Goal: Answer question/provide support: Share knowledge or assist other users

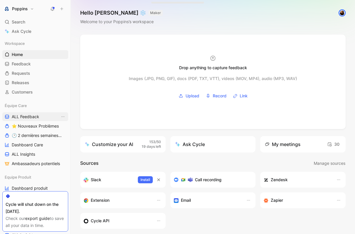
click at [32, 117] on span "ALL Feedback" at bounding box center [26, 117] width 28 height 6
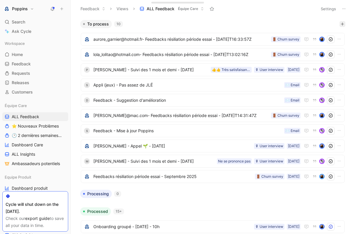
click at [341, 21] on button "button" at bounding box center [343, 24] width 6 height 6
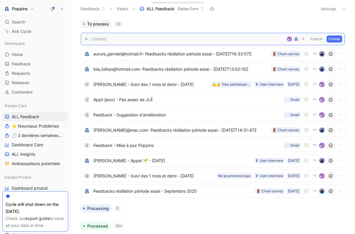
click at [147, 40] on span at bounding box center [188, 38] width 193 height 7
paste span
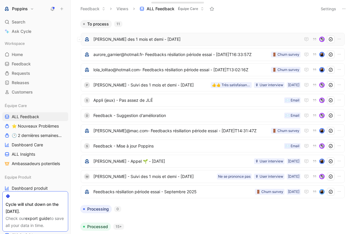
click at [141, 39] on span "[PERSON_NAME] des 1 mois et demi - [DATE]" at bounding box center [196, 39] width 207 height 7
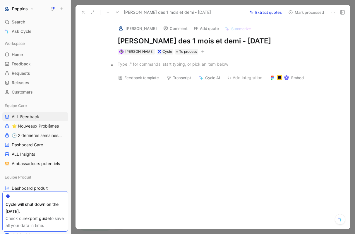
click at [156, 67] on div at bounding box center [219, 64] width 203 height 6
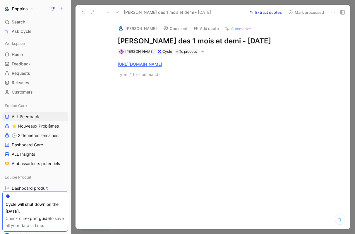
click at [170, 84] on div "[URL][DOMAIN_NAME]" at bounding box center [219, 68] width 262 height 29
paste div
click at [121, 27] on img at bounding box center [121, 28] width 6 height 6
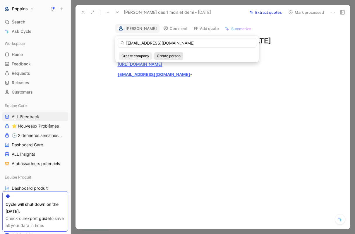
type input "[EMAIL_ADDRESS][DOMAIN_NAME]"
click at [166, 59] on button "Create person" at bounding box center [168, 56] width 29 height 8
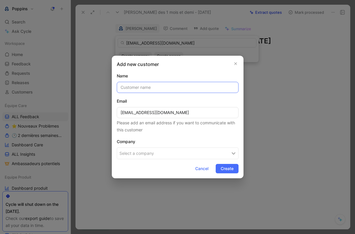
click at [149, 86] on input "text" at bounding box center [178, 87] width 122 height 11
paste input "[PERSON_NAME]"
type input "[PERSON_NAME]"
click at [146, 151] on button "Select a company" at bounding box center [178, 153] width 122 height 12
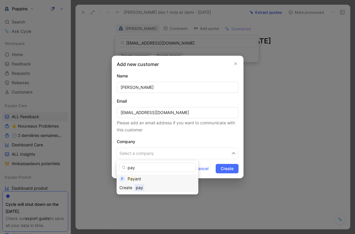
type input "pay"
click at [149, 175] on div "Pay ant" at bounding box center [162, 178] width 68 height 7
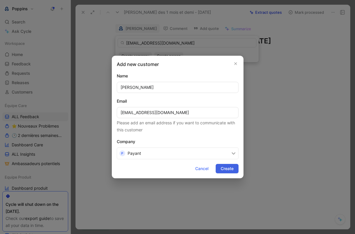
click at [230, 168] on span "Create" at bounding box center [227, 168] width 13 height 7
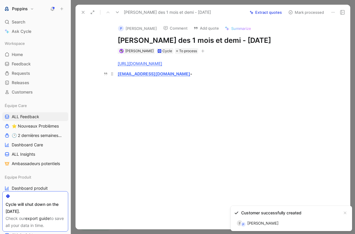
click at [192, 77] on div "lafosse.mathieu28@gmail.com -" at bounding box center [219, 74] width 203 height 6
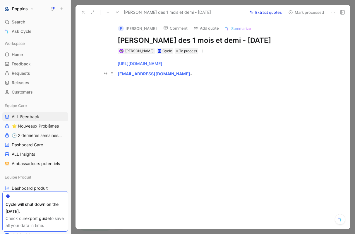
click at [194, 79] on p "lafosse.mathieu28@gmail.com -" at bounding box center [219, 74] width 225 height 10
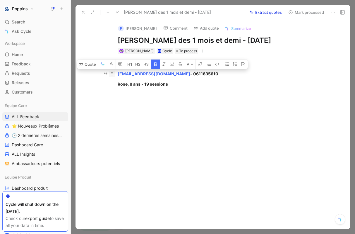
drag, startPoint x: 178, startPoint y: 92, endPoint x: 109, endPoint y: 83, distance: 69.1
click at [109, 83] on div "https://www.app.poppins.io/admin/users/20018084/general lafosse.mathieu28@gmail…" at bounding box center [219, 74] width 262 height 40
click at [153, 69] on button "button" at bounding box center [155, 63] width 9 height 9
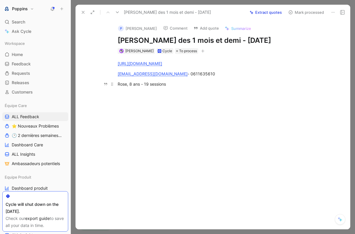
click at [171, 87] on div "Rose, 8 ans - 19 sessions" at bounding box center [219, 84] width 203 height 6
click at [255, 66] on div "[URL][DOMAIN_NAME]" at bounding box center [219, 63] width 203 height 6
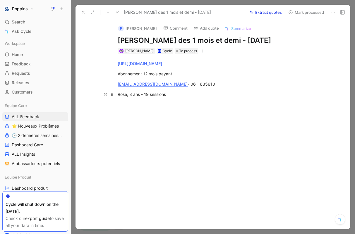
drag, startPoint x: 141, startPoint y: 82, endPoint x: 161, endPoint y: 103, distance: 28.4
click at [161, 103] on div "https://www.app.poppins.io/admin/users/20018084/general Abonnement 12 mois paya…" at bounding box center [219, 84] width 262 height 60
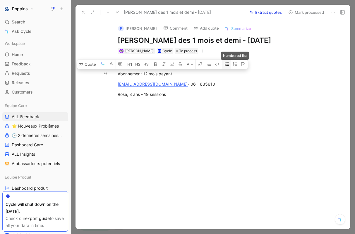
click at [226, 66] on icon "button" at bounding box center [227, 64] width 4 height 4
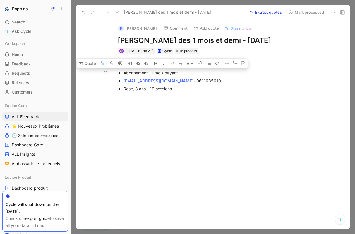
click at [193, 92] on div "Rose, 8 ans - 19 sessions" at bounding box center [222, 89] width 197 height 6
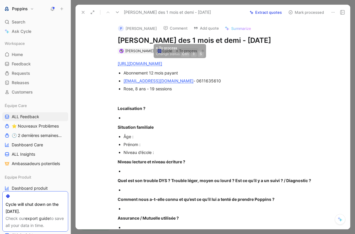
click at [201, 53] on icon "button" at bounding box center [203, 51] width 4 height 4
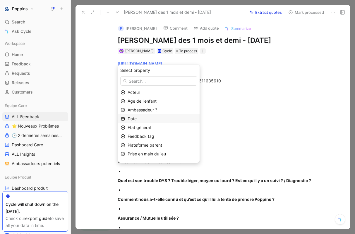
click at [156, 117] on div "Date" at bounding box center [162, 118] width 69 height 7
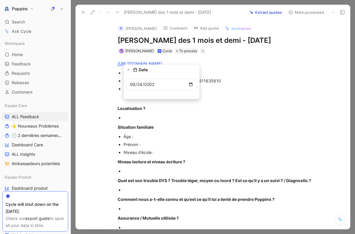
type input "2025-09-24"
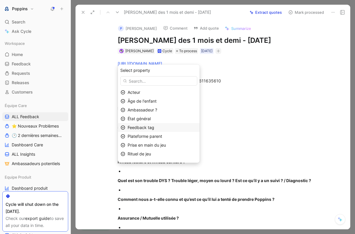
click at [161, 127] on div "Feedback tag" at bounding box center [162, 127] width 69 height 7
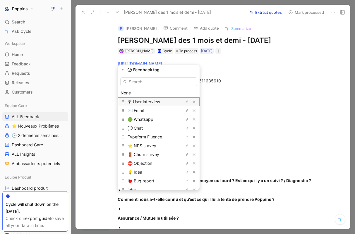
click at [160, 104] on div "🎙 User interview" at bounding box center [150, 101] width 44 height 7
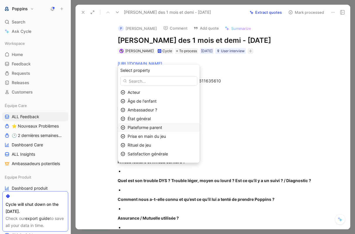
scroll to position [24, 0]
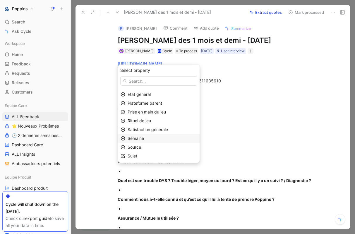
click at [156, 141] on div "Semaine" at bounding box center [162, 138] width 69 height 7
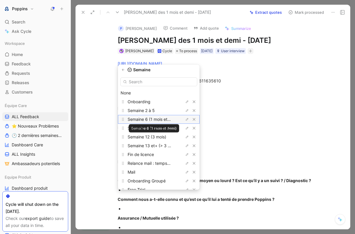
click at [160, 119] on span "Semaine 6 (1 mois et demi)" at bounding box center [154, 119] width 52 height 5
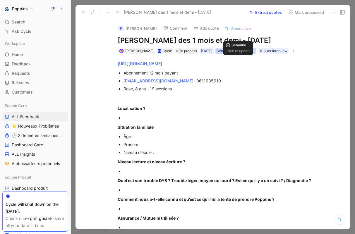
click at [244, 54] on div "Semaine 6 (1 mois et demi)" at bounding box center [236, 51] width 39 height 6
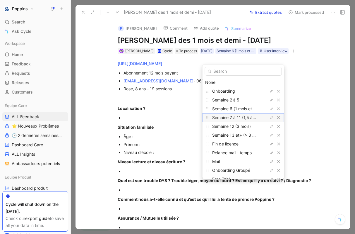
click at [239, 119] on span "Semaine 7 à 11 (1,5 à 3 mois)" at bounding box center [240, 117] width 56 height 5
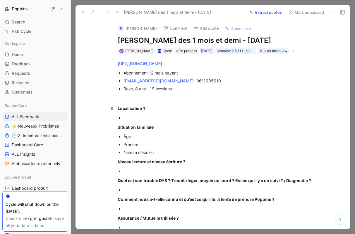
click at [175, 111] on div "Localisation ?" at bounding box center [219, 108] width 203 height 6
click at [83, 13] on use at bounding box center [83, 12] width 2 height 2
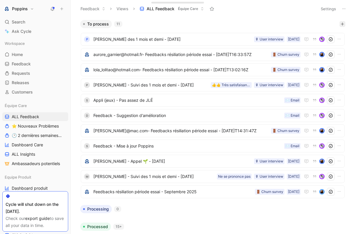
click at [343, 23] on icon "button" at bounding box center [343, 24] width 4 height 4
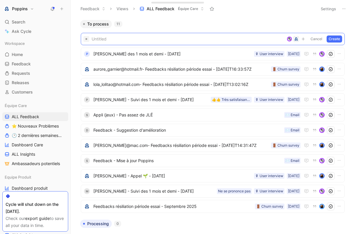
paste span
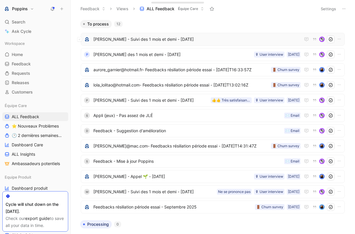
click at [191, 38] on span "[PERSON_NAME] - Suivi des 1 mois et demi - [DATE]" at bounding box center [196, 39] width 207 height 7
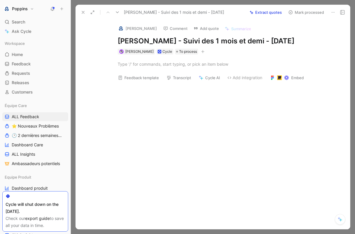
click at [166, 67] on div at bounding box center [219, 64] width 203 height 6
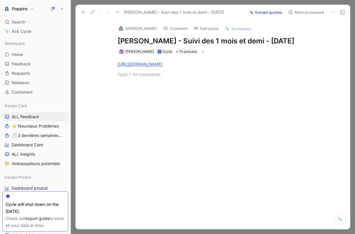
paste div
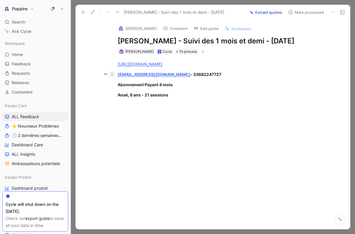
drag, startPoint x: 173, startPoint y: 103, endPoint x: 115, endPoint y: 83, distance: 61.8
click at [115, 83] on div "https://www.app.poppins.io/admin/users/20021727/general amandine_molliet@hotmai…" at bounding box center [219, 79] width 262 height 50
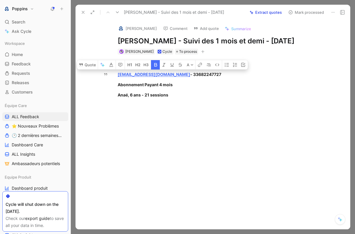
click at [155, 67] on icon "button" at bounding box center [155, 64] width 5 height 5
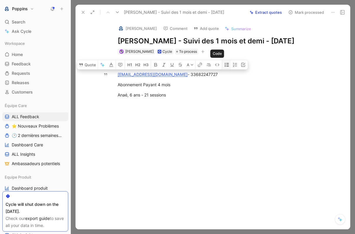
click at [226, 67] on icon "button" at bounding box center [227, 64] width 5 height 5
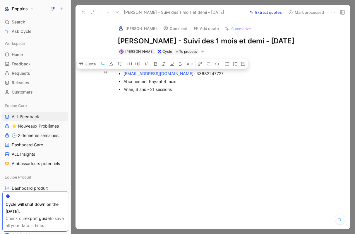
click at [197, 92] on div "Anaé, 6 ans - 21 sessions" at bounding box center [222, 89] width 197 height 6
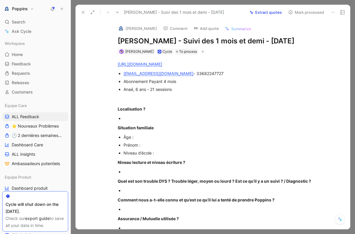
click at [201, 53] on icon "button" at bounding box center [203, 52] width 4 height 4
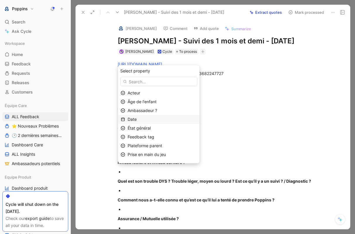
click at [158, 119] on div "Date" at bounding box center [162, 119] width 69 height 7
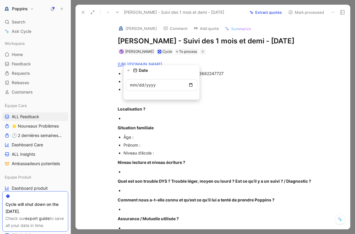
click at [143, 86] on input "date" at bounding box center [161, 85] width 71 height 12
type input "2025-09-24"
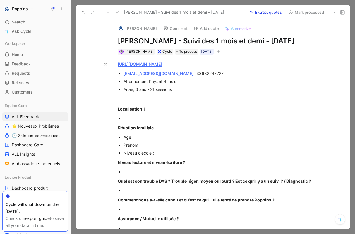
click at [125, 27] on button "Anne" at bounding box center [137, 28] width 44 height 9
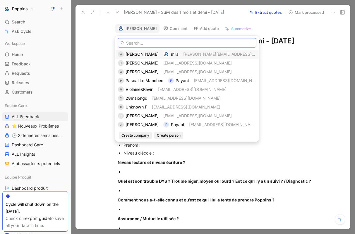
paste input "[EMAIL_ADDRESS][DOMAIN_NAME]"
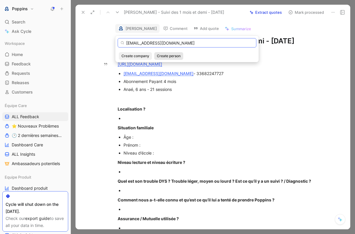
type input "[EMAIL_ADDRESS][DOMAIN_NAME]"
click at [166, 55] on span "Create person" at bounding box center [169, 56] width 24 height 6
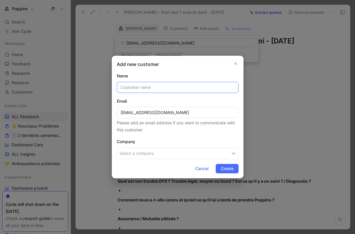
click at [150, 88] on input "text" at bounding box center [178, 87] width 122 height 11
paste input "[PERSON_NAME]"
type input "[PERSON_NAME]"
click at [154, 150] on button "Select a company" at bounding box center [178, 153] width 122 height 12
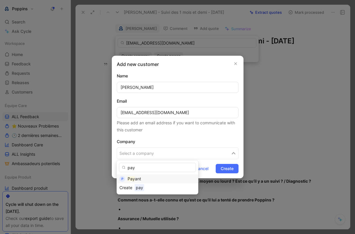
type input "pay"
click at [143, 177] on div "Pay ant" at bounding box center [162, 178] width 68 height 7
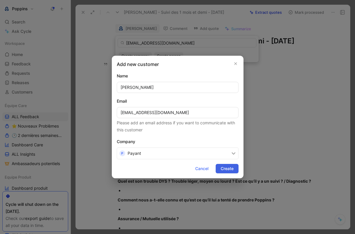
click at [232, 170] on span "Create" at bounding box center [227, 168] width 13 height 7
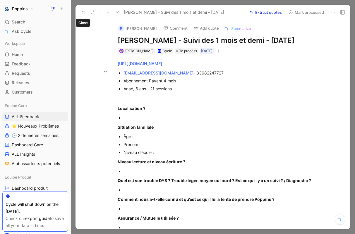
click at [85, 13] on icon at bounding box center [83, 12] width 5 height 5
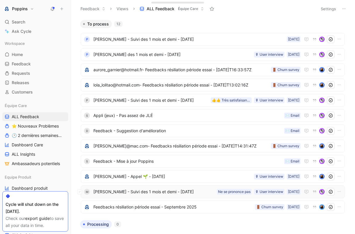
click at [178, 190] on span "[PERSON_NAME] - Suivi des 1 mois et demi - [DATE]" at bounding box center [153, 191] width 121 height 7
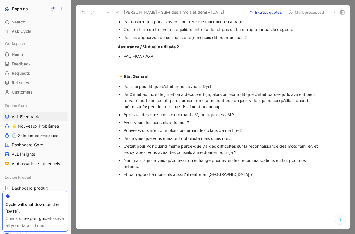
scroll to position [278, 0]
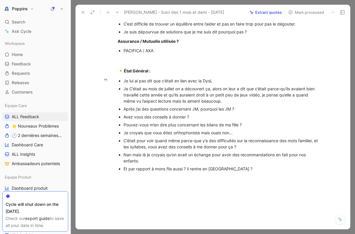
click at [165, 128] on div "Pouvez-vous m’en dire plus concernant les bilans de ma fille ?" at bounding box center [222, 125] width 197 height 6
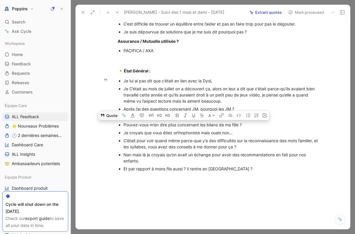
click at [105, 120] on button "Quote" at bounding box center [109, 114] width 21 height 9
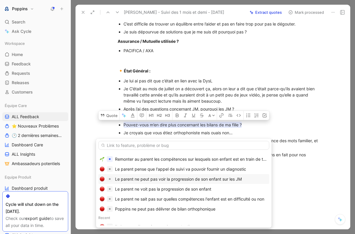
scroll to position [57, 0]
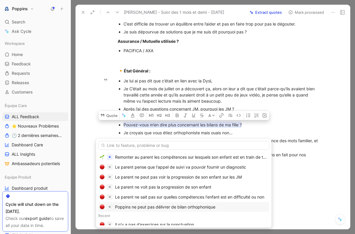
click at [147, 206] on div "Poppins ne peut pas délivrer de bilan orthophonique" at bounding box center [165, 206] width 100 height 7
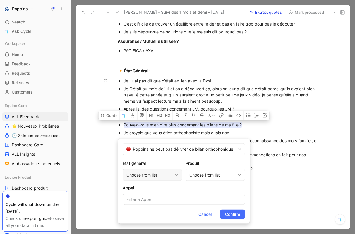
click at [151, 174] on div "Choose from list" at bounding box center [150, 174] width 46 height 7
click at [202, 175] on div "Choose from list" at bounding box center [213, 174] width 46 height 7
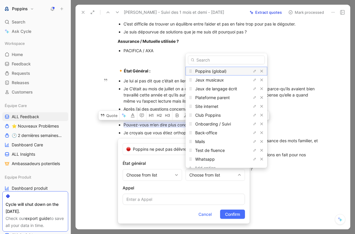
click at [215, 69] on span "Poppins (global)" at bounding box center [210, 70] width 31 height 5
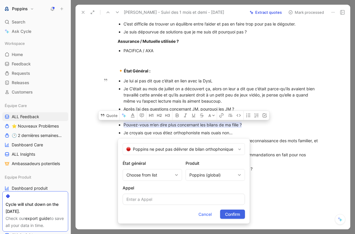
click at [232, 214] on span "Confirm" at bounding box center [232, 214] width 15 height 7
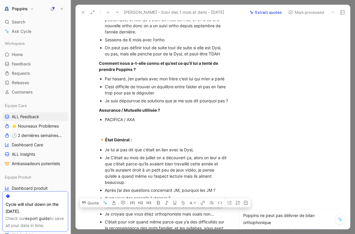
scroll to position [0, 0]
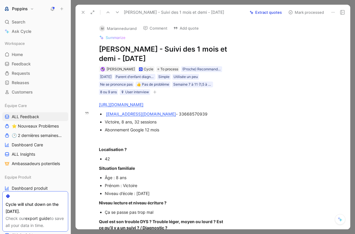
click at [157, 90] on button "button" at bounding box center [155, 92] width 6 height 6
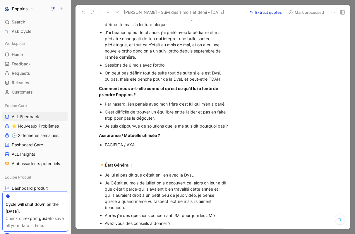
scroll to position [390, 0]
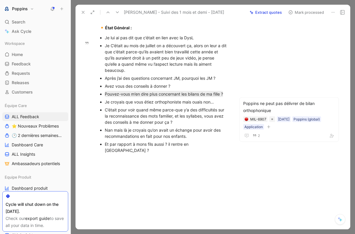
click at [131, 116] on div "C’était pour voir quand même parce-que y’a des difficultés sur la reconnaissanc…" at bounding box center [167, 116] width 124 height 18
click at [124, 105] on div "Je croyais que vous étiez orthophoniste mais ouais non…" at bounding box center [167, 102] width 124 height 6
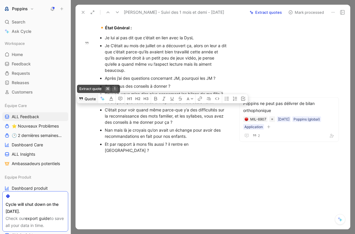
click at [93, 98] on button "Quote" at bounding box center [87, 98] width 21 height 9
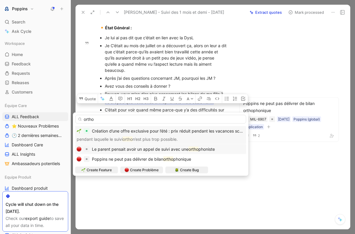
type input "ortho"
click at [138, 149] on span "Le parent pensait avoir un appel de suivi avec une" at bounding box center [140, 148] width 97 height 5
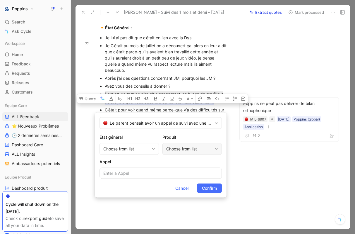
click at [176, 148] on div "Choose from list" at bounding box center [189, 148] width 46 height 7
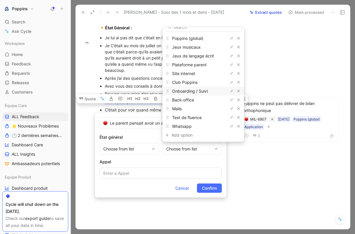
scroll to position [0, 0]
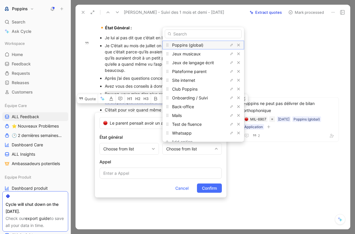
click at [188, 46] on span "Poppins (global)" at bounding box center [187, 44] width 31 height 5
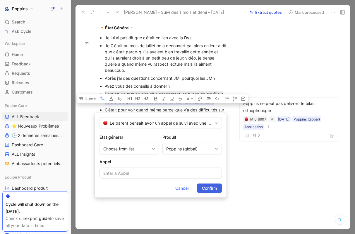
click at [204, 187] on span "Confirm" at bounding box center [209, 188] width 15 height 7
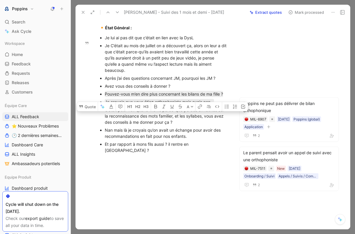
drag, startPoint x: 180, startPoint y: 128, endPoint x: 92, endPoint y: 117, distance: 89.2
click at [92, 117] on ul "Je lui ai pas dit que c’était en lien avec la DysL Je C’était au mois de juille…" at bounding box center [164, 94] width 152 height 120
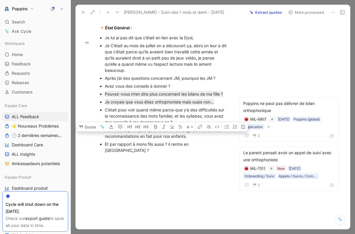
drag, startPoint x: 196, startPoint y: 140, endPoint x: 98, endPoint y: 139, distance: 98.4
click at [98, 139] on ul "Je lui ai pas dit que c’était en lien avec la DysL Je C’était au mois de juille…" at bounding box center [164, 94] width 152 height 120
click at [89, 126] on button "Quote" at bounding box center [87, 126] width 21 height 9
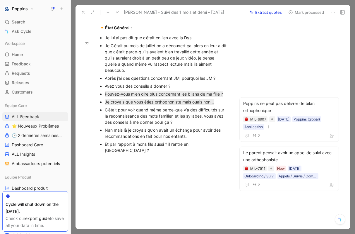
click at [121, 139] on div "Nan mais là je croyais qu’on avait un échange pour avoir des recommandations en…" at bounding box center [167, 133] width 124 height 12
click at [187, 148] on div "Et par rapport à mons fils aussi ? il rentre en CP ?" at bounding box center [167, 147] width 124 height 12
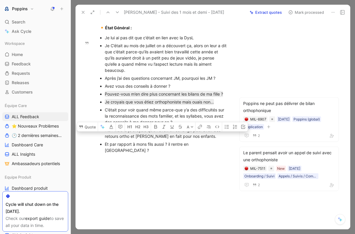
drag, startPoint x: 200, startPoint y: 142, endPoint x: 107, endPoint y: 133, distance: 94.2
click at [107, 133] on div "Nan mais là je croyais qu’on avait un échange pour avoir des retours ortho et c…" at bounding box center [167, 133] width 124 height 12
click at [134, 139] on div "Nan mais là je croyais qu’on avait un échange pour avoir des retours ortho et c…" at bounding box center [167, 133] width 124 height 12
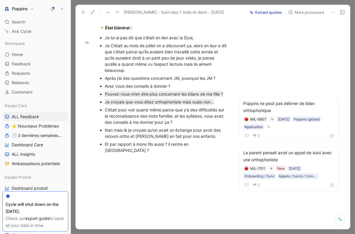
click at [144, 139] on div "Nan mais là je croyais qu’on avait un échange pour avoir des retours ortho et c…" at bounding box center [167, 133] width 124 height 12
click at [146, 139] on div "Nan mais là je croyais qu’on avait un échange pour avoir des retours ortho et c…" at bounding box center [167, 133] width 124 height 12
copy div "concrès"
click at [165, 147] on div "Et par rapport à mons fils aussi ? il rentre en CP ?" at bounding box center [167, 147] width 124 height 12
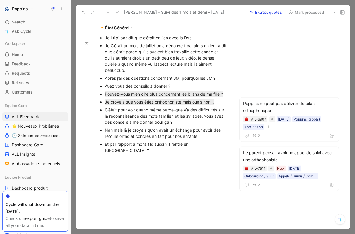
click at [145, 139] on div "Nan mais là je croyais qu’on avait un échange pour avoir des retours ortho et c…" at bounding box center [167, 133] width 124 height 12
click at [150, 139] on div "Nan mais là je croyais qu’on avait un échange pour avoir des retours ortho et c…" at bounding box center [167, 133] width 124 height 12
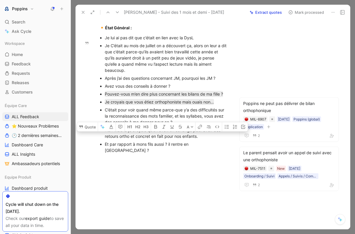
drag, startPoint x: 206, startPoint y: 142, endPoint x: 95, endPoint y: 137, distance: 110.8
click at [95, 137] on ul "Je lui ai pas dit que c’était en lien avec la DysL Je C’était au mois de juille…" at bounding box center [164, 94] width 152 height 120
click at [87, 125] on button "Quote" at bounding box center [87, 126] width 21 height 9
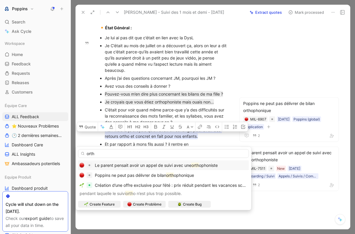
type input "orth"
click at [157, 166] on span "Le parent pensait avoir un appel de suivi avec une" at bounding box center [143, 165] width 97 height 5
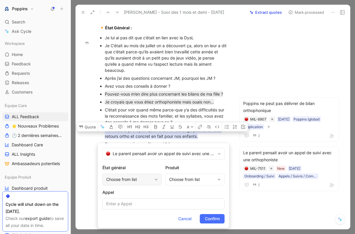
click at [127, 176] on div "Choose from list" at bounding box center [129, 179] width 46 height 7
click at [193, 181] on div "Choose from list" at bounding box center [192, 179] width 46 height 7
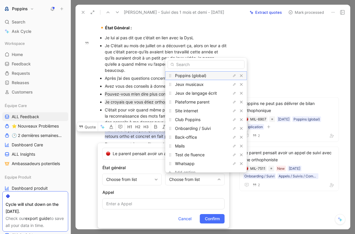
click at [197, 75] on span "Poppins (global)" at bounding box center [190, 75] width 31 height 5
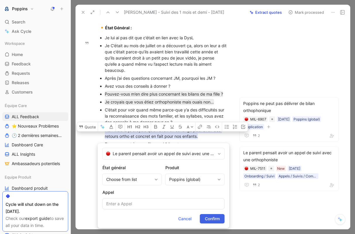
click at [215, 218] on span "Confirm" at bounding box center [212, 218] width 15 height 7
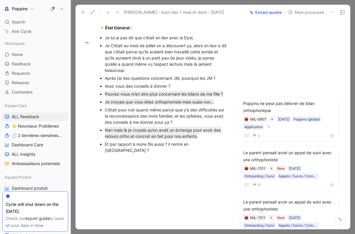
click at [163, 154] on p "Et par rapport à mons fils aussi ? il rentre en CP ?" at bounding box center [167, 147] width 124 height 14
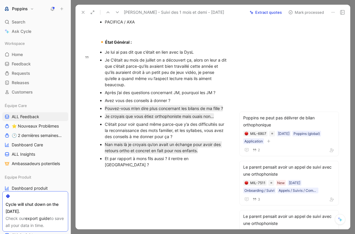
click at [163, 68] on div "Je C’était au mois de juillet on a découvert ça, alors on leur a dit que c’étai…" at bounding box center [167, 72] width 124 height 31
click at [162, 95] on div "Après j’ai des questions concernant JM, pourquoi les JM ?" at bounding box center [167, 92] width 124 height 6
click at [90, 88] on button "Quote" at bounding box center [87, 88] width 21 height 9
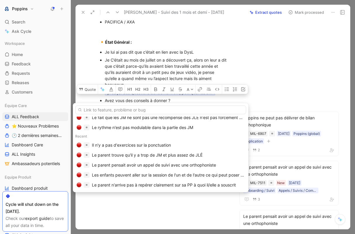
scroll to position [64, 0]
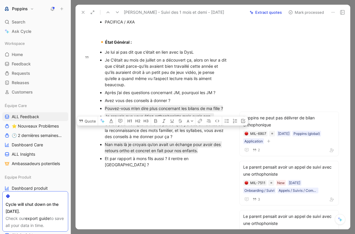
drag, startPoint x: 179, startPoint y: 143, endPoint x: 98, endPoint y: 133, distance: 81.5
click at [98, 133] on ul "Je lui ai pas dit que c’était en lien avec la DysL Je C’était au mois de juille…" at bounding box center [164, 108] width 152 height 120
click at [132, 72] on div "Je C’était au mois de juillet on a découvert ça, alors on leur a dit que c’étai…" at bounding box center [167, 72] width 124 height 31
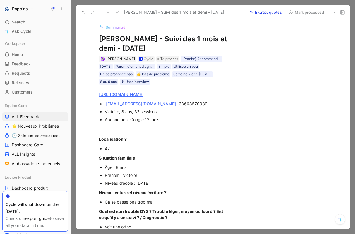
scroll to position [0, 0]
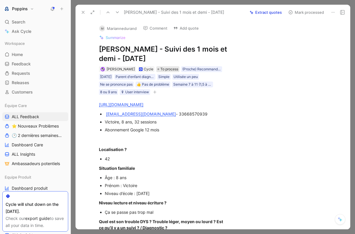
click at [168, 69] on span "To process" at bounding box center [170, 69] width 18 height 6
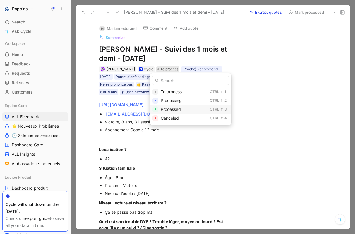
click at [172, 110] on span "Processed" at bounding box center [171, 109] width 20 height 5
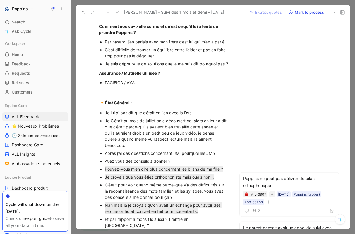
scroll to position [342, 0]
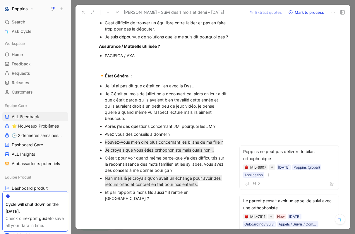
click at [109, 100] on div "Je C’était au mois de juillet on a découvert ça, alors on leur a dit que c’étai…" at bounding box center [167, 106] width 124 height 31
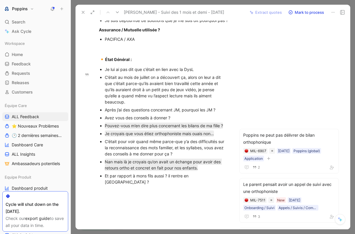
scroll to position [367, 0]
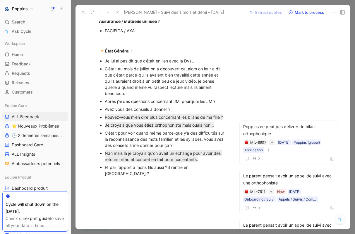
click at [155, 104] on div "Après j’ai des questions concernant JM, pourquoi les JM ?" at bounding box center [167, 101] width 124 height 6
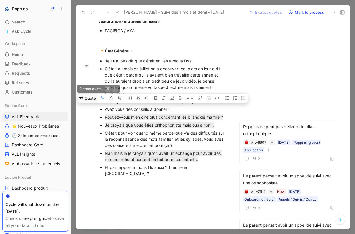
click at [90, 97] on button "Quote" at bounding box center [87, 97] width 21 height 9
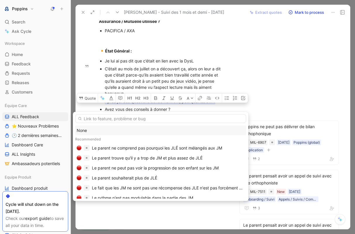
click at [115, 130] on div "None" at bounding box center [161, 130] width 168 height 7
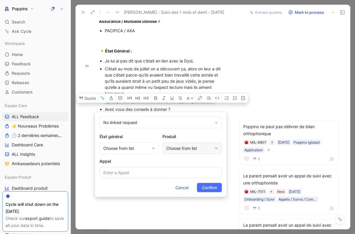
click at [185, 153] on div "Choose from list" at bounding box center [192, 148] width 59 height 12
click at [185, 148] on div "Choose from list" at bounding box center [189, 148] width 46 height 7
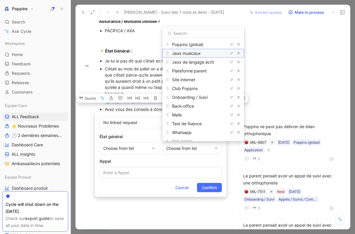
click at [193, 54] on span "Jeux musicaux" at bounding box center [186, 52] width 29 height 5
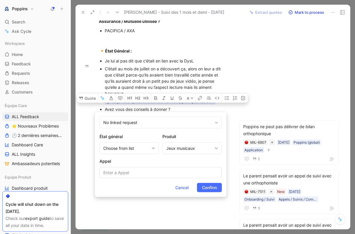
click at [206, 192] on form "No linked request État général Choose from list Produit Jeux musicaux Appel Can…" at bounding box center [161, 154] width 132 height 85
click at [206, 190] on span "Confirm" at bounding box center [209, 187] width 15 height 7
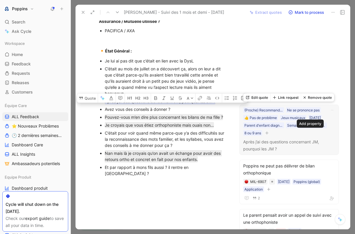
click at [269, 132] on icon "button" at bounding box center [267, 133] width 4 height 4
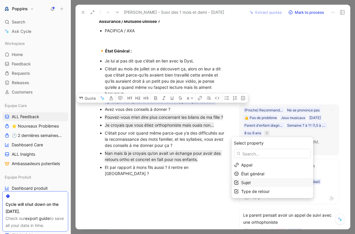
click at [258, 182] on div "Sujet" at bounding box center [275, 182] width 69 height 7
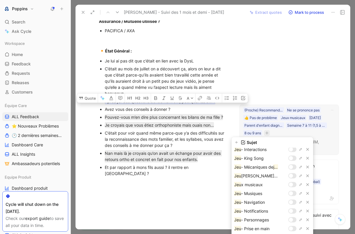
scroll to position [113, 0]
type input "jeu"
click at [293, 184] on div at bounding box center [291, 184] width 4 height 4
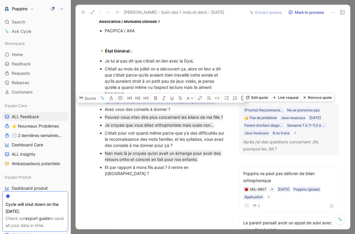
click at [293, 136] on button "button" at bounding box center [296, 133] width 6 height 6
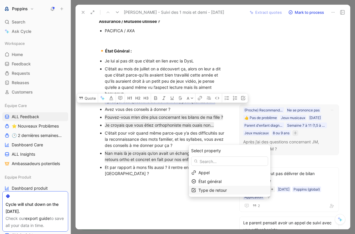
click at [245, 188] on div "Type de retour" at bounding box center [233, 190] width 69 height 7
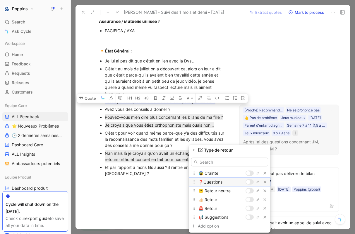
click at [250, 180] on div at bounding box center [248, 182] width 4 height 4
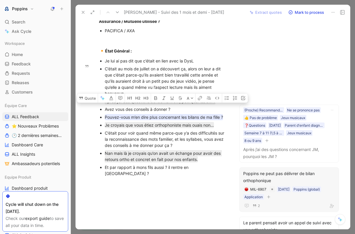
click at [203, 120] on mark "Pouvez-vous m’en dire plus concernant les bilans de ma fille ?" at bounding box center [164, 117] width 118 height 6
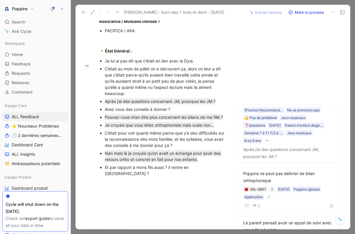
click at [192, 155] on p "Nan mais là je croyais qu’on avait un échange pour avoir des retours ortho et c…" at bounding box center [167, 156] width 124 height 14
click at [247, 95] on div "M Mariannedurand Comment Add quote Summarize Marianne Turco - Suivi des 1 mois …" at bounding box center [213, 124] width 275 height 209
click at [137, 112] on div "Avez vous des conseils à donner ?" at bounding box center [167, 109] width 124 height 6
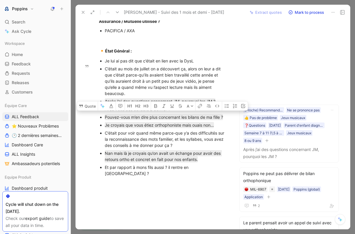
click at [74, 106] on div at bounding box center [213, 117] width 284 height 234
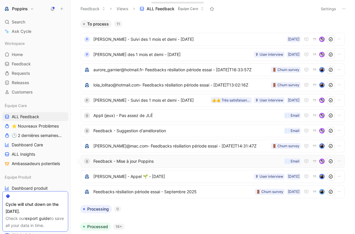
click at [171, 162] on span "Feedback - Mise à jour Poppins" at bounding box center [187, 161] width 189 height 7
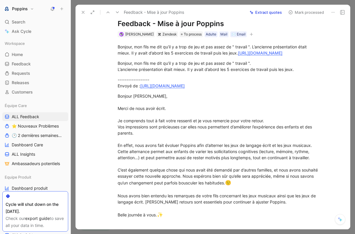
scroll to position [19, 0]
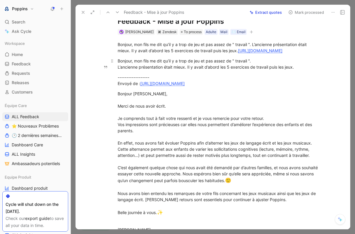
click at [151, 70] on div "Bonjour, mon fils me dit qu’il y a trop de jeu et pas assez de " travail ". L’a…" at bounding box center [219, 64] width 203 height 12
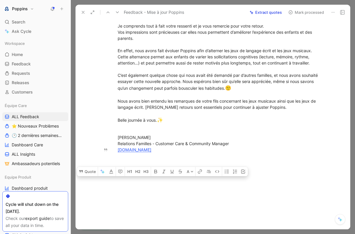
drag, startPoint x: 117, startPoint y: 55, endPoint x: 160, endPoint y: 178, distance: 131.0
click at [160, 178] on div "Quote A Bonjour, mon fils me dit qu’il y a trop de jeu et pas assez de " travai…" at bounding box center [219, 86] width 262 height 286
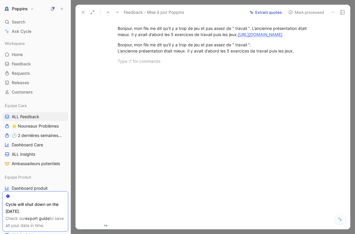
scroll to position [0, 0]
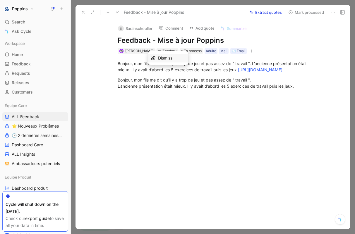
drag, startPoint x: 226, startPoint y: 76, endPoint x: 103, endPoint y: 76, distance: 122.4
click at [103, 76] on div "Bonjour, mon fils me dit qu’il y a trop de jeu et pas assez de " travail ". L’a…" at bounding box center [219, 80] width 262 height 52
copy link "https://mila9653.zendesk.com/agent/tickets/12983"
click at [250, 50] on icon "button" at bounding box center [252, 51] width 4 height 4
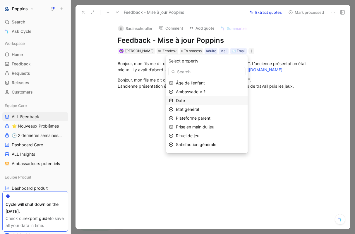
click at [200, 100] on div "Date" at bounding box center [210, 100] width 69 height 7
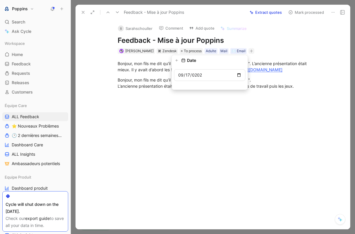
type input "2025-09-17"
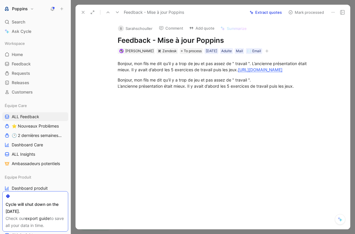
click at [269, 51] on icon "button" at bounding box center [267, 51] width 4 height 4
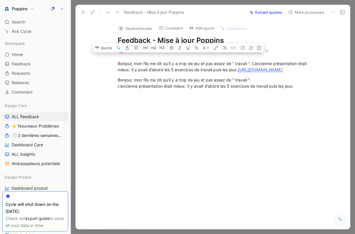
drag, startPoint x: 240, startPoint y: 70, endPoint x: 95, endPoint y: 61, distance: 145.5
click at [95, 61] on div "Bonjour, mon fils me dit qu’il y a trop de jeu et pas assez de " travail ". L’a…" at bounding box center [219, 80] width 262 height 52
click at [102, 50] on button "Quote" at bounding box center [103, 47] width 21 height 9
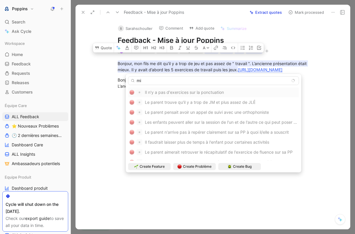
type input "m"
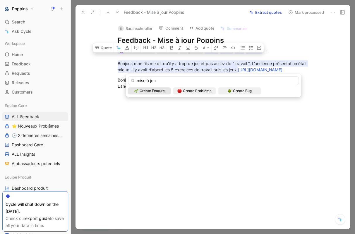
type input "mise à jour"
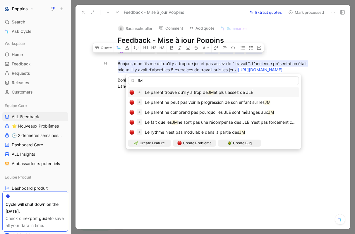
type input "JM"
click at [222, 94] on span "et plus assez de JLÉ" at bounding box center [234, 92] width 40 height 5
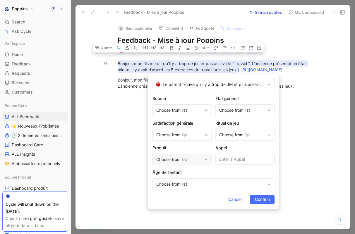
click at [192, 161] on div "Choose from list" at bounding box center [179, 159] width 46 height 7
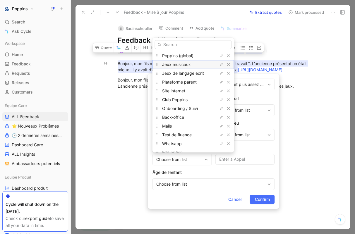
click at [191, 66] on div "Jeux musicaux" at bounding box center [184, 64] width 44 height 7
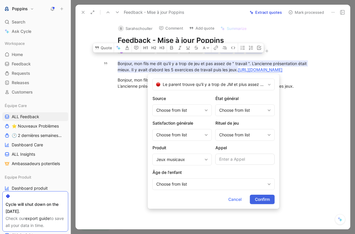
click at [259, 200] on span "Confirm" at bounding box center [262, 199] width 15 height 7
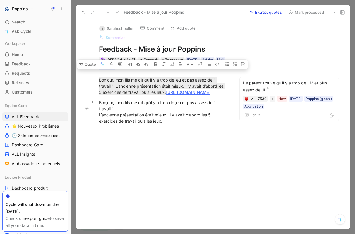
click at [153, 118] on div "Bonjour, mon fils me dit qu’il y a trop de jeu et pas assez de " travail ". L’a…" at bounding box center [163, 111] width 129 height 25
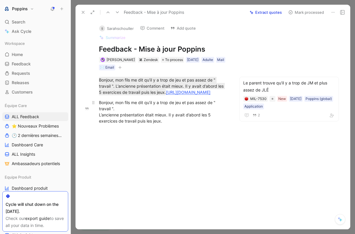
click at [166, 124] on div "Bonjour, mon fils me dit qu’il y a trop de jeu et pas assez de " travail ". L’a…" at bounding box center [163, 111] width 129 height 25
click at [206, 95] on div "Bonjour, mon fils me dit qu’il y a trop de jeu et pas assez de " travail ". L’a…" at bounding box center [163, 86] width 129 height 18
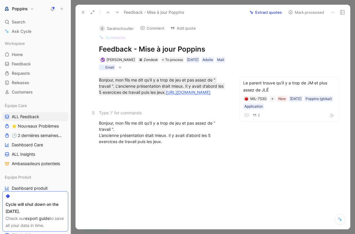
click at [200, 115] on p at bounding box center [164, 113] width 152 height 10
click at [120, 69] on icon "button" at bounding box center [120, 68] width 4 height 4
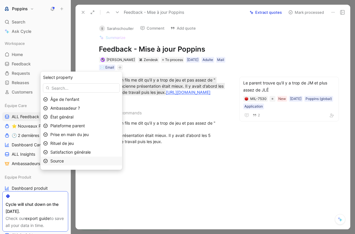
scroll to position [7, 0]
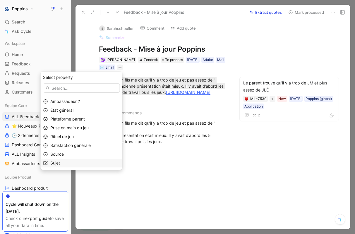
click at [97, 162] on div "Sujet" at bounding box center [84, 162] width 69 height 7
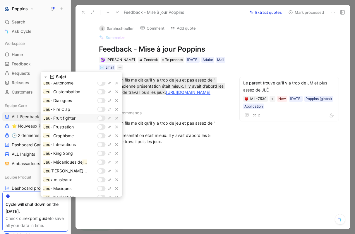
scroll to position [60, 0]
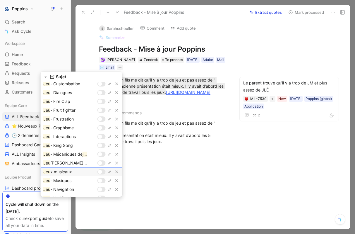
click at [102, 172] on div at bounding box center [100, 172] width 4 height 4
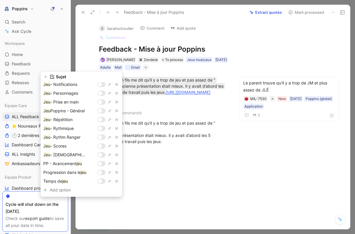
scroll to position [0, 0]
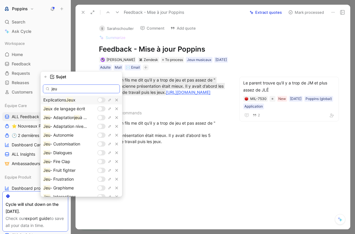
click at [85, 90] on input "jeu" at bounding box center [81, 88] width 77 height 9
type input "j"
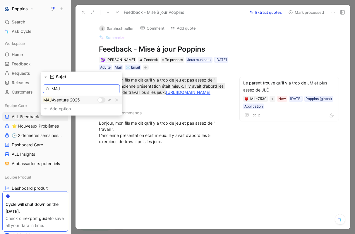
type input "MAJ"
click at [103, 101] on div at bounding box center [102, 99] width 8 height 5
click at [47, 77] on icon "button" at bounding box center [46, 77] width 2 height 2
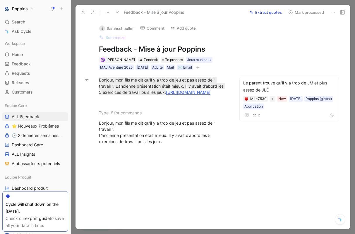
click at [200, 67] on icon "button" at bounding box center [198, 68] width 4 height 4
click at [176, 117] on p at bounding box center [164, 113] width 152 height 10
drag, startPoint x: 100, startPoint y: 125, endPoint x: 177, endPoint y: 160, distance: 84.7
click at [177, 160] on div "Bonjour, mon fils me dit qu’il y a trop de jeu et pas assez de " travail ". L’a…" at bounding box center [164, 115] width 152 height 91
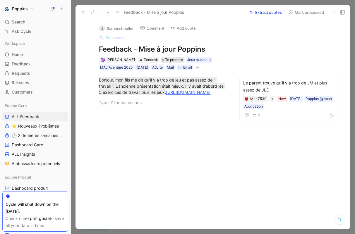
click at [166, 61] on span "To process" at bounding box center [174, 60] width 18 height 6
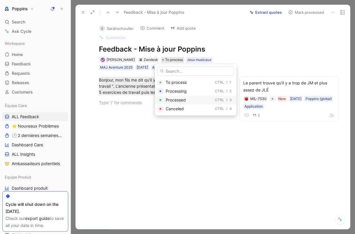
click at [169, 98] on span "Processed" at bounding box center [176, 99] width 20 height 5
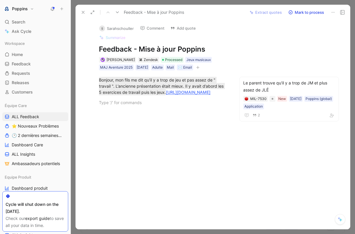
click at [85, 13] on icon at bounding box center [83, 12] width 5 height 5
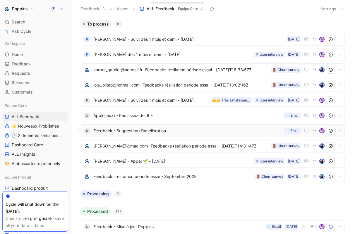
click at [154, 132] on span "Feedback - Suggestion d'amélioration" at bounding box center [187, 130] width 189 height 7
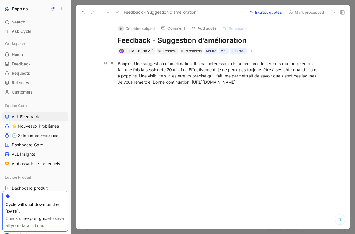
click at [210, 80] on div "Bonjour, Une suggestion d'amélioration. Il serait intéressant de pouvoir voir l…" at bounding box center [219, 72] width 203 height 25
click at [201, 103] on div "https://mila9653.zendesk.com/agent/tickets/13073" at bounding box center [219, 102] width 203 height 6
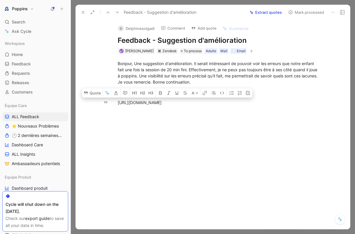
copy div "https://mila9653.zendesk.com/agent/tickets/13073"
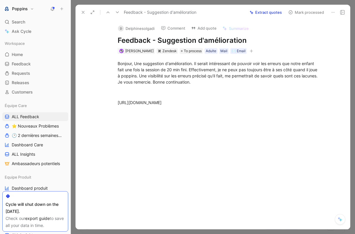
click at [250, 52] on icon "button" at bounding box center [252, 51] width 4 height 4
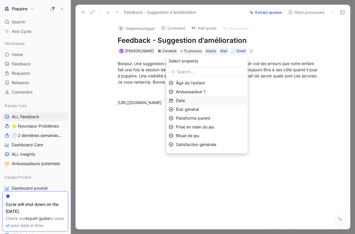
click at [192, 100] on div "Date" at bounding box center [210, 100] width 69 height 7
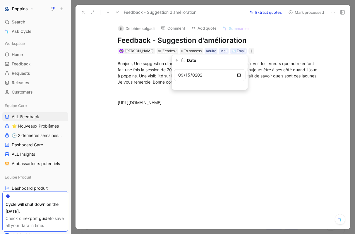
type input "2025-09-15"
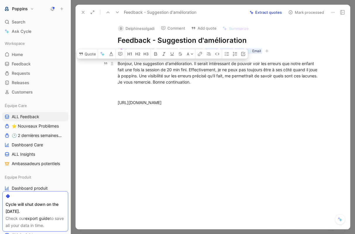
drag, startPoint x: 135, startPoint y: 63, endPoint x: 133, endPoint y: 82, distance: 19.4
click at [133, 82] on div "Bonjour, Une suggestion d'amélioration. Il serait intéressant de pouvoir voir l…" at bounding box center [219, 72] width 203 height 25
click at [88, 55] on button "Quote" at bounding box center [87, 53] width 21 height 9
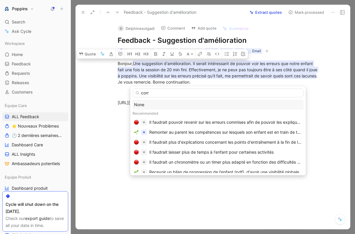
type input "corri"
click at [237, 122] on div "Il faudrait pouvoir revenir sur les erreurs commises afin de pouvoir les expliq…" at bounding box center [225, 122] width 153 height 7
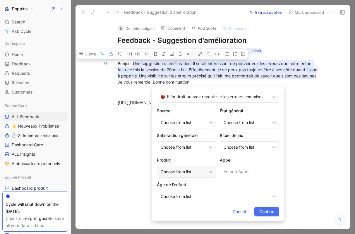
click at [202, 170] on div "Choose from list" at bounding box center [184, 171] width 46 height 7
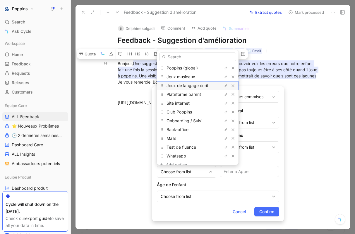
click at [196, 83] on span "Jeux de langage écrit" at bounding box center [188, 85] width 42 height 5
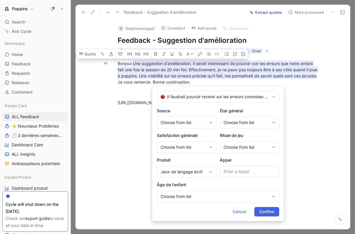
click at [268, 212] on span "Confirm" at bounding box center [267, 211] width 15 height 7
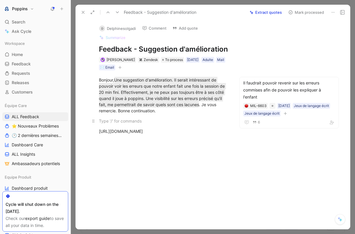
click at [159, 121] on div at bounding box center [163, 121] width 129 height 6
click at [227, 69] on div "Anne Dorison Zendesk To process 15/09/2025 Adulte Mail ✉️ Email" at bounding box center [163, 63] width 131 height 15
click at [121, 69] on button "button" at bounding box center [120, 67] width 6 height 6
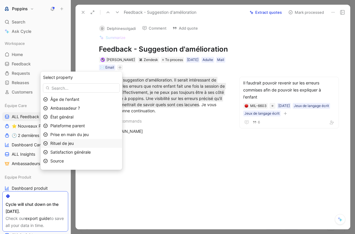
scroll to position [7, 0]
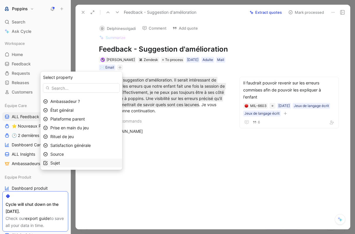
click at [94, 165] on div "Sujet" at bounding box center [84, 162] width 69 height 7
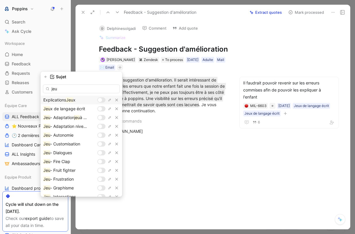
type input "jeu"
click at [100, 100] on div at bounding box center [100, 100] width 4 height 4
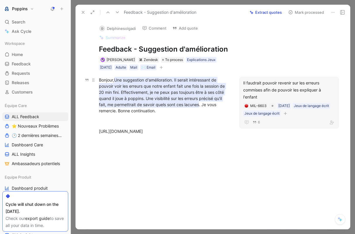
click at [211, 79] on mark "Une suggestion d'amélioration. Il serait intéressant de pouvoir voir les erreur…" at bounding box center [162, 92] width 127 height 31
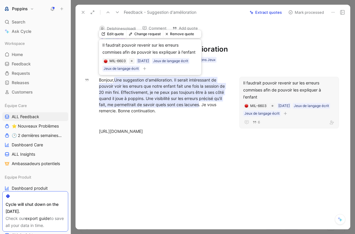
click at [221, 62] on div "Anne Dorison Zendesk To process Explications Jeux 15/09/2025 Adulte Mail ✉️ Ema…" at bounding box center [163, 63] width 131 height 15
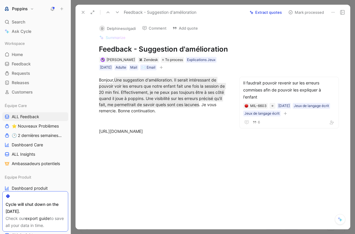
click at [165, 66] on div "Anne Dorison Zendesk To process Explications Jeux 15/09/2025 Adulte Mail ✉️ Ema…" at bounding box center [163, 63] width 131 height 15
click at [164, 66] on button "button" at bounding box center [161, 67] width 6 height 6
click at [167, 59] on span "To process" at bounding box center [174, 60] width 18 height 6
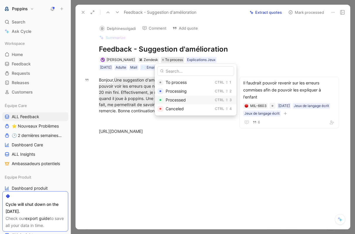
click at [177, 99] on span "Processed" at bounding box center [176, 99] width 20 height 5
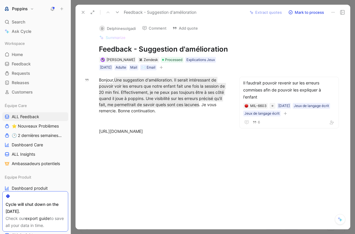
click at [82, 9] on button at bounding box center [83, 12] width 8 height 8
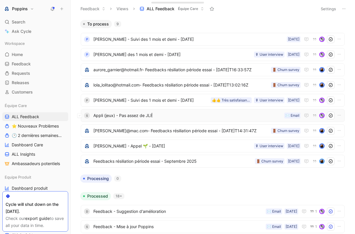
click at [173, 115] on span "Appli (jeux) - Pas assez de JLÉ" at bounding box center [187, 115] width 189 height 7
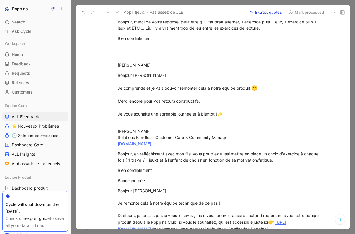
drag, startPoint x: 118, startPoint y: 102, endPoint x: 172, endPoint y: 233, distance: 141.9
click at [172, 233] on div "Feedback Views ALL Feedback Équipe Care Settings To process 9 P Amandine MOLLIE…" at bounding box center [213, 117] width 284 height 234
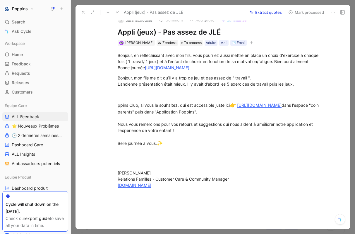
scroll to position [5, 0]
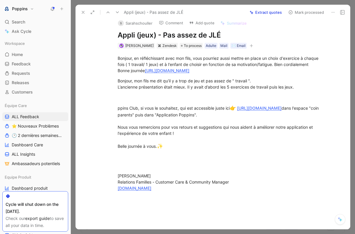
drag, startPoint x: 118, startPoint y: 106, endPoint x: 201, endPoint y: 203, distance: 128.0
click at [201, 204] on div "Quote A Bonjour, en réfléchissant avec mon fils, vous pourriez aussi mettre en …" at bounding box center [219, 158] width 262 height 219
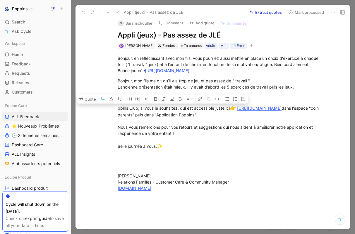
scroll to position [0, 0]
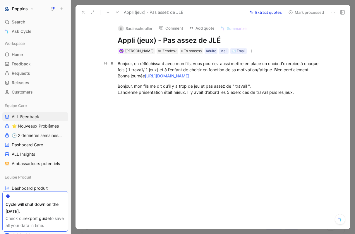
drag, startPoint x: 278, startPoint y: 76, endPoint x: 173, endPoint y: 78, distance: 104.9
click at [173, 78] on div "Bonjour, en réfléchissant avec mon fils, vous pourriez aussi mettre en place un…" at bounding box center [219, 69] width 203 height 18
copy link "https://mila9653.zendesk.com/agent/tickets/12983"
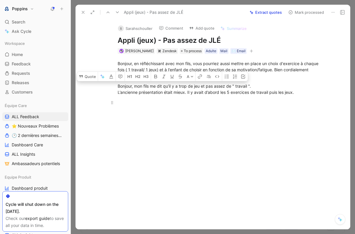
drag, startPoint x: 117, startPoint y: 84, endPoint x: 295, endPoint y: 105, distance: 179.4
click at [295, 105] on div "Bonjour, en réfléchissant avec mon fils, vous pourriez aussi mettre en place un…" at bounding box center [219, 83] width 262 height 58
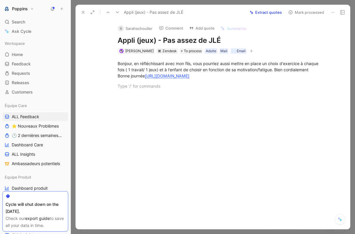
click at [249, 50] on button "button" at bounding box center [252, 51] width 6 height 6
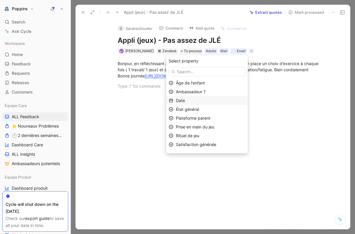
click at [198, 99] on div "Date" at bounding box center [210, 100] width 69 height 7
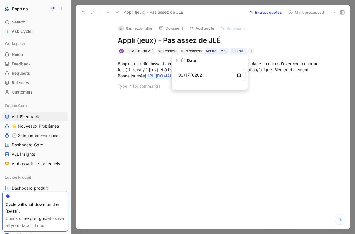
type input "2025-09-17"
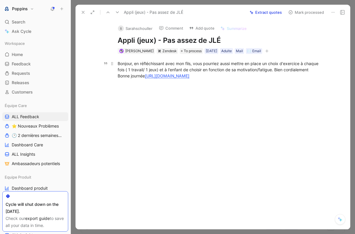
click at [173, 75] on div "Bonjour, en réfléchissant avec mon fils, vous pourriez aussi mettre en place un…" at bounding box center [219, 69] width 203 height 18
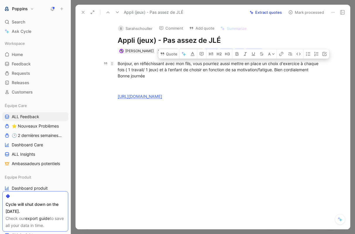
drag, startPoint x: 195, startPoint y: 62, endPoint x: 291, endPoint y: 67, distance: 95.6
click at [291, 67] on div "Bonjour, en réfléchissant avec mon fils, vous pourriez aussi mettre en place un…" at bounding box center [219, 69] width 203 height 18
click at [173, 53] on button "Quote" at bounding box center [168, 53] width 21 height 9
drag, startPoint x: 194, startPoint y: 62, endPoint x: 289, endPoint y: 68, distance: 95.1
click at [289, 68] on div "Bonjour, en réfléchissant avec mon fils, vous pourriez aussi mettre en place un…" at bounding box center [219, 69] width 203 height 18
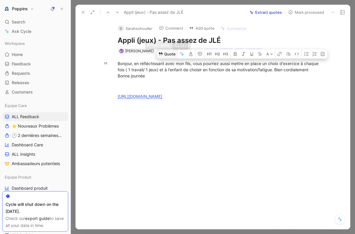
click at [171, 53] on button "Quote" at bounding box center [167, 53] width 21 height 9
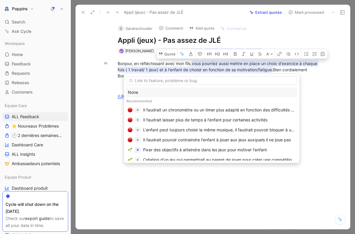
click at [153, 89] on div "None" at bounding box center [212, 92] width 168 height 7
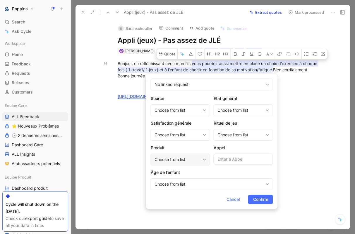
click at [187, 163] on div "Choose from list" at bounding box center [180, 159] width 59 height 12
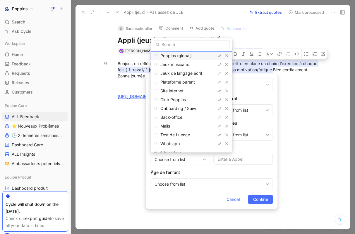
click at [185, 56] on span "Poppins (global)" at bounding box center [176, 55] width 31 height 5
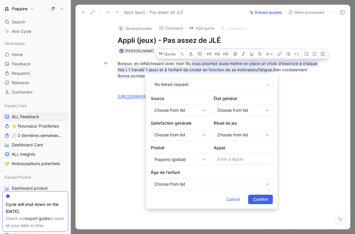
click at [257, 198] on span "Confirm" at bounding box center [260, 199] width 15 height 7
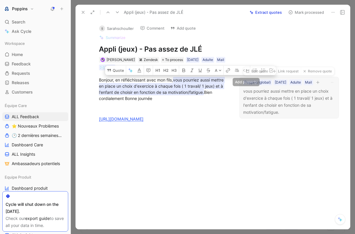
click at [315, 85] on button "button" at bounding box center [318, 82] width 6 height 6
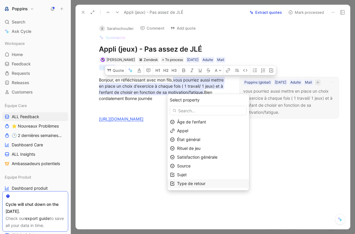
click at [206, 182] on span "Type de retour" at bounding box center [191, 183] width 28 height 5
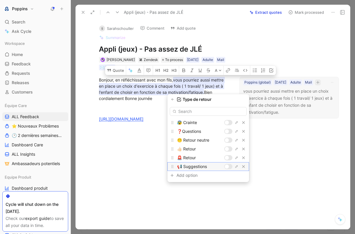
click at [227, 167] on div at bounding box center [227, 166] width 4 height 4
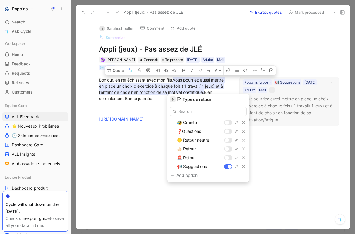
click at [175, 100] on icon "button" at bounding box center [173, 100] width 4 height 4
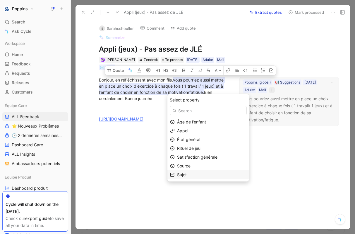
click at [204, 173] on div "Sujet" at bounding box center [211, 174] width 69 height 7
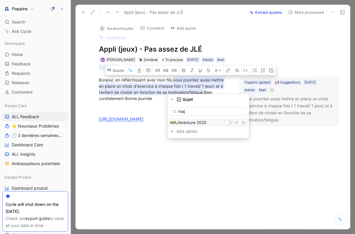
type input "maj"
click at [229, 120] on div at bounding box center [228, 122] width 8 height 5
click at [175, 100] on icon "button" at bounding box center [173, 100] width 4 height 4
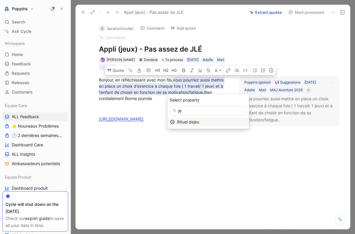
type input "j"
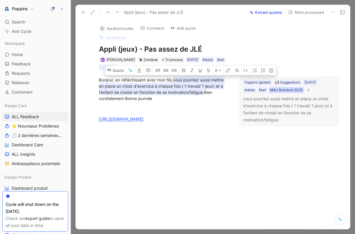
click at [291, 91] on div "MAJ Aventure 2025" at bounding box center [286, 90] width 33 height 6
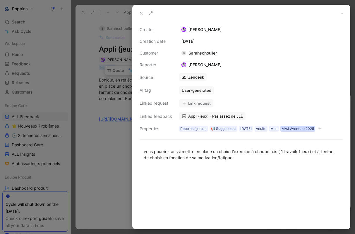
click at [299, 128] on div "MAJ Aventure 2025" at bounding box center [298, 129] width 33 height 6
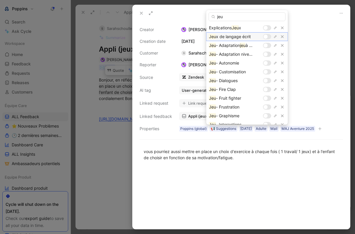
click at [266, 36] on div at bounding box center [266, 37] width 4 height 4
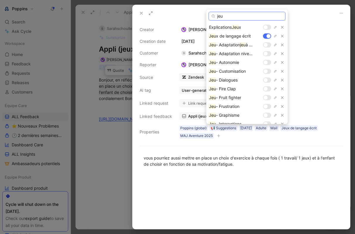
click at [257, 18] on input "jeu" at bounding box center [247, 16] width 77 height 9
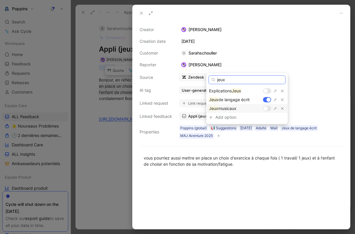
type input "jeux"
click at [267, 109] on div at bounding box center [266, 108] width 4 height 4
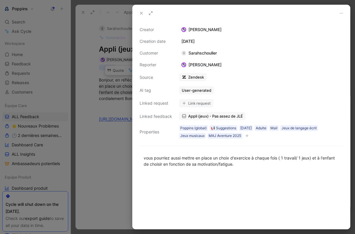
click at [143, 16] on button at bounding box center [141, 13] width 8 height 8
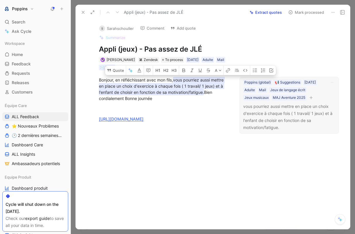
click at [229, 37] on div "S Sarahschouller Comment Add quote Summarize Appli (jeux) - Pas assez de JLÉ An…" at bounding box center [164, 45] width 152 height 51
click at [144, 117] on link "https://mila9653.zendesk.com/agent/tickets/12983" at bounding box center [121, 118] width 45 height 5
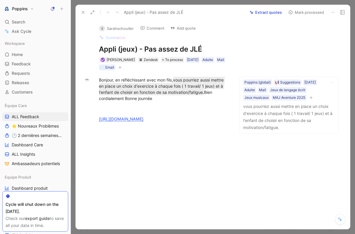
click at [121, 66] on icon "button" at bounding box center [120, 68] width 4 height 4
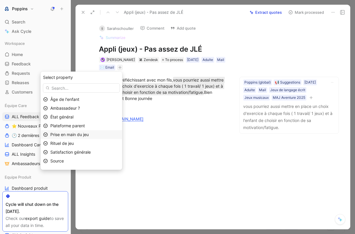
scroll to position [7, 0]
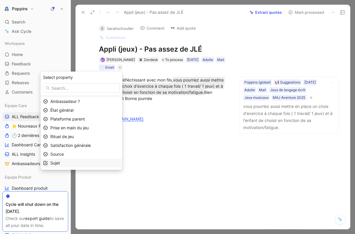
click at [94, 164] on div "Sujet" at bounding box center [84, 162] width 69 height 7
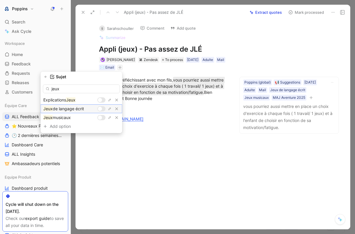
click at [101, 109] on div at bounding box center [100, 109] width 4 height 4
click at [101, 116] on div at bounding box center [100, 117] width 4 height 4
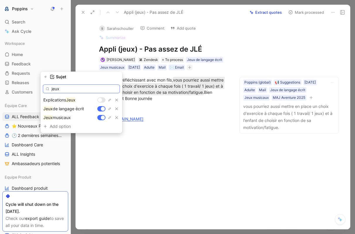
click at [98, 91] on input "jeux" at bounding box center [81, 88] width 77 height 9
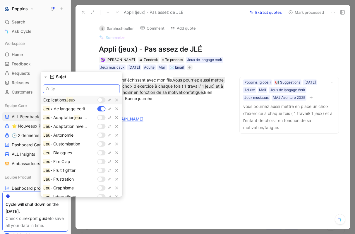
type input "j"
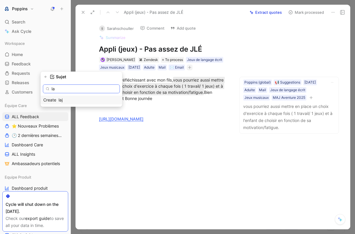
type input "l"
type input "maj"
click at [102, 100] on div at bounding box center [102, 99] width 8 height 5
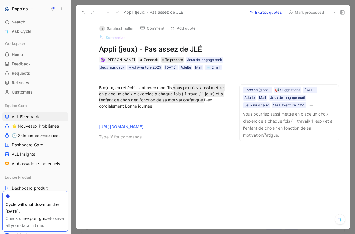
click at [166, 59] on span "To process" at bounding box center [174, 60] width 18 height 6
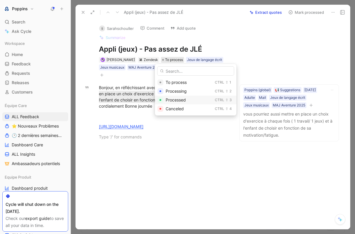
click at [176, 98] on span "Processed" at bounding box center [176, 99] width 20 height 5
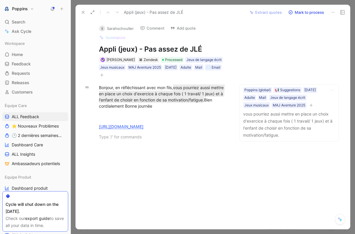
click at [84, 11] on icon at bounding box center [83, 12] width 5 height 5
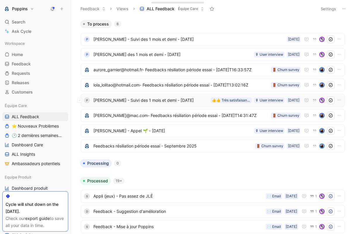
click at [168, 103] on span "[PERSON_NAME] - Suivi des 1 mois et demi - [DATE]" at bounding box center [150, 100] width 115 height 7
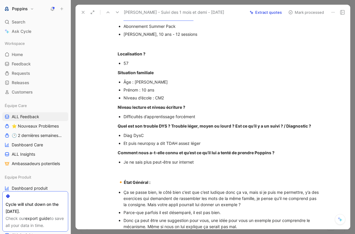
scroll to position [205, 0]
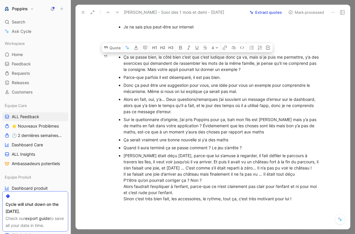
drag, startPoint x: 123, startPoint y: 58, endPoint x: 253, endPoint y: 73, distance: 130.9
click at [253, 73] on ul "Ça se passe bien, le côté bien c’est que c’est ludique donc ça va, mais si je p…" at bounding box center [219, 127] width 225 height 149
click at [117, 46] on button "Quote" at bounding box center [112, 47] width 21 height 9
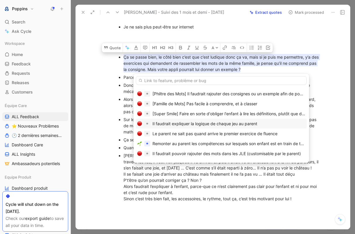
scroll to position [0, 0]
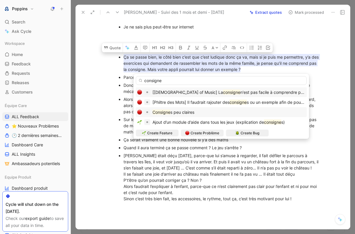
type input "consigne"
click at [208, 113] on div "Consigne s peu claires" at bounding box center [221, 112] width 168 height 7
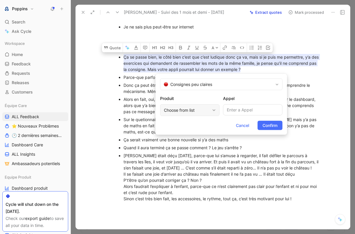
click at [199, 107] on div "Choose from list" at bounding box center [187, 110] width 46 height 7
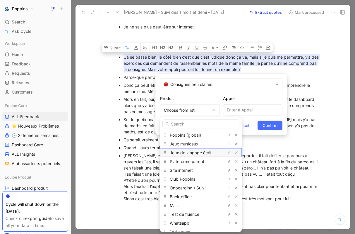
click at [197, 151] on span "Jeux de langage écrit" at bounding box center [191, 152] width 42 height 5
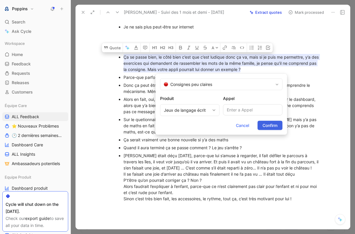
click at [267, 125] on span "Confirm" at bounding box center [270, 125] width 15 height 7
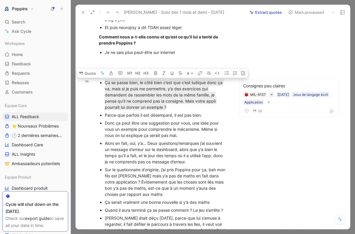
click at [138, 127] on div "Donc ça peut être une suggestion pour vous, une idée pour vous un exemple pour …" at bounding box center [167, 129] width 124 height 18
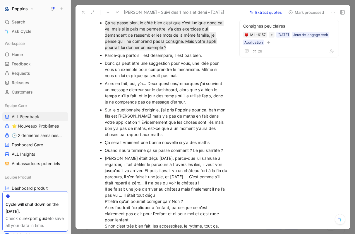
scroll to position [289, 0]
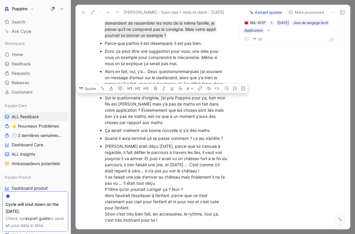
drag, startPoint x: 104, startPoint y: 88, endPoint x: 165, endPoint y: 116, distance: 67.2
click at [165, 116] on ul "Ça se passe bien, le côté bien c’est que c’est ludique donc ça va, mais si je p…" at bounding box center [164, 115] width 152 height 217
click at [89, 83] on button "Quote" at bounding box center [87, 87] width 21 height 9
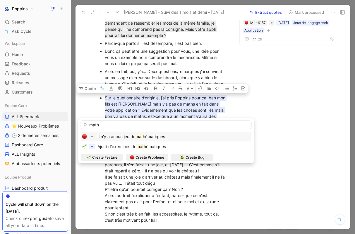
type input "math"
click at [131, 135] on span "Il n'y a aucun jeu de" at bounding box center [117, 136] width 38 height 5
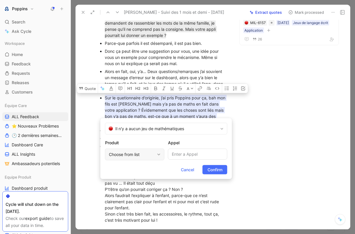
click at [148, 154] on div "Choose from list" at bounding box center [132, 154] width 46 height 7
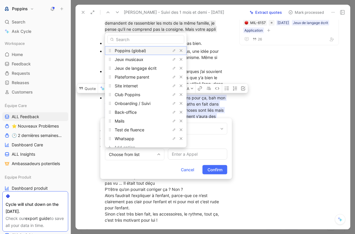
click at [146, 52] on div "Poppins (global)" at bounding box center [137, 50] width 44 height 7
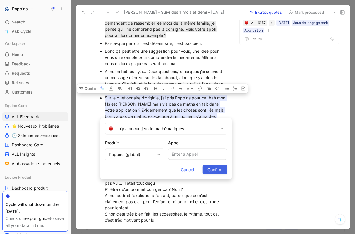
click at [212, 168] on span "Confirm" at bounding box center [215, 169] width 15 height 7
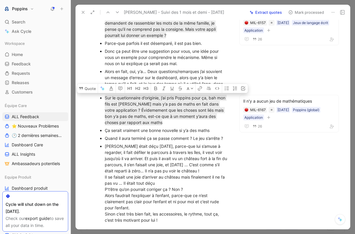
click at [176, 127] on div "Ça serait vraiment une bonne nouvelle si y’a des maths" at bounding box center [167, 130] width 124 height 6
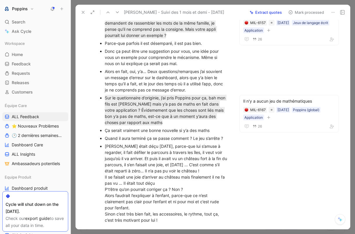
click at [176, 127] on div "Ça serait vraiment une bonne nouvelle si y’a des maths" at bounding box center [167, 130] width 124 height 6
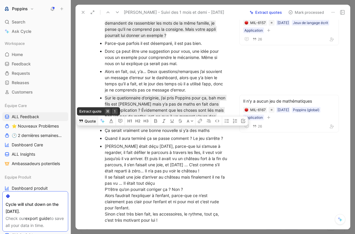
click at [91, 116] on button "Quote" at bounding box center [87, 120] width 21 height 9
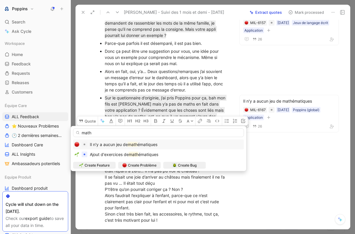
type input "math"
click at [123, 144] on span "Il n'y a aucun jeu de" at bounding box center [109, 144] width 38 height 5
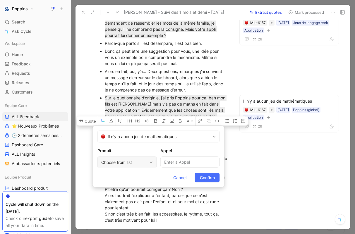
click at [146, 161] on div "Choose from list" at bounding box center [124, 162] width 46 height 7
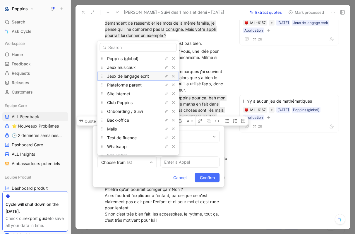
click at [139, 73] on div "Jeux de langage écrit" at bounding box center [129, 75] width 44 height 7
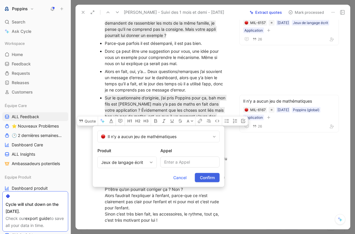
click at [204, 177] on span "Confirm" at bounding box center [207, 177] width 15 height 7
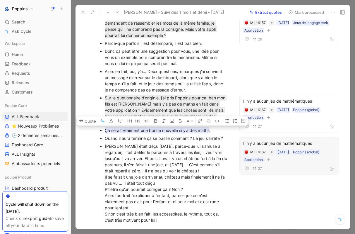
click at [269, 139] on div "Il n'y a aucun jeu de mathématiques" at bounding box center [289, 142] width 92 height 7
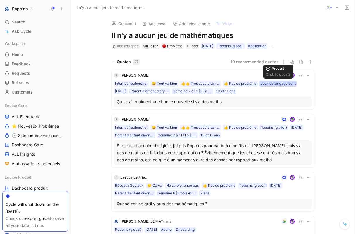
click at [285, 82] on div "Jeux de langage écrit" at bounding box center [278, 84] width 35 height 6
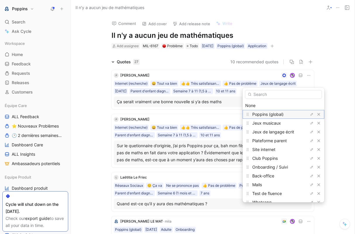
click at [277, 113] on span "Poppins (global)" at bounding box center [267, 114] width 31 height 5
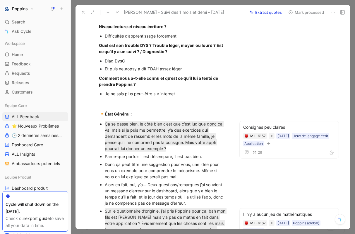
scroll to position [342, 0]
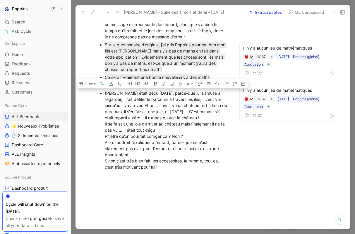
drag, startPoint x: 141, startPoint y: 148, endPoint x: 105, endPoint y: 83, distance: 74.6
click at [105, 83] on ul "Ça se passe bien, le côté bien c’est que c’est ludique donc ça va, mais si je p…" at bounding box center [164, 62] width 152 height 217
click at [88, 79] on button "Quote" at bounding box center [87, 83] width 21 height 9
drag, startPoint x: 105, startPoint y: 85, endPoint x: 178, endPoint y: 144, distance: 93.5
click at [178, 144] on div "Allan était déçu hier, parce-que lui s’amuse à regarder, il fait défiler le par…" at bounding box center [167, 130] width 124 height 80
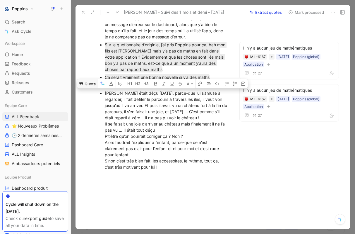
click at [89, 79] on button "Quote" at bounding box center [87, 83] width 21 height 9
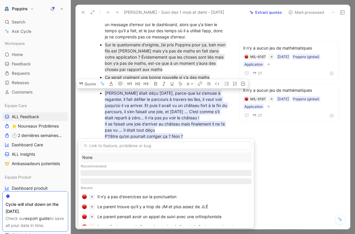
click at [120, 156] on div "None" at bounding box center [166, 157] width 168 height 7
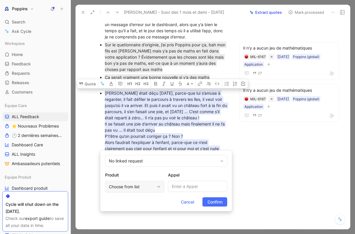
click at [146, 184] on div "Choose from list" at bounding box center [132, 186] width 46 height 7
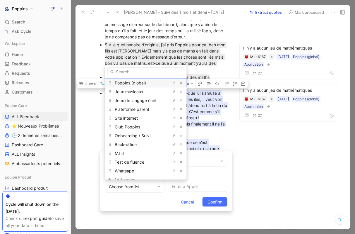
click at [142, 86] on div "Poppins (global)" at bounding box center [146, 82] width 82 height 9
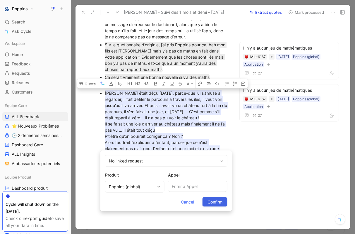
click at [223, 203] on button "Confirm" at bounding box center [215, 201] width 25 height 9
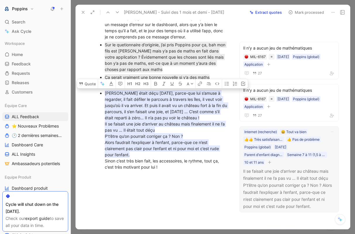
click at [273, 152] on div "Internet (recherche) 😄 Tout va bien 👍👍 Très satisfaisant (>= 4)) 👍 Pas de probl…" at bounding box center [285, 146] width 85 height 37
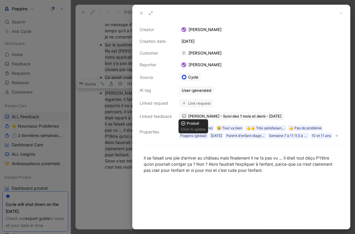
click at [335, 137] on icon "button" at bounding box center [337, 136] width 4 height 4
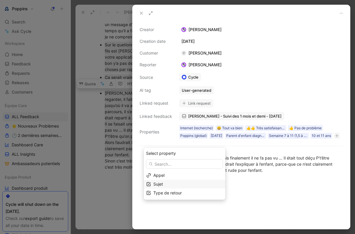
click at [170, 185] on div "Sujet" at bounding box center [187, 183] width 69 height 7
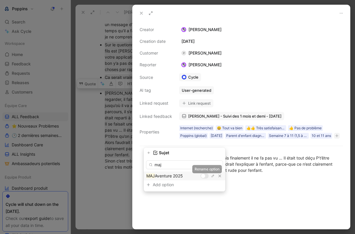
type input "maj"
click at [201, 176] on div at bounding box center [203, 176] width 4 height 4
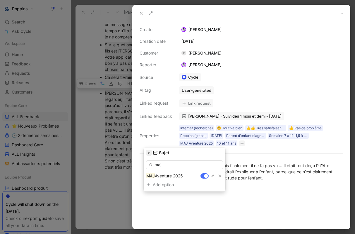
click at [147, 154] on icon "button" at bounding box center [149, 153] width 4 height 4
click at [170, 183] on span "Type de retour" at bounding box center [167, 183] width 28 height 5
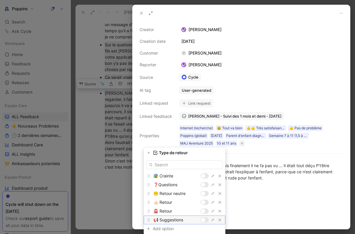
click at [205, 221] on div at bounding box center [205, 219] width 8 height 5
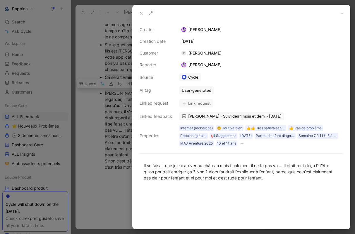
click at [142, 12] on use at bounding box center [141, 13] width 2 height 2
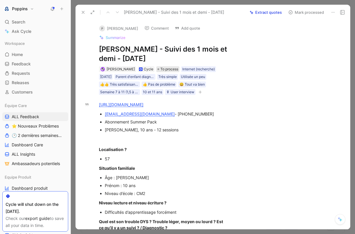
click at [162, 66] on span "To process" at bounding box center [170, 69] width 18 height 6
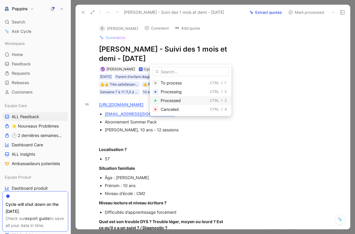
click at [170, 98] on span "Processed" at bounding box center [171, 100] width 20 height 5
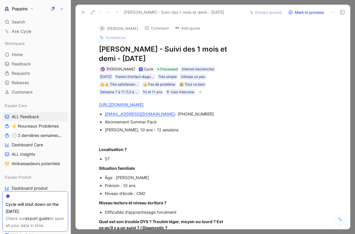
click at [83, 11] on icon at bounding box center [83, 12] width 5 height 5
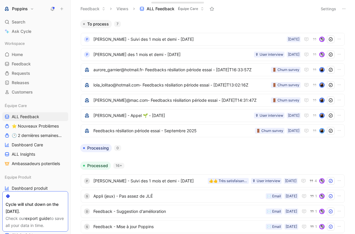
click at [274, 25] on div "To process 7" at bounding box center [213, 24] width 270 height 8
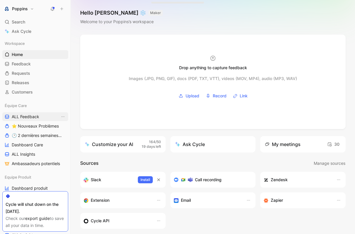
click at [44, 118] on link "ALL Feedback" at bounding box center [35, 116] width 66 height 9
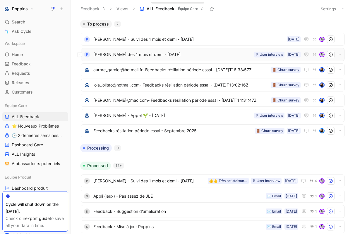
click at [172, 53] on span "[PERSON_NAME] des 1 mois et demi - [DATE]" at bounding box center [172, 54] width 158 height 7
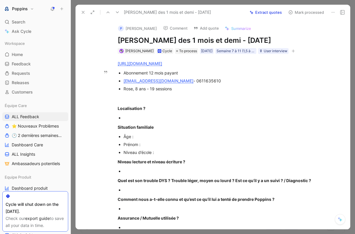
click at [195, 84] on div "[EMAIL_ADDRESS][DOMAIN_NAME] - 0611635610" at bounding box center [222, 81] width 197 height 6
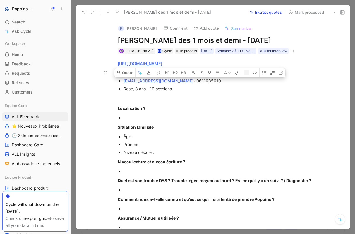
copy div "0611635610"
click at [191, 111] on div "Localisation ?" at bounding box center [219, 108] width 203 height 6
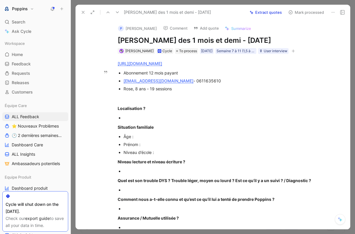
click at [224, 84] on div "[EMAIL_ADDRESS][DOMAIN_NAME] - 0611635610" at bounding box center [222, 81] width 197 height 6
click at [153, 113] on p "Localisation ?" at bounding box center [219, 108] width 225 height 10
click at [136, 121] on div at bounding box center [222, 118] width 197 height 6
click at [128, 92] on div "Rose, 8 ans - 19 sessions" at bounding box center [222, 89] width 197 height 6
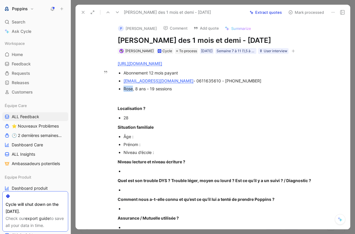
click at [128, 92] on div "Rose, 8 ans - 19 sessions" at bounding box center [222, 89] width 197 height 6
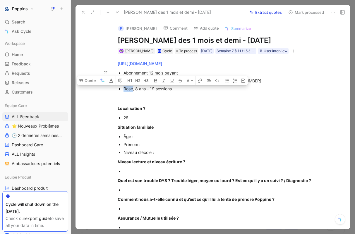
copy div "Rose"
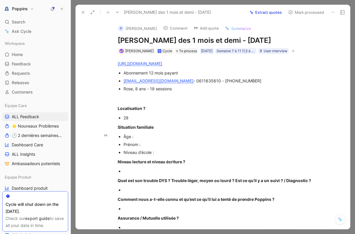
click at [143, 139] on div "Âge :" at bounding box center [222, 136] width 197 height 6
click at [149, 156] on p "Niveau d’école :" at bounding box center [222, 152] width 197 height 8
click at [149, 147] on div "Prénom :" at bounding box center [222, 144] width 197 height 6
click at [161, 155] on div "Niveau d’école :" at bounding box center [222, 152] width 197 height 6
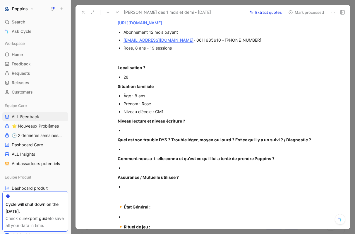
scroll to position [49, 0]
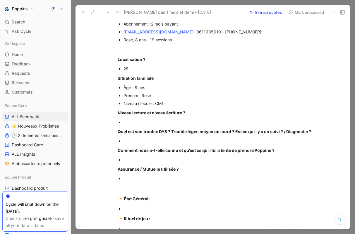
click at [183, 125] on div at bounding box center [222, 122] width 197 height 6
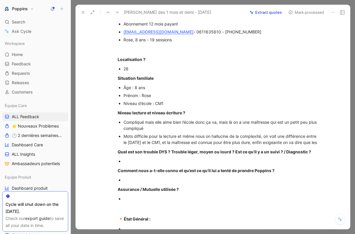
click at [130, 164] on div at bounding box center [222, 161] width 197 height 6
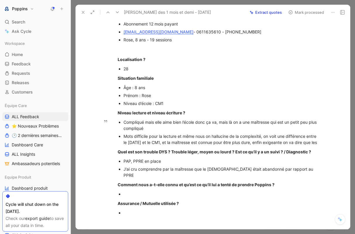
click at [315, 145] on div "Mots difficile pour la lecture et même nous on hallucine de la complexité, on v…" at bounding box center [222, 139] width 197 height 12
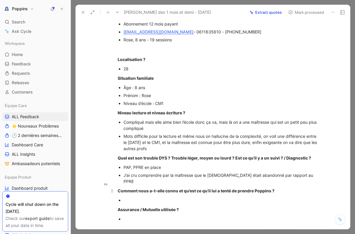
click at [306, 191] on div "Comment nous a-t-elle connu et qu’est ce qu’il lui a tenté de prendre Poppins ?" at bounding box center [219, 190] width 203 height 6
click at [299, 184] on div "J’ai cru comprendre par la maîtresse que le [DEMOGRAPHIC_DATA] était abandonné …" at bounding box center [222, 178] width 197 height 12
click at [293, 170] on div "PAP, PPRE en place" at bounding box center [222, 167] width 197 height 6
click at [295, 184] on div "J’ai cru comprendre par la maîtresse que le [DEMOGRAPHIC_DATA] était abandonné …" at bounding box center [222, 178] width 197 height 12
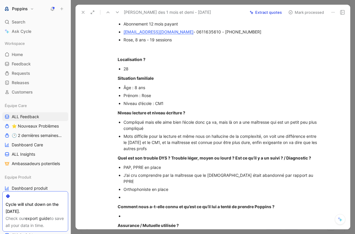
scroll to position [100, 0]
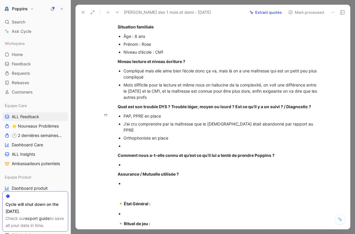
click at [150, 149] on div at bounding box center [222, 146] width 197 height 6
click at [145, 148] on div at bounding box center [222, 146] width 197 height 6
click at [146, 149] on div at bounding box center [222, 146] width 197 height 6
click at [193, 148] on div "Mouvement ramené à l’enfance" at bounding box center [222, 146] width 197 height 6
click at [128, 146] on div "Mouvement ramené à l’enfance" at bounding box center [222, 146] width 197 height 6
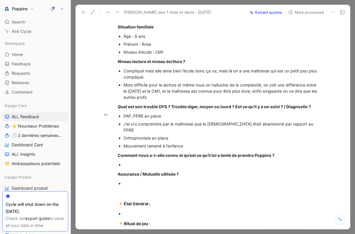
click at [124, 149] on div "Mouvement ramené à l’enfance" at bounding box center [222, 146] width 197 height 6
click at [248, 147] on div "On suit un professionnel de santé, avec qui on fait des mouvement ramené à l’en…" at bounding box center [222, 146] width 197 height 6
click at [269, 149] on div "On suit un professionnel de santé, avec qui on fait des mouvements ramené à l’e…" at bounding box center [222, 146] width 197 height 6
click at [298, 149] on div "On suit un professionnel de santé, avec qui on fait des mouvements ramenés à l’…" at bounding box center [222, 146] width 197 height 6
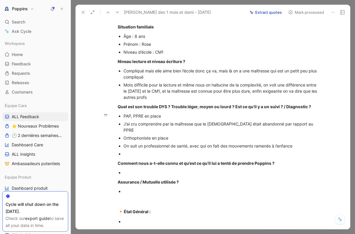
click at [138, 155] on div at bounding box center [222, 154] width 197 height 6
click at [197, 155] on div "Multi Dys (DysC, DysO, DysL, DysGr et" at bounding box center [222, 154] width 197 height 6
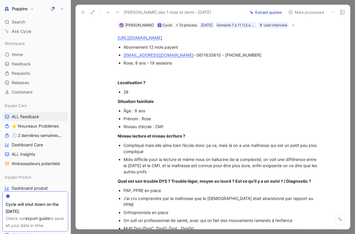
scroll to position [0, 0]
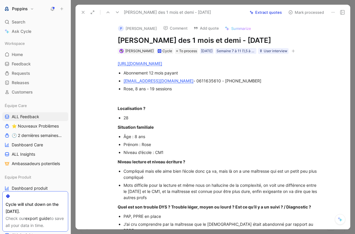
click at [296, 54] on button "button" at bounding box center [294, 51] width 6 height 6
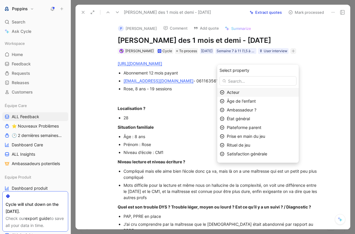
click at [251, 91] on div "Acteur" at bounding box center [261, 92] width 69 height 7
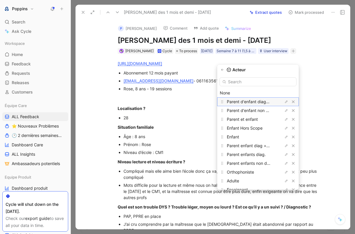
click at [261, 103] on span "Parent d'enfant diagnostiqué" at bounding box center [255, 101] width 56 height 5
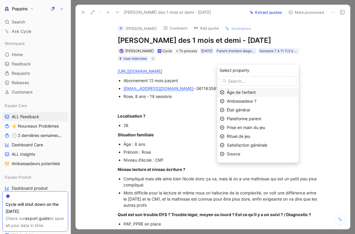
click at [253, 91] on span "Âge de l'enfant" at bounding box center [241, 92] width 29 height 5
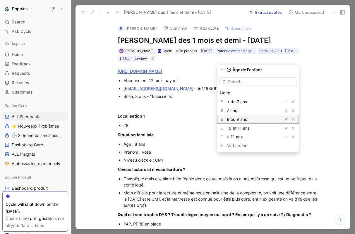
click at [247, 117] on span "8 ou 9 ans" at bounding box center [237, 119] width 20 height 5
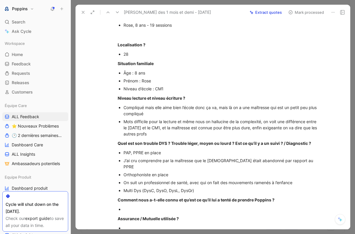
scroll to position [121, 0]
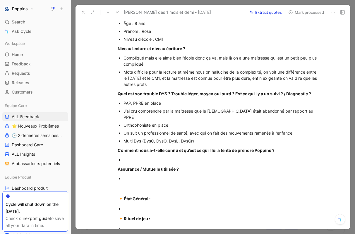
click at [139, 179] on div at bounding box center [222, 178] width 197 height 6
click at [138, 171] on strong "Assurance / Mutuelle utilisée" at bounding box center [147, 168] width 58 height 5
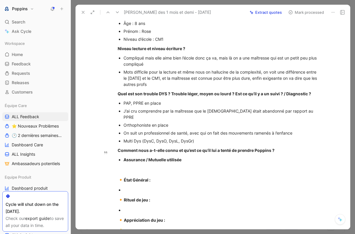
drag, startPoint x: 123, startPoint y: 162, endPoint x: 219, endPoint y: 166, distance: 95.6
click at [219, 163] on p "Assurance / Mutuelle utilisée" at bounding box center [222, 160] width 197 height 8
drag, startPoint x: 263, startPoint y: 161, endPoint x: 95, endPoint y: 165, distance: 168.5
click at [95, 165] on div "[URL][DOMAIN_NAME] Abonnement 12 mois payant [EMAIL_ADDRESS][DOMAIN_NAME] - 061…" at bounding box center [219, 142] width 262 height 403
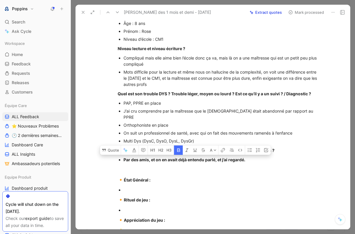
click at [178, 152] on icon "button" at bounding box center [179, 150] width 5 height 5
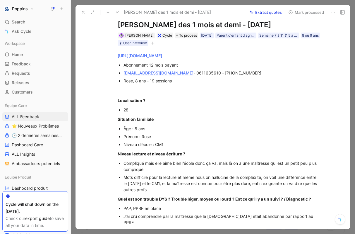
scroll to position [0, 0]
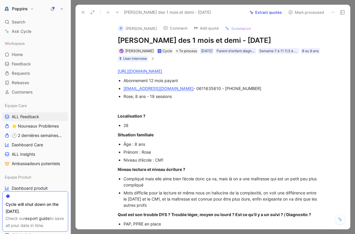
click at [155, 60] on icon "button" at bounding box center [153, 59] width 4 height 4
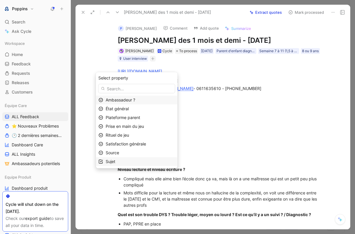
click at [133, 157] on div "Sujet" at bounding box center [137, 161] width 82 height 9
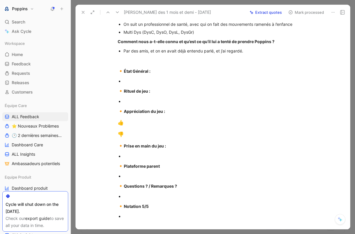
scroll to position [218, 0]
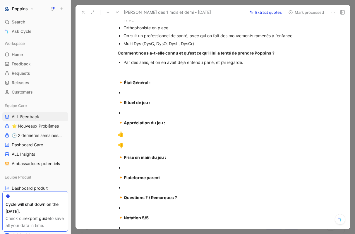
click at [259, 63] on div "Par des amis, et on en avait déjà entendu parlé, et j’ai regardé." at bounding box center [222, 62] width 197 height 6
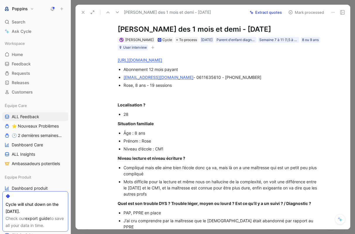
scroll to position [0, 0]
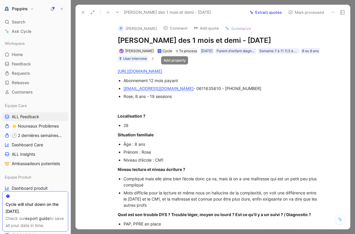
click at [155, 60] on icon "button" at bounding box center [153, 59] width 4 height 4
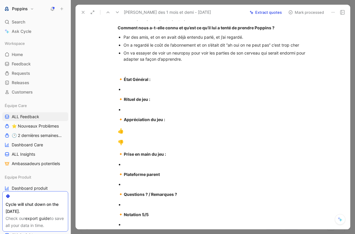
scroll to position [245, 0]
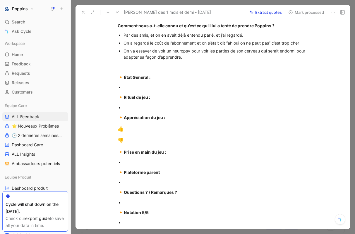
click at [149, 89] on div at bounding box center [222, 87] width 197 height 6
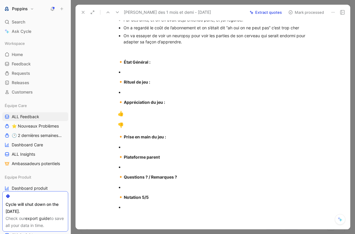
scroll to position [264, 0]
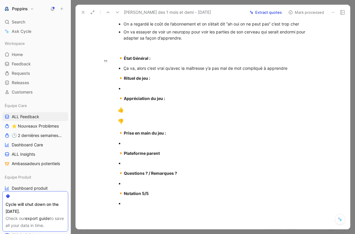
click at [135, 71] on div "Ça va, alors c’est vrai qu’avec la maîtresse y’a pas mal de mot compliqué à app…" at bounding box center [222, 68] width 197 height 6
click at [293, 71] on div "Ça va, alors c’est vrai qu’avec la maîtresse y’a pas mal de mot compliqué à app…" at bounding box center [222, 68] width 197 height 6
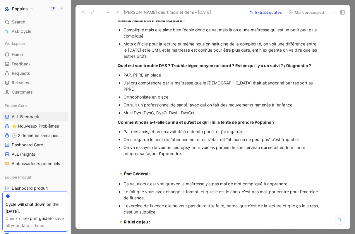
scroll to position [0, 0]
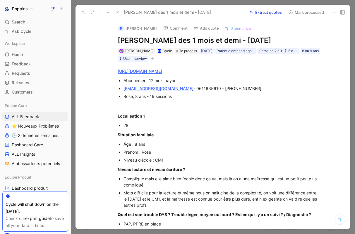
click at [162, 74] on link "[URL][DOMAIN_NAME]" at bounding box center [140, 71] width 45 height 5
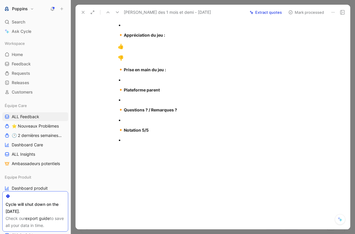
scroll to position [215, 0]
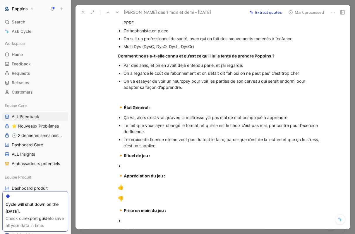
click at [175, 149] on div "L’exercice de fluence elle ne veut pas du tout le faire, parce-que c’est de la …" at bounding box center [222, 142] width 197 height 12
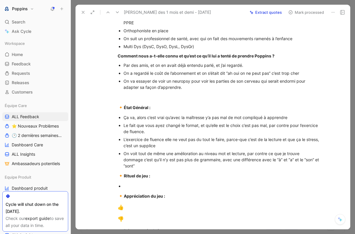
scroll to position [0, 0]
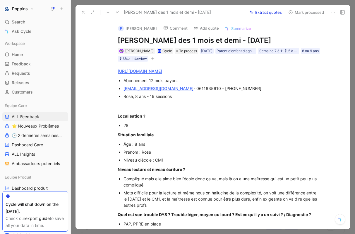
click at [162, 74] on link "[URL][DOMAIN_NAME]" at bounding box center [140, 71] width 45 height 5
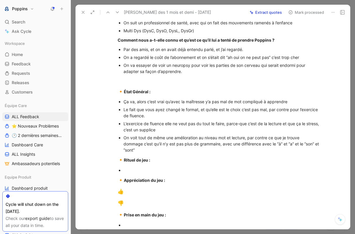
scroll to position [200, 0]
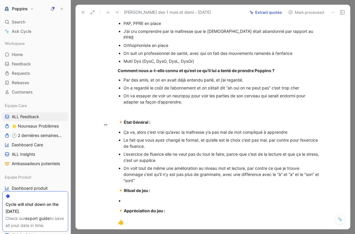
click at [151, 183] on div "On voit tout de même une amélioration au niveau mot et lecture, par contre ce q…" at bounding box center [222, 174] width 197 height 18
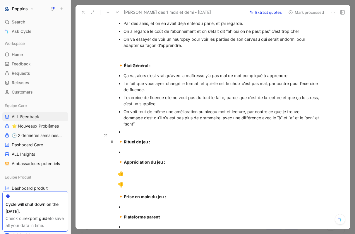
click at [118, 144] on span "🔸" at bounding box center [121, 142] width 6 height 6
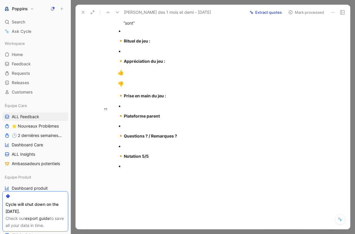
scroll to position [387, 0]
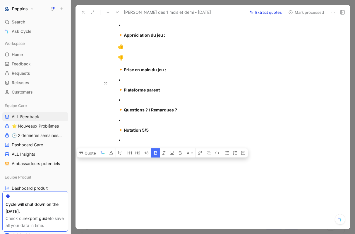
drag, startPoint x: 118, startPoint y: 143, endPoint x: 160, endPoint y: 227, distance: 94.4
click at [134, 129] on strong "Notation 5/5" at bounding box center [136, 129] width 25 height 5
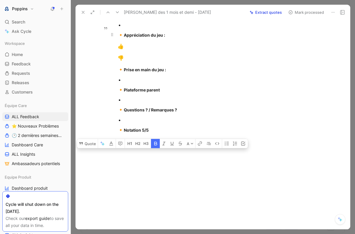
drag, startPoint x: 133, startPoint y: 140, endPoint x: 118, endPoint y: 36, distance: 105.4
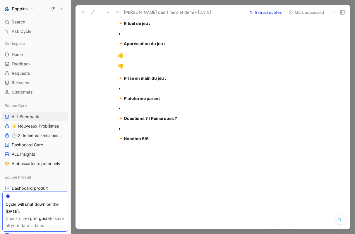
scroll to position [378, 0]
drag, startPoint x: 154, startPoint y: 138, endPoint x: 111, endPoint y: 50, distance: 98.3
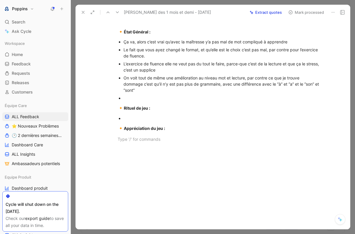
scroll to position [294, 0]
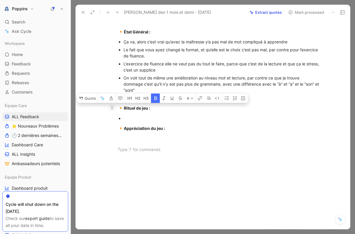
drag, startPoint x: 161, startPoint y: 146, endPoint x: 109, endPoint y: 108, distance: 64.0
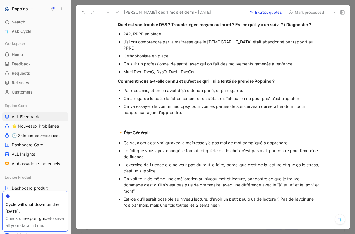
scroll to position [0, 0]
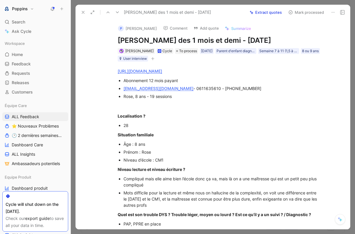
click at [156, 62] on button "button" at bounding box center [153, 59] width 6 height 6
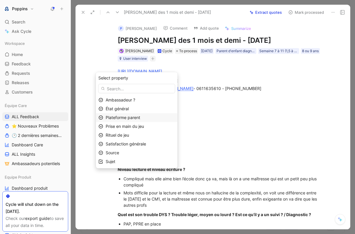
click at [150, 115] on div "Plateforme parent" at bounding box center [140, 117] width 69 height 7
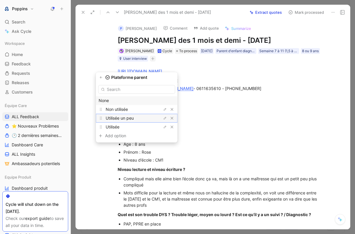
click at [144, 117] on div "Utilisée un peu" at bounding box center [128, 118] width 44 height 7
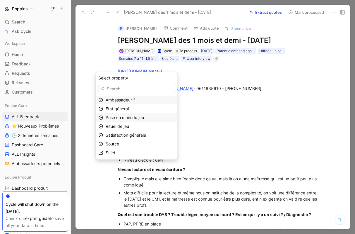
click at [139, 116] on span "Prise en main du jeu" at bounding box center [125, 117] width 38 height 5
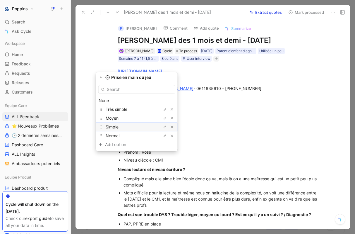
click at [132, 127] on div "Simple" at bounding box center [128, 126] width 44 height 7
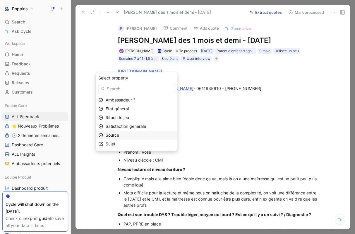
click at [132, 136] on div "Source" at bounding box center [140, 135] width 69 height 7
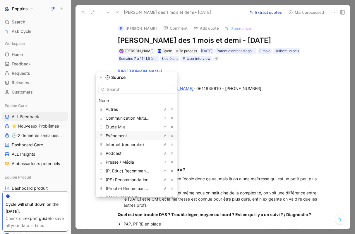
scroll to position [16, 0]
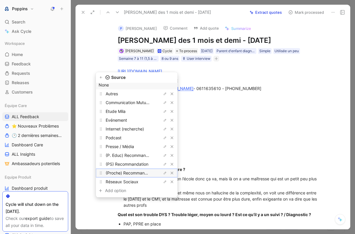
click at [139, 174] on span "(Proche) Recommandation" at bounding box center [131, 172] width 51 height 5
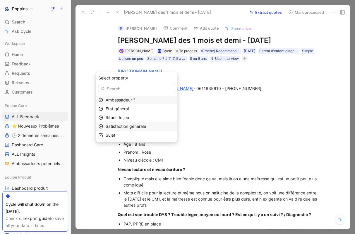
click at [136, 125] on span "Satisfaction générale" at bounding box center [126, 126] width 40 height 5
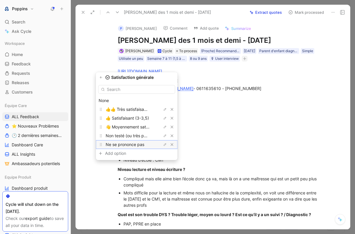
click at [134, 144] on span "Ne se prononce pas" at bounding box center [125, 144] width 39 height 5
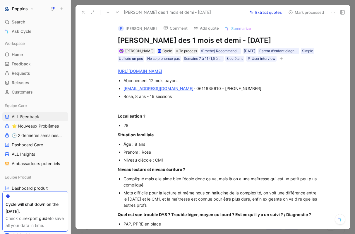
scroll to position [248, 0]
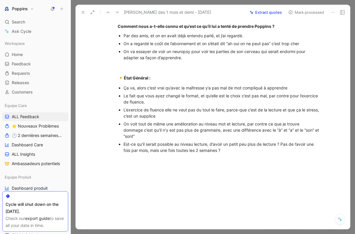
click at [254, 153] on div "Est-ce qu’il serait possible au niveau lecture, d’avoir un petit peu plus de le…" at bounding box center [222, 147] width 197 height 12
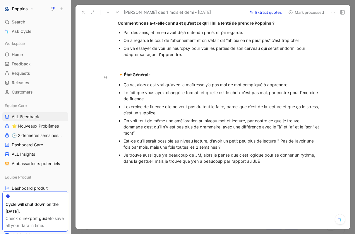
click at [272, 160] on div "Je trouve aussi que y’a beaucoup de JM, alors je pense que c’est logique pour s…" at bounding box center [222, 158] width 197 height 12
click at [264, 163] on div "Je trouve aussi que y’a beaucoup de JM, alors je pense que c’est logique pour s…" at bounding box center [222, 158] width 197 height 12
click at [177, 171] on div "On n’a pas vu d’exercice de maths, c’est normal ?" at bounding box center [222, 169] width 197 height 6
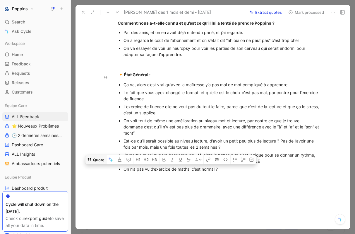
click at [101, 164] on button "Quote" at bounding box center [96, 159] width 21 height 9
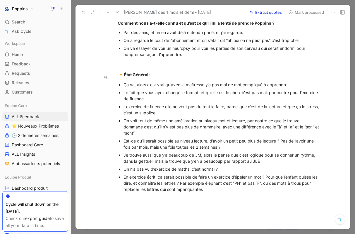
click at [186, 191] on div "En exercice écrit, ça serait possible de faire un exercice d’épeler un mot ? Po…" at bounding box center [222, 183] width 197 height 18
click at [127, 192] on div "En exercice écrit, ça serait possible de faire un exercice d’épeler un mot ? Po…" at bounding box center [222, 183] width 197 height 18
click at [136, 191] on div "En exercice écrit, ça serait possible de faire un exercice d’épeler un mot ? Po…" at bounding box center [222, 183] width 197 height 18
click at [214, 191] on div "En exercice écrit, ça serait possible de faire un exercice d’épeler un mot ? Po…" at bounding box center [222, 183] width 197 height 18
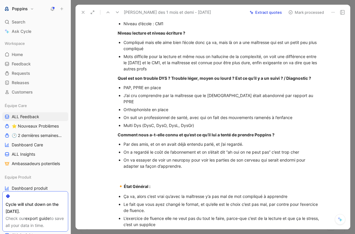
scroll to position [298, 0]
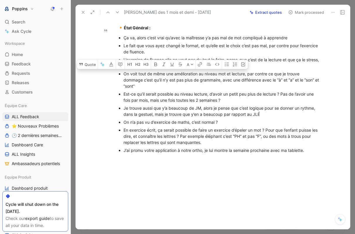
drag, startPoint x: 158, startPoint y: 86, endPoint x: 121, endPoint y: 74, distance: 38.4
click at [124, 74] on li "On voit tout de même une amélioration au niveau mot et lecture, par contre ce q…" at bounding box center [222, 80] width 197 height 20
click at [207, 98] on div "Est-ce qu’il serait possible au niveau lecture, d’avoir un petit peu plus de le…" at bounding box center [222, 97] width 197 height 12
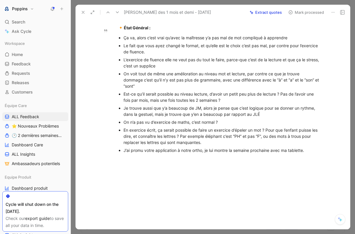
click at [226, 45] on div "Le fait que vous ayez changé le format, et qu’elle est le choix c’est pas mal, …" at bounding box center [222, 48] width 197 height 12
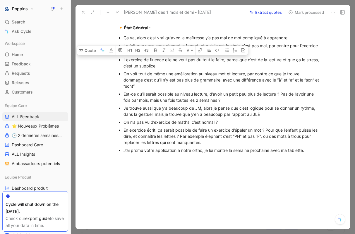
drag, startPoint x: 187, startPoint y: 66, endPoint x: 105, endPoint y: 60, distance: 81.9
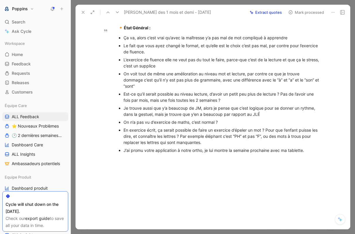
click at [144, 79] on div "On voit tout de même une amélioration au niveau mot et lecture, par contre ce q…" at bounding box center [222, 80] width 197 height 18
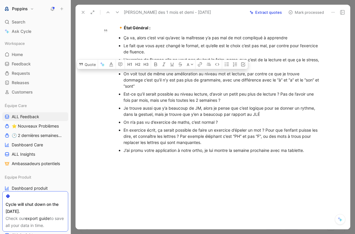
drag, startPoint x: 149, startPoint y: 83, endPoint x: 115, endPoint y: 75, distance: 34.1
click at [115, 75] on ul "Ça va, alors c’est vrai qu’avec la maîtresse y’a pas mal de mot compliqué à app…" at bounding box center [219, 94] width 225 height 120
click at [154, 100] on div "Est-ce qu’il serait possible au niveau lecture, d’avoir un petit peu plus de le…" at bounding box center [222, 97] width 197 height 12
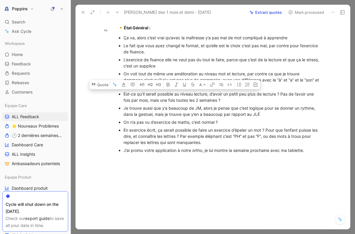
drag, startPoint x: 127, startPoint y: 94, endPoint x: 259, endPoint y: 100, distance: 132.2
click at [259, 100] on div "Est-ce qu’il serait possible au niveau lecture, d’avoir un petit peu plus de le…" at bounding box center [222, 97] width 197 height 12
drag, startPoint x: 245, startPoint y: 99, endPoint x: 119, endPoint y: 95, distance: 126.3
click at [119, 95] on ul "Ça va, alors c’est vrai qu’avec la maîtresse y’a pas mal de mot compliqué à app…" at bounding box center [219, 94] width 225 height 120
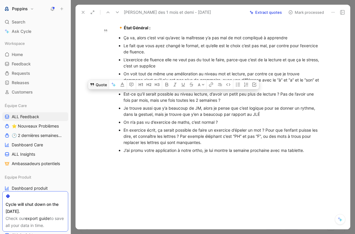
click at [100, 85] on button "Quote" at bounding box center [98, 84] width 21 height 9
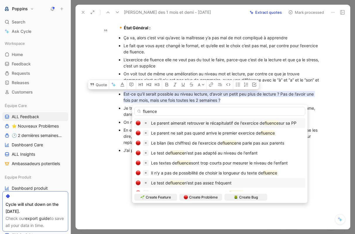
type input "fluence"
click at [205, 184] on span "n'est pas assez fréquent" at bounding box center [208, 182] width 47 height 5
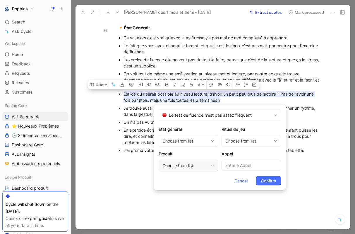
click at [185, 164] on div "Choose from list" at bounding box center [186, 165] width 46 height 7
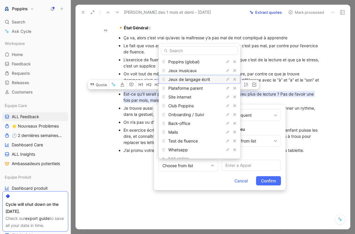
click at [193, 79] on span "Jeux de langage écrit" at bounding box center [189, 78] width 42 height 5
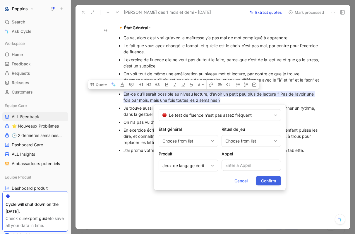
click at [278, 182] on button "Confirm" at bounding box center [268, 180] width 25 height 9
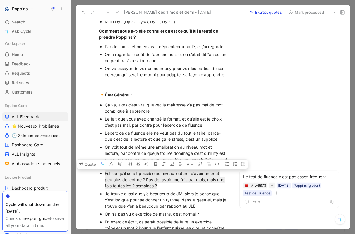
scroll to position [335, 0]
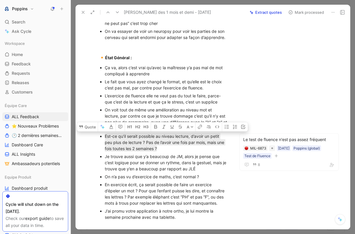
click at [175, 156] on div "Je trouve aussi que y’a beaucoup de JM, alors je pense que c’est logique pour s…" at bounding box center [167, 162] width 124 height 18
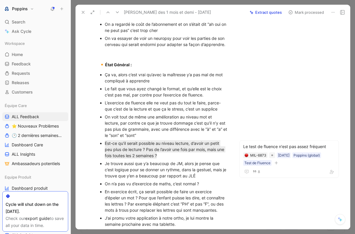
scroll to position [332, 0]
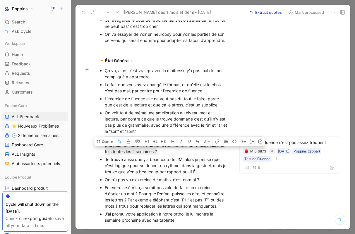
drag, startPoint x: 202, startPoint y: 171, endPoint x: 90, endPoint y: 155, distance: 112.7
click at [90, 155] on ul "Ça va, alors c’est vrai qu’avec la maîtresse y’a pas mal de mot compliqué à app…" at bounding box center [164, 144] width 152 height 157
click at [101, 142] on button "Quote" at bounding box center [104, 140] width 21 height 9
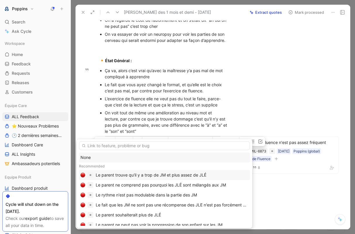
click at [144, 173] on div "Le parent trouve qu'il y a trop de JM et plus assez de JLÉ" at bounding box center [151, 174] width 111 height 7
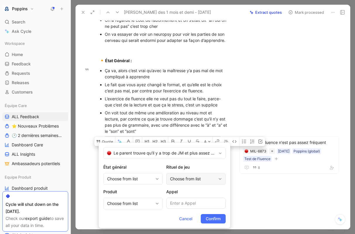
click at [178, 178] on div "Choose from list" at bounding box center [193, 178] width 46 height 7
click at [128, 202] on div "Choose from list" at bounding box center [130, 203] width 46 height 7
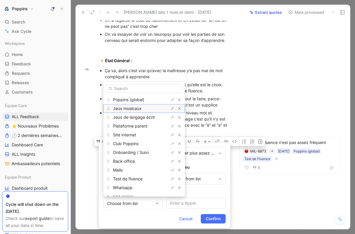
click at [144, 110] on div "Jeux musicaux" at bounding box center [135, 108] width 44 height 7
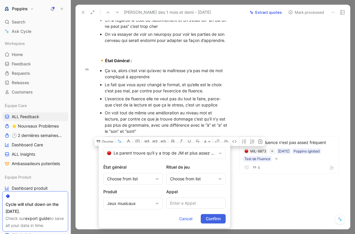
click at [213, 216] on span "Confirm" at bounding box center [213, 218] width 15 height 7
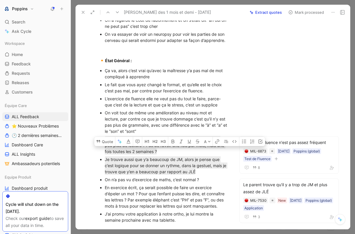
scroll to position [349, 0]
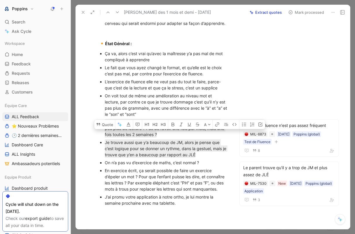
click at [164, 162] on div "On n’a pas vu d’exercice de maths, c’est normal ?" at bounding box center [167, 162] width 124 height 6
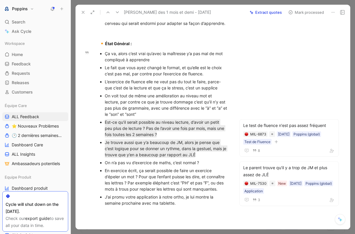
click at [164, 162] on div "On n’a pas vu d’exercice de maths, c’est normal ?" at bounding box center [167, 162] width 124 height 6
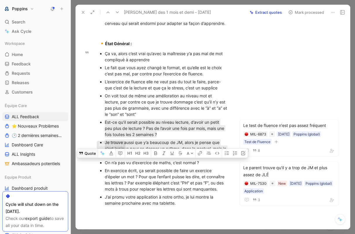
click at [91, 155] on button "Quote" at bounding box center [87, 152] width 21 height 9
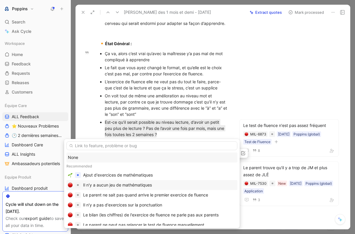
click at [133, 187] on div "Il n'y a aucun jeu de mathématiques" at bounding box center [117, 184] width 69 height 7
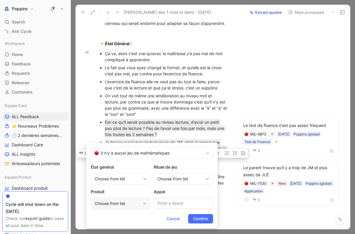
click at [130, 200] on div "Choose from list" at bounding box center [118, 203] width 46 height 7
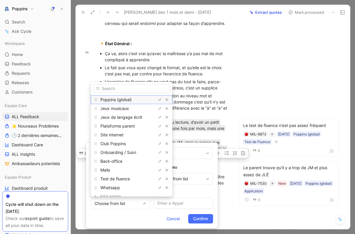
click at [127, 102] on span "Poppins (global)" at bounding box center [115, 99] width 31 height 5
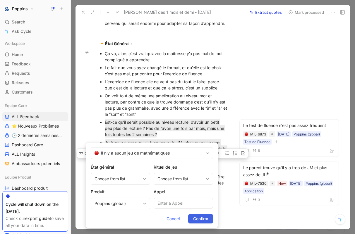
click at [204, 218] on span "Confirm" at bounding box center [200, 218] width 15 height 7
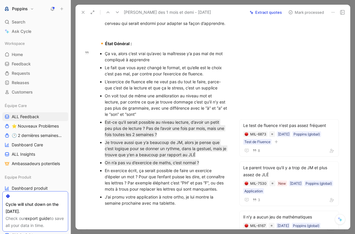
click at [182, 178] on div "En exercice écrit, ça serait possible de faire un exercice d’épeler un mot ? Po…" at bounding box center [167, 179] width 124 height 25
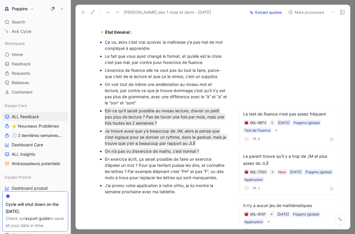
scroll to position [367, 0]
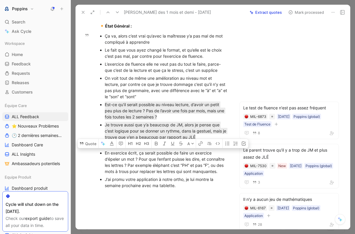
drag, startPoint x: 103, startPoint y: 153, endPoint x: 221, endPoint y: 172, distance: 119.3
click at [221, 172] on ul "Ça va, alors c’est vrai qu’avec la maîtresse y’a pas mal de mot compliqué à app…" at bounding box center [164, 110] width 152 height 157
click at [91, 146] on button "Quote" at bounding box center [88, 143] width 21 height 9
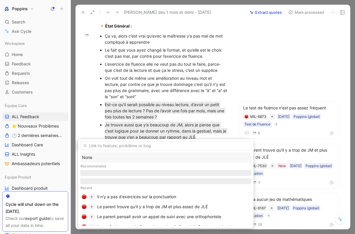
click at [107, 153] on div "None" at bounding box center [166, 157] width 171 height 10
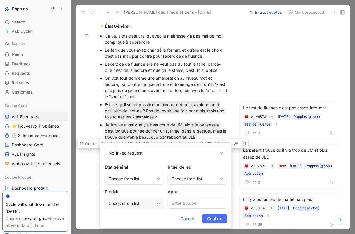
click at [138, 202] on div "Choose from list" at bounding box center [132, 203] width 46 height 7
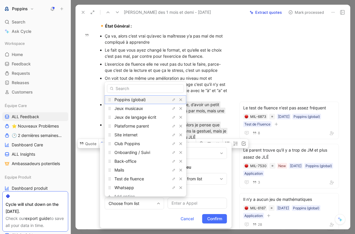
click at [140, 98] on span "Poppins (global)" at bounding box center [130, 99] width 31 height 5
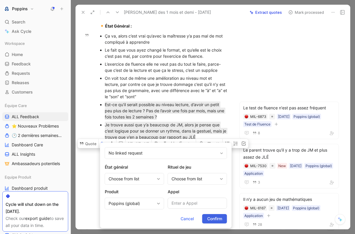
click at [207, 218] on span "Confirm" at bounding box center [214, 218] width 15 height 7
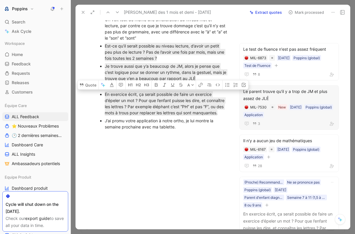
scroll to position [456, 0]
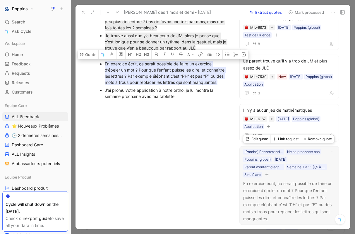
click at [268, 175] on icon "button" at bounding box center [267, 175] width 4 height 4
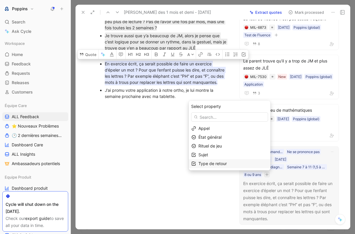
click at [207, 161] on div "Type de retour" at bounding box center [233, 163] width 69 height 7
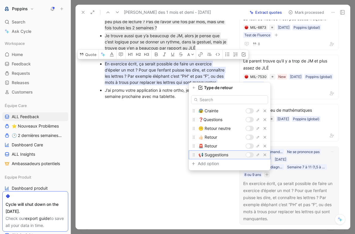
click at [249, 157] on div at bounding box center [250, 154] width 8 height 5
click at [195, 88] on icon "button" at bounding box center [194, 87] width 2 height 2
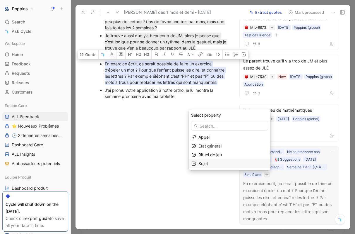
click at [230, 164] on div "Sujet" at bounding box center [233, 163] width 69 height 7
type input "jeux"
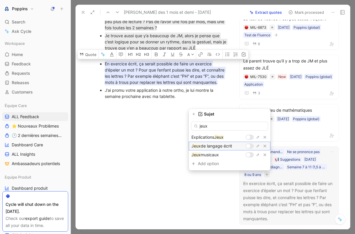
click at [249, 145] on div at bounding box center [248, 146] width 4 height 4
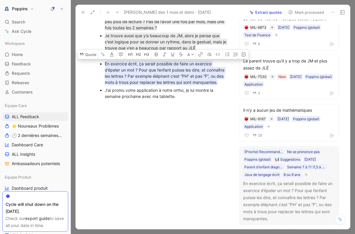
click at [172, 113] on div at bounding box center [164, 140] width 152 height 70
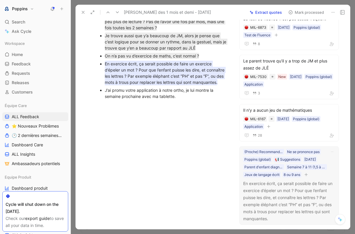
scroll to position [449, 0]
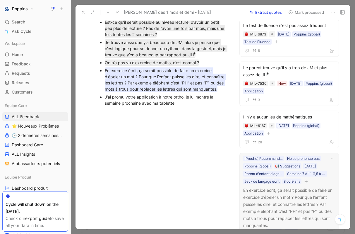
click at [216, 93] on p "J’ai promu votre application à notre ortho, je lui montre la semaine prochaine …" at bounding box center [167, 100] width 124 height 14
drag, startPoint x: 187, startPoint y: 102, endPoint x: 87, endPoint y: 95, distance: 100.4
click at [87, 95] on div "P [PERSON_NAME] Comment Add quote Summarize [PERSON_NAME] - Suivi des 1 mois et…" at bounding box center [213, 124] width 275 height 209
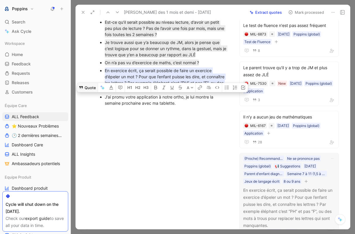
click at [92, 87] on button "Quote" at bounding box center [87, 87] width 21 height 9
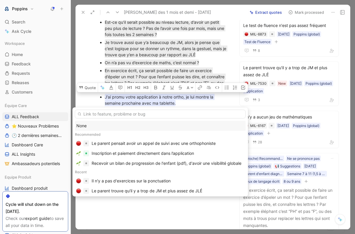
click at [147, 124] on div "None" at bounding box center [160, 125] width 168 height 7
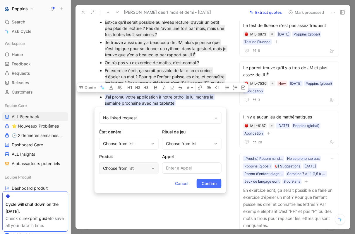
click at [141, 164] on div "Choose from list" at bounding box center [128, 168] width 59 height 12
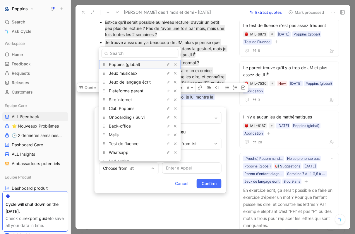
click at [135, 66] on span "Poppins (global)" at bounding box center [124, 64] width 31 height 5
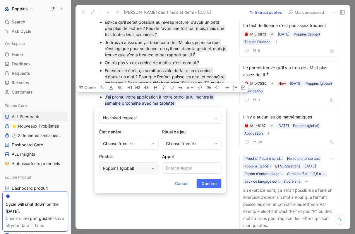
click at [136, 165] on div "Poppins (global)" at bounding box center [126, 168] width 46 height 7
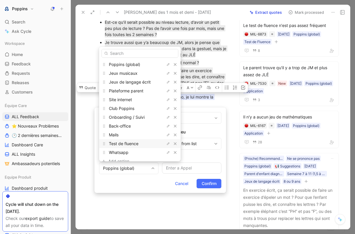
scroll to position [7, 0]
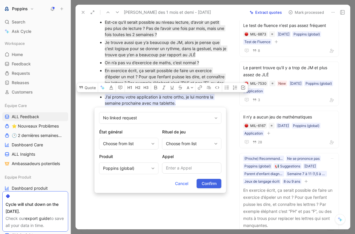
click at [207, 187] on span "Confirm" at bounding box center [209, 183] width 15 height 7
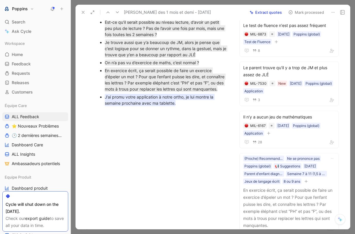
click at [161, 102] on mark "J’ai promu votre application à notre ortho, je lui montre la semaine prochaine …" at bounding box center [160, 100] width 110 height 12
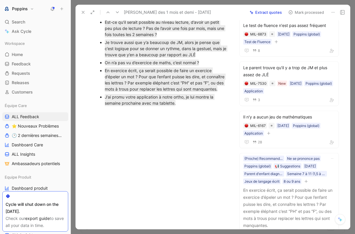
scroll to position [511, 0]
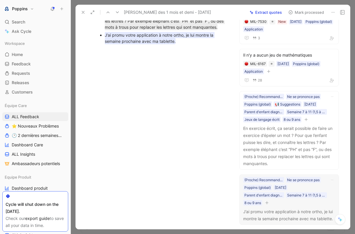
click at [268, 203] on icon "button" at bounding box center [267, 203] width 4 height 4
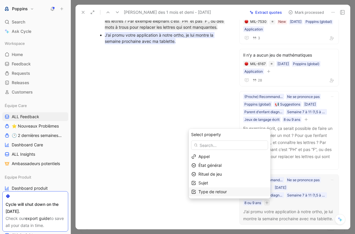
click at [223, 188] on div "Type de retour" at bounding box center [230, 191] width 82 height 9
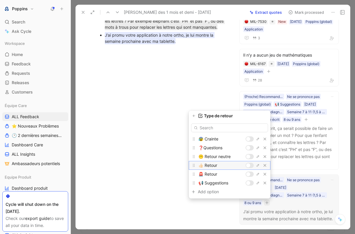
click at [250, 165] on div at bounding box center [248, 165] width 4 height 4
click at [194, 116] on icon "button" at bounding box center [194, 116] width 2 height 2
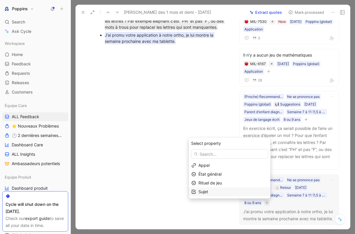
click at [224, 190] on div "Sujet" at bounding box center [233, 191] width 69 height 7
type input "orth"
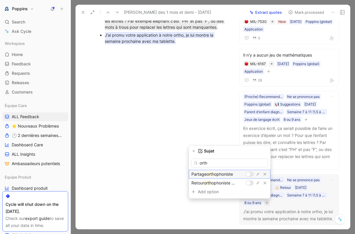
click at [251, 174] on div at bounding box center [250, 173] width 8 height 5
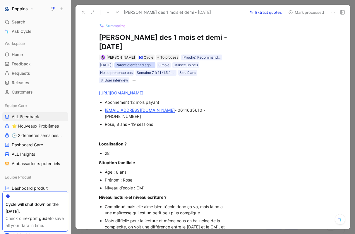
scroll to position [3, 0]
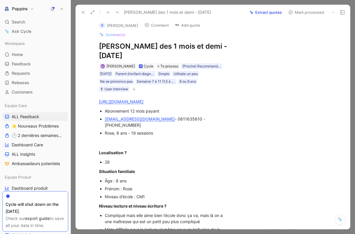
click at [135, 90] on icon "button" at bounding box center [134, 89] width 4 height 4
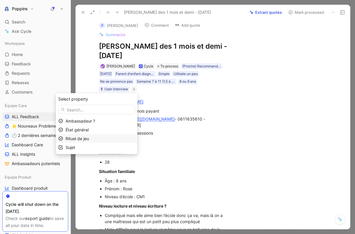
click at [125, 138] on div "Rituel de jeu" at bounding box center [100, 138] width 69 height 7
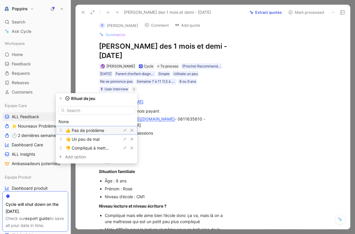
click at [103, 132] on span "👍 Pas de problème" at bounding box center [85, 130] width 39 height 5
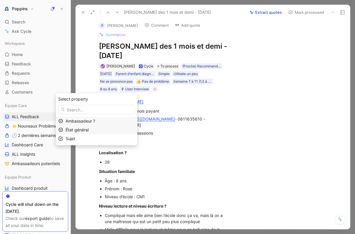
click at [97, 129] on div "État général" at bounding box center [100, 129] width 69 height 7
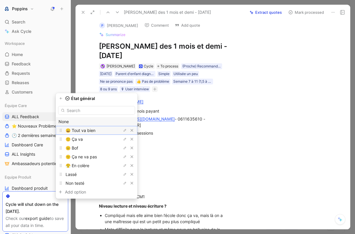
click at [95, 132] on span "😄 Tout va bien" at bounding box center [81, 130] width 30 height 5
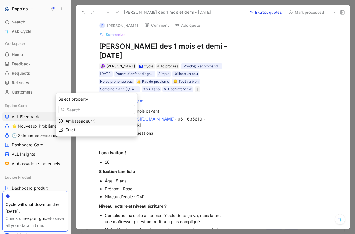
scroll to position [327, 0]
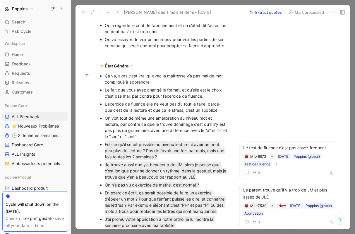
click at [187, 101] on div "L’exercice de fluence elle ne veut pas du tout le faire, parce-que c’est de la …" at bounding box center [167, 107] width 124 height 12
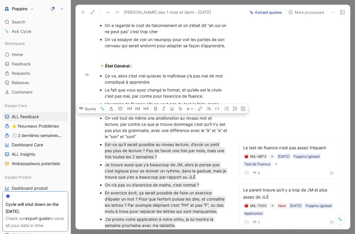
drag, startPoint x: 157, startPoint y: 135, endPoint x: 103, endPoint y: 118, distance: 57.0
click at [103, 118] on ul "Ça va, alors c’est vrai qu’avec la maîtresse y’a pas mal de mot compliqué à app…" at bounding box center [164, 150] width 152 height 157
click at [87, 108] on button "Quote" at bounding box center [87, 108] width 21 height 9
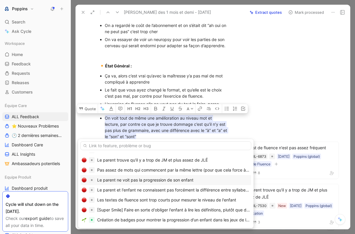
scroll to position [45, 0]
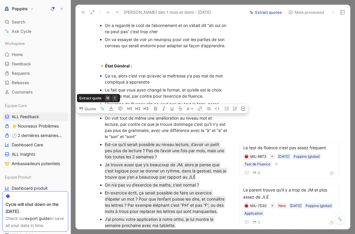
click at [90, 110] on button "Quote" at bounding box center [87, 108] width 21 height 9
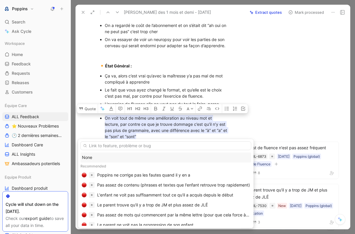
click at [94, 157] on div "None" at bounding box center [166, 157] width 168 height 7
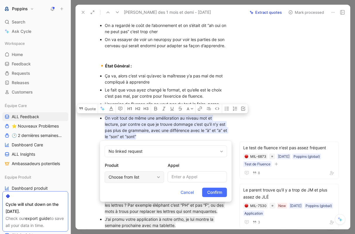
click at [129, 177] on div "Choose from list" at bounding box center [132, 176] width 46 height 7
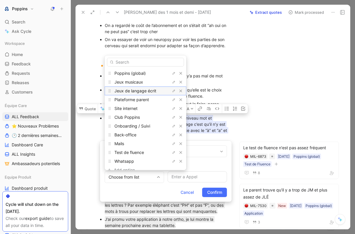
click at [132, 88] on span "Jeux de langage écrit" at bounding box center [136, 90] width 42 height 5
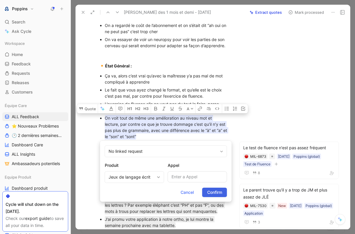
click at [218, 194] on span "Confirm" at bounding box center [214, 192] width 15 height 7
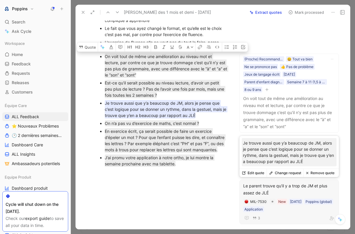
scroll to position [388, 0]
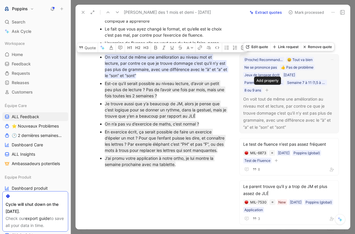
click at [268, 88] on icon "button" at bounding box center [267, 90] width 4 height 4
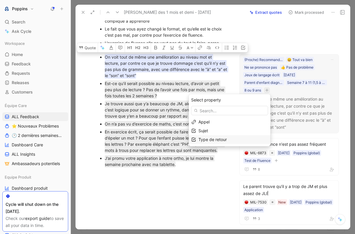
click at [225, 141] on span "Type de retour" at bounding box center [213, 139] width 28 height 5
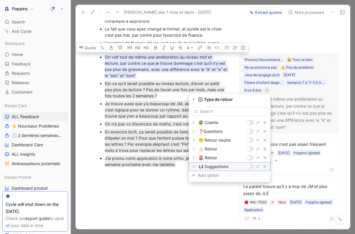
click at [248, 166] on div at bounding box center [248, 166] width 4 height 4
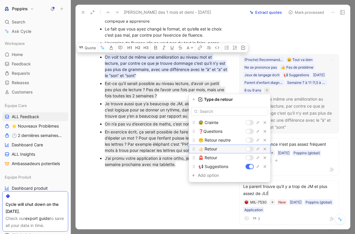
click at [249, 149] on div at bounding box center [248, 149] width 4 height 4
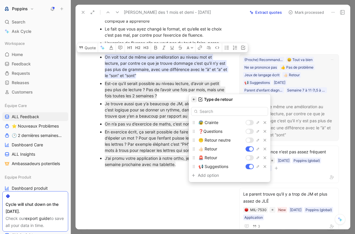
click at [196, 100] on icon "button" at bounding box center [194, 100] width 4 height 4
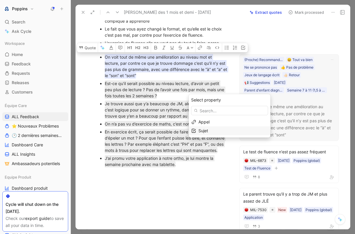
click at [216, 133] on div "Sujet" at bounding box center [233, 130] width 69 height 7
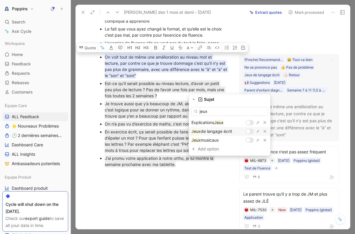
type input "jeux"
click at [247, 132] on div at bounding box center [248, 131] width 4 height 4
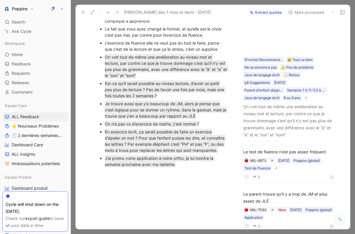
click at [227, 129] on div "En exercice écrit, ça serait possible de faire un exercice d’épeler un mot ? Po…" at bounding box center [167, 141] width 124 height 25
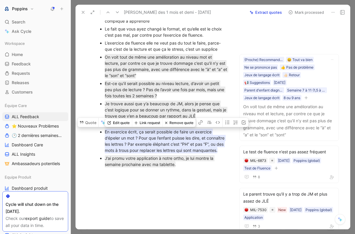
drag, startPoint x: 224, startPoint y: 151, endPoint x: 105, endPoint y: 131, distance: 121.2
click at [105, 131] on div "En exercice écrit, ça serait possible de faire un exercice d’épeler un mot ? Po…" at bounding box center [167, 141] width 124 height 25
copy mark "En exercice écrit, ça serait possible de faire un exercice d’épeler un mot ? Po…"
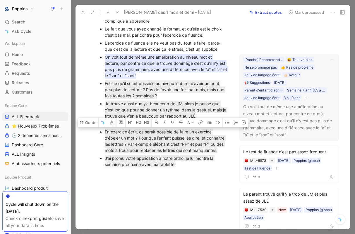
click at [230, 54] on ul "Ça va, alors c’est vrai qu’avec la maîtresse y’a pas mal de mot compliqué à app…" at bounding box center [164, 89] width 152 height 157
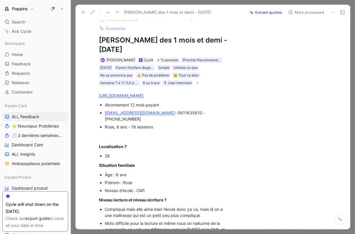
scroll to position [0, 0]
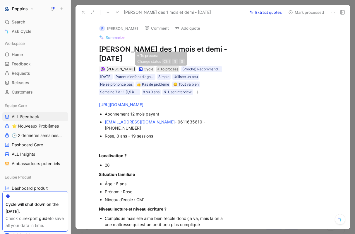
click at [166, 70] on span "To process" at bounding box center [170, 69] width 18 height 6
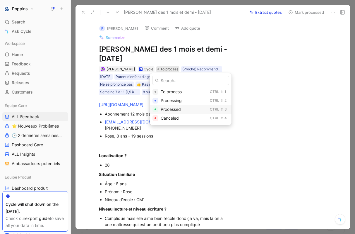
click at [178, 107] on span "Processed" at bounding box center [171, 109] width 20 height 5
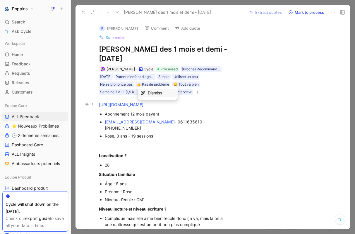
drag, startPoint x: 224, startPoint y: 106, endPoint x: 99, endPoint y: 105, distance: 124.8
click at [99, 105] on div "[URL][DOMAIN_NAME]" at bounding box center [163, 104] width 129 height 6
copy link "[URL][DOMAIN_NAME]"
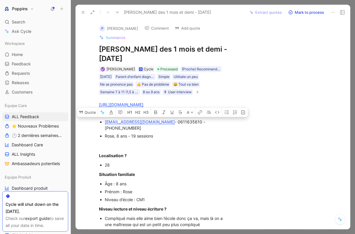
drag, startPoint x: 166, startPoint y: 120, endPoint x: 104, endPoint y: 121, distance: 61.5
click at [104, 121] on ul "Abonnement 12 mois payant [EMAIL_ADDRESS][DOMAIN_NAME] - 0611635610 - [PHONE_NU…" at bounding box center [164, 125] width 152 height 30
copy div "[EMAIL_ADDRESS][DOMAIN_NAME]"
click at [83, 13] on icon at bounding box center [83, 12] width 5 height 5
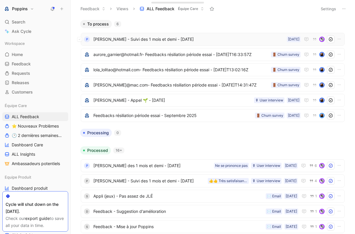
click at [162, 42] on span "[PERSON_NAME] - Suivi des 1 mois et demi - [DATE]" at bounding box center [188, 39] width 191 height 7
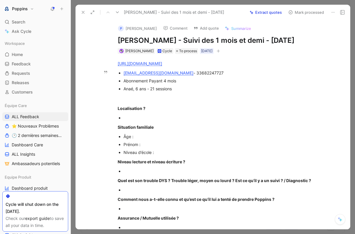
click at [195, 76] on div "[EMAIL_ADDRESS][DOMAIN_NAME] - 33682247727" at bounding box center [222, 73] width 197 height 6
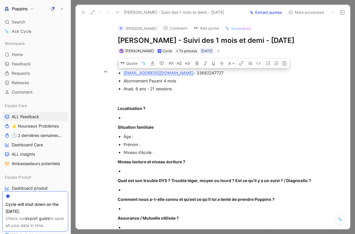
copy div "33682247727"
click at [181, 101] on div at bounding box center [219, 98] width 203 height 6
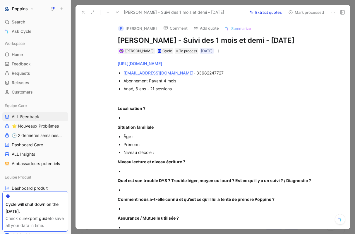
click at [142, 121] on div at bounding box center [222, 118] width 197 height 6
click at [129, 92] on div "Anaé, 6 ans - 21 sessions" at bounding box center [222, 89] width 197 height 6
copy div "Anaé"
click at [148, 139] on div "Âge :" at bounding box center [222, 136] width 197 height 6
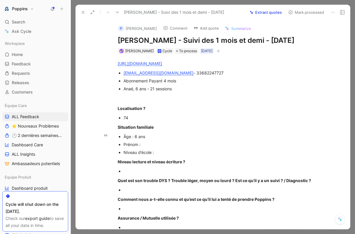
click at [153, 139] on div "Âge : 6 ans" at bounding box center [222, 136] width 197 height 6
click at [152, 147] on div "Prénom :" at bounding box center [222, 144] width 197 height 6
click at [165, 155] on div "Niveau d’école :" at bounding box center [222, 152] width 197 height 6
click at [156, 139] on div "Âge : 6 ans" at bounding box center [222, 136] width 197 height 6
click at [161, 155] on div "Niveau d’école :" at bounding box center [222, 152] width 197 height 6
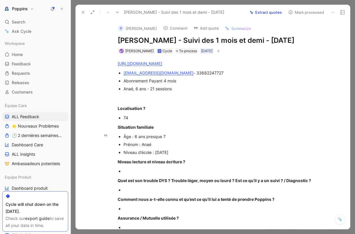
click at [170, 139] on div "Âge : 6 ans presque 7" at bounding box center [222, 136] width 197 height 6
click at [147, 174] on div at bounding box center [222, 171] width 197 height 6
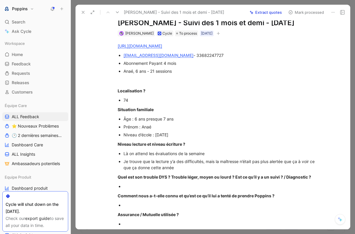
click at [134, 189] on div at bounding box center [222, 186] width 197 height 6
click at [183, 170] on div "Je trouve que la lecture y’a des difficultés, mais la maîtresse n’était pas plu…" at bounding box center [222, 164] width 197 height 12
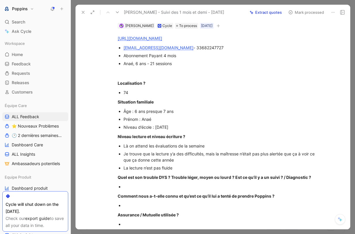
scroll to position [25, 0]
click at [147, 190] on div at bounding box center [222, 187] width 197 height 6
click at [126, 171] on div "La lecture n’est pas fluide" at bounding box center [222, 168] width 197 height 6
click at [130, 190] on div at bounding box center [222, 187] width 197 height 6
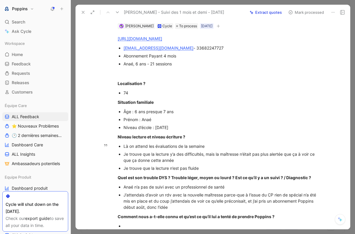
scroll to position [81, 0]
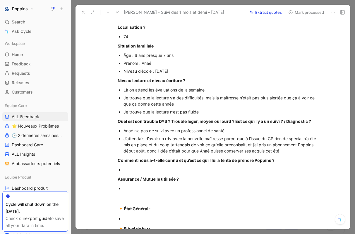
click at [189, 173] on div at bounding box center [222, 169] width 197 height 6
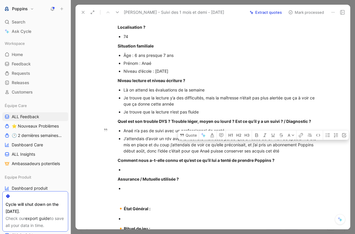
drag, startPoint x: 290, startPoint y: 160, endPoint x: 250, endPoint y: 152, distance: 41.5
click at [250, 152] on div "J’attendais d’avoir un rdv avec la nouvelle maîtresse parce-que à l’issue du CP…" at bounding box center [222, 144] width 197 height 18
copy div "et j’ai pris un abonnement Poppins début août, donc l’idée c’était pour que [PE…"
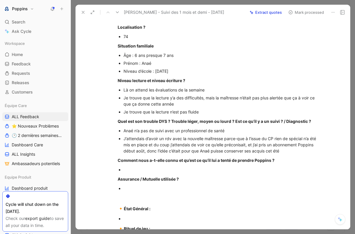
click at [157, 173] on div at bounding box center [222, 169] width 197 height 6
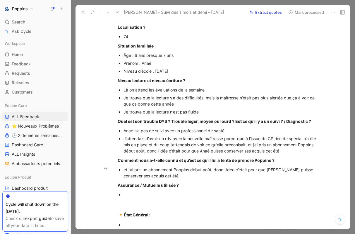
click at [124, 178] on div "et j’ai pris un abonnement Poppins début août, donc l’idée c’était pour que [PE…" at bounding box center [222, 172] width 197 height 12
click at [182, 179] on div "“et j’ai pris un abonnement Poppins début août, donc l’idée c’était pour que [P…" at bounding box center [222, 172] width 197 height 12
click at [159, 179] on div "“et j’ai pris un abonnement Poppins début août, donc l’idée c’était pour que [P…" at bounding box center [222, 172] width 197 height 12
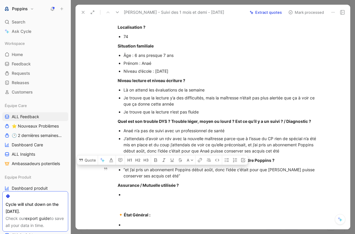
drag, startPoint x: 168, startPoint y: 185, endPoint x: 122, endPoint y: 177, distance: 47.2
click at [122, 177] on ul "“et j’ai pris un abonnement Poppins début août, donc l’idée c’était pour que [P…" at bounding box center [219, 172] width 225 height 14
click at [164, 162] on icon "button" at bounding box center [164, 160] width 3 height 4
click at [164, 179] on div "“et j’ai pris un abonnement Poppins début août, donc l’idée c’était pour que [P…" at bounding box center [222, 172] width 197 height 12
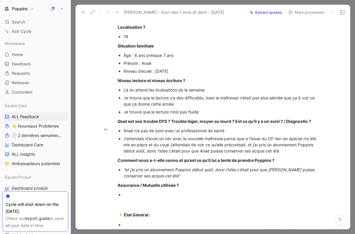
click at [286, 154] on div "J’attendais d’avoir un rdv avec la nouvelle maîtresse parce-que à l’issue du CP…" at bounding box center [222, 144] width 197 height 18
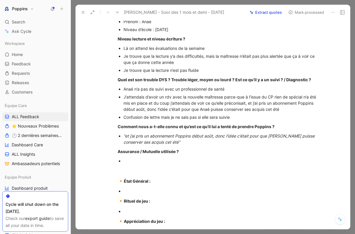
scroll to position [132, 0]
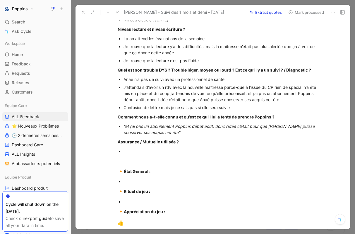
click at [142, 154] on div at bounding box center [222, 151] width 197 height 6
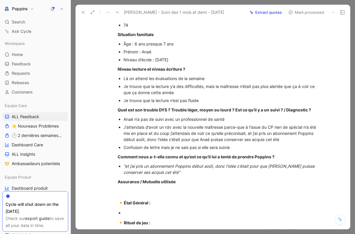
scroll to position [81, 0]
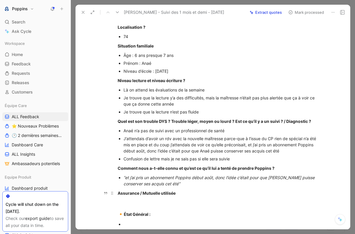
click at [149, 195] on strong "Assurance / Mutuelle utilisée" at bounding box center [147, 192] width 58 height 5
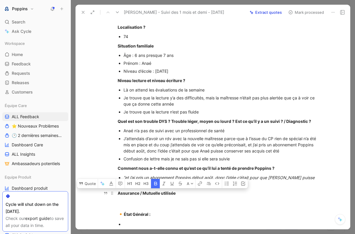
click at [151, 195] on strong "Assurance / Mutuelle utilisée" at bounding box center [147, 192] width 58 height 5
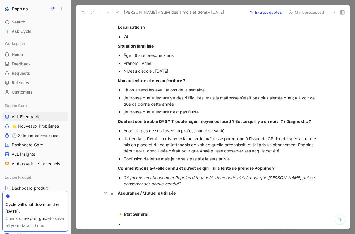
click at [151, 195] on strong "Assurance / Mutuelle utilisée" at bounding box center [147, 192] width 58 height 5
drag, startPoint x: 185, startPoint y: 206, endPoint x: 105, endPoint y: 202, distance: 79.7
click at [105, 202] on div "Quote A [URL][DOMAIN_NAME] [EMAIL_ADDRESS][DOMAIN_NAME] - 33682247727 Abonnemen…" at bounding box center [219, 205] width 262 height 465
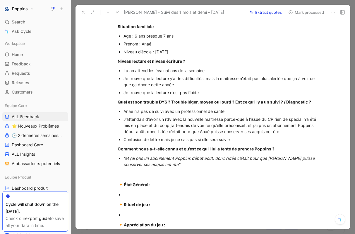
scroll to position [103, 0]
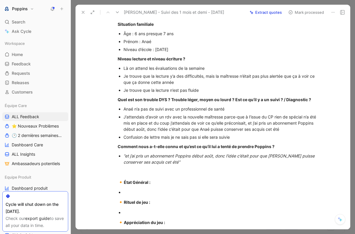
click at [134, 195] on div at bounding box center [222, 192] width 197 height 6
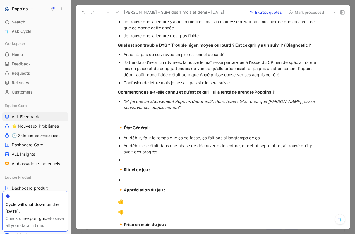
scroll to position [158, 0]
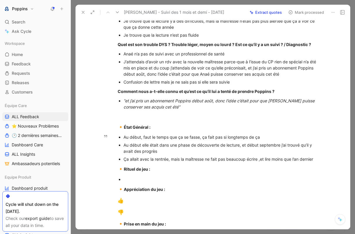
click at [259, 162] on div "Ça allait avec la rentrée, mais la maîtresse ne fait pas beaucoup écrire ,et li…" at bounding box center [222, 159] width 197 height 6
click at [319, 162] on div "Ça allait avec la rentrée, mais la maîtresse ne fait pas beaucoup écrire, et li…" at bounding box center [222, 159] width 197 height 6
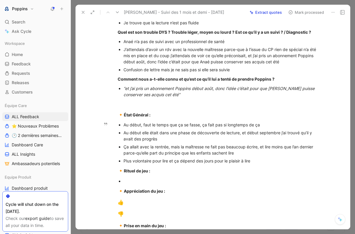
scroll to position [175, 0]
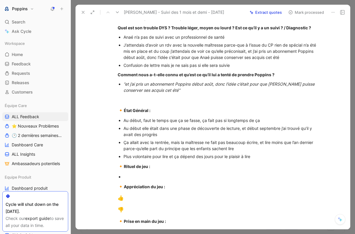
click at [219, 151] on div "Ça allait avec la rentrée, mais la maîtresse ne fait pas beaucoup écrire, et li…" at bounding box center [222, 145] width 197 height 12
click at [262, 159] on div "Plus volontaire pour lire et ça dépend des jours pour le plaisir à lire" at bounding box center [222, 156] width 197 height 6
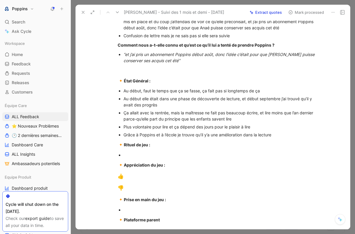
scroll to position [211, 0]
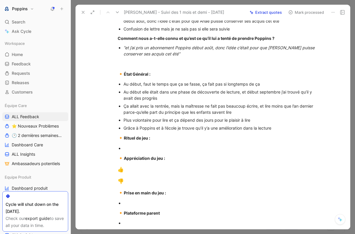
click at [132, 151] on div at bounding box center [222, 148] width 197 height 6
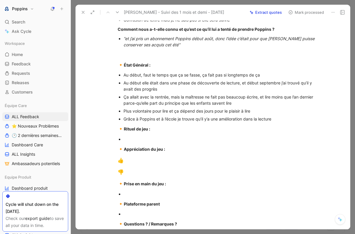
scroll to position [228, 0]
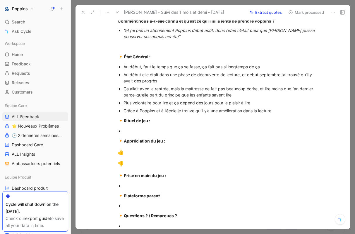
click at [129, 146] on p "🔸 Appréciation du jeu :" at bounding box center [219, 140] width 225 height 11
click at [131, 134] on div at bounding box center [222, 131] width 197 height 6
click at [134, 169] on p "👎" at bounding box center [219, 163] width 225 height 11
click at [134, 156] on div "👍" at bounding box center [219, 153] width 203 height 8
click at [127, 168] on div "👎" at bounding box center [219, 164] width 203 height 8
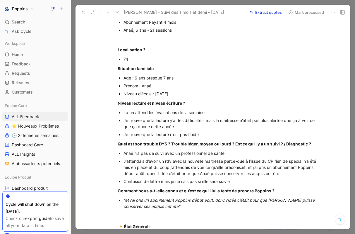
scroll to position [11, 0]
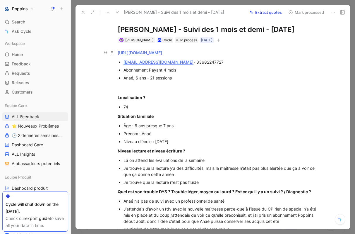
click at [162, 55] on link "[URL][DOMAIN_NAME]" at bounding box center [140, 52] width 45 height 5
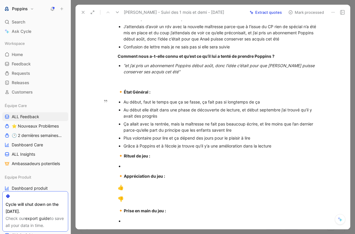
click at [292, 149] on div "Grâce à Poppins et à l’école je trouve qu’il y’a une amélioration dans la lectu…" at bounding box center [222, 146] width 197 height 6
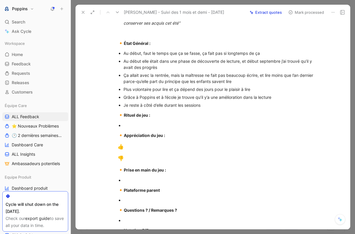
scroll to position [260, 0]
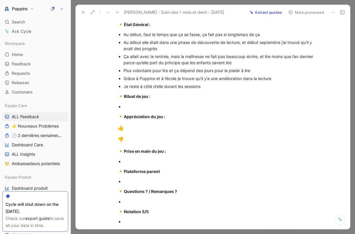
click at [146, 132] on p "👍" at bounding box center [219, 127] width 225 height 11
click at [139, 132] on div "👍" at bounding box center [219, 128] width 203 height 8
click at [131, 144] on div "👎" at bounding box center [219, 140] width 203 height 8
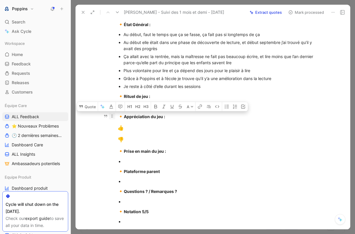
drag, startPoint x: 131, startPoint y: 147, endPoint x: 113, endPoint y: 125, distance: 28.5
click at [113, 125] on div "[URL][DOMAIN_NAME] [EMAIL_ADDRESS][DOMAIN_NAME] - 33682247727 Abonnement Payant…" at bounding box center [219, 11] width 262 height 437
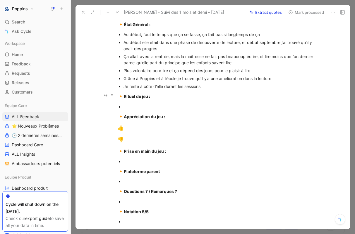
click at [221, 102] on p "🔸 Rituel de jeu :" at bounding box center [219, 96] width 225 height 11
click at [218, 89] on div "Je reste à côté d’elle durant les sessions" at bounding box center [222, 86] width 197 height 6
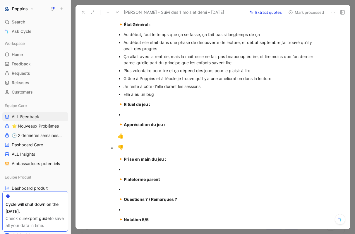
click at [131, 151] on p "👎" at bounding box center [219, 147] width 225 height 11
click at [129, 151] on div "👎" at bounding box center [219, 148] width 203 height 8
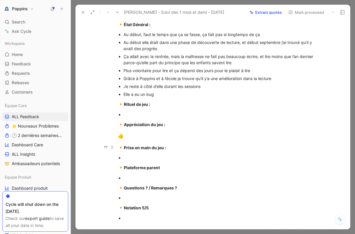
click at [125, 151] on div "🔸 Prise en main du jeu :" at bounding box center [219, 148] width 203 height 8
drag, startPoint x: 126, startPoint y: 149, endPoint x: 114, endPoint y: 133, distance: 19.4
click at [114, 133] on div "[URL][DOMAIN_NAME] [EMAIL_ADDRESS][DOMAIN_NAME] - 33682247727 Abonnement Payant…" at bounding box center [219, 9] width 262 height 433
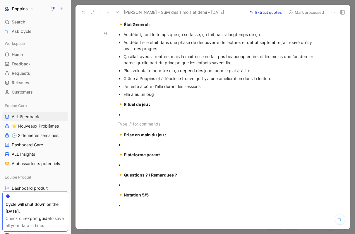
click at [163, 97] on div "Elle a eu un bug" at bounding box center [222, 94] width 197 height 6
click at [129, 129] on p at bounding box center [219, 124] width 225 height 10
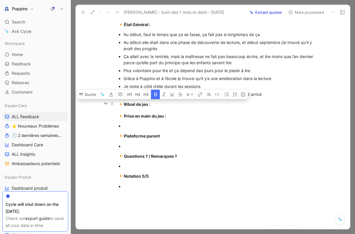
drag, startPoint x: 157, startPoint y: 117, endPoint x: 119, endPoint y: 115, distance: 37.9
click at [119, 108] on div "🔸 Rituel de jeu :" at bounding box center [219, 104] width 203 height 8
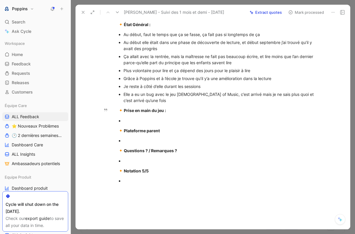
click at [138, 124] on div at bounding box center [222, 120] width 197 height 6
click at [153, 103] on div "Elle a eu un bug avec le jeu [DEMOGRAPHIC_DATA] of Music, c’est arrivé mais je …" at bounding box center [222, 97] width 197 height 12
click at [160, 103] on div "Elle a eu un bug avec le jeu [DEMOGRAPHIC_DATA] of Music, c’est arrivé mais je …" at bounding box center [222, 97] width 197 height 12
click at [281, 103] on div "Elle a eu un bug avec le jeu [DEMOGRAPHIC_DATA] of Music, c’est arrivé mais je …" at bounding box center [222, 97] width 197 height 12
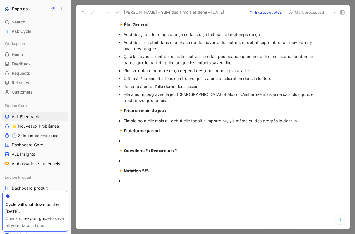
click at [170, 144] on p at bounding box center [222, 140] width 197 height 8
click at [162, 154] on p "🔸 Questions ? / Remarques ?" at bounding box center [219, 150] width 225 height 11
click at [141, 155] on p "🔸 Questions ? / Remarques ?" at bounding box center [219, 150] width 225 height 11
click at [140, 144] on div at bounding box center [222, 140] width 197 height 6
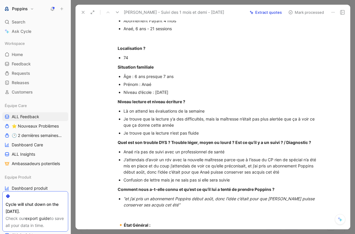
scroll to position [0, 0]
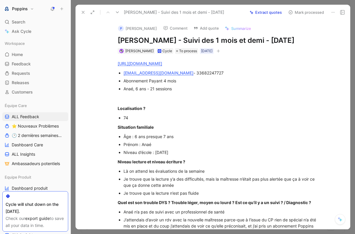
click at [221, 54] on button "button" at bounding box center [219, 51] width 6 height 6
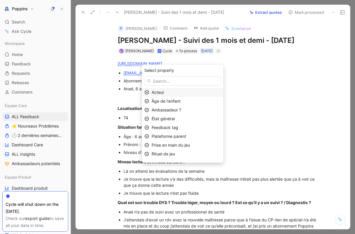
click at [186, 94] on div "Acteur" at bounding box center [186, 92] width 69 height 7
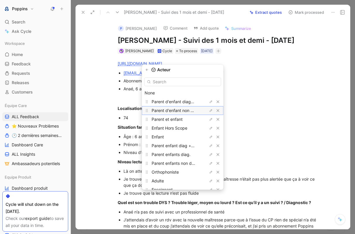
click at [186, 109] on span "Parent d'enfant non diagnostiqué" at bounding box center [184, 110] width 64 height 5
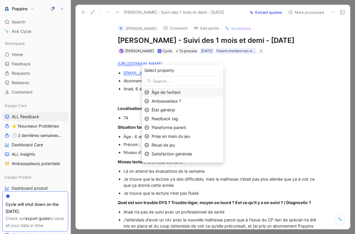
click at [179, 92] on span "Âge de l'enfant" at bounding box center [166, 92] width 29 height 5
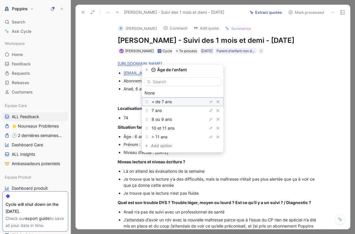
click at [172, 103] on span "< de 7 ans" at bounding box center [162, 101] width 20 height 5
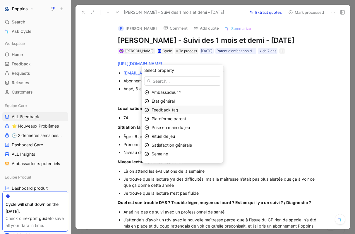
click at [178, 108] on span "Feedback tag" at bounding box center [165, 109] width 27 height 5
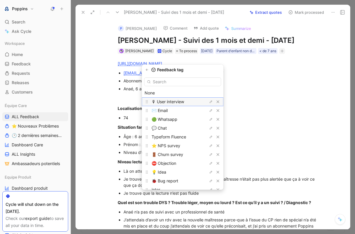
click at [181, 104] on span "🎙 User interview" at bounding box center [168, 101] width 33 height 5
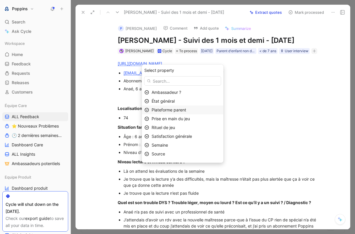
click at [182, 110] on span "Plateforme parent" at bounding box center [169, 109] width 35 height 5
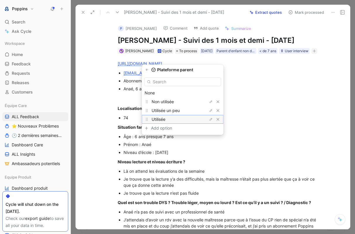
click at [178, 119] on div "Utilisée" at bounding box center [174, 119] width 44 height 7
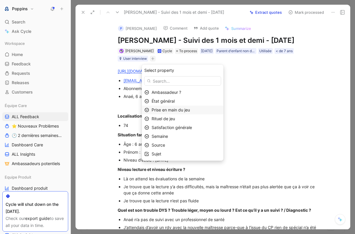
click at [179, 111] on span "Prise en main du jeu" at bounding box center [171, 109] width 38 height 5
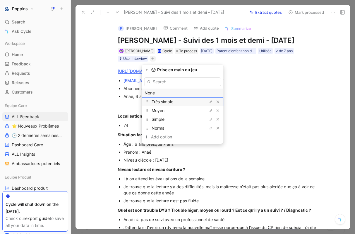
click at [173, 103] on span "Très simple" at bounding box center [163, 101] width 22 height 5
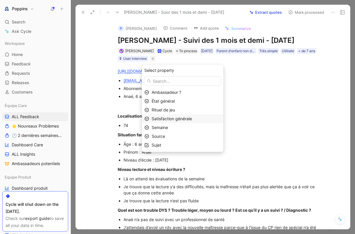
click at [178, 118] on span "Satisfaction générale" at bounding box center [172, 118] width 40 height 5
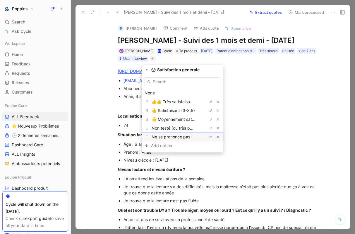
click at [179, 135] on span "Ne se prononce pas" at bounding box center [171, 136] width 39 height 5
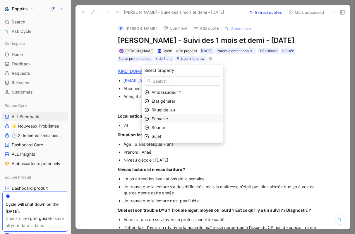
click at [181, 120] on div "Semaine" at bounding box center [186, 118] width 69 height 7
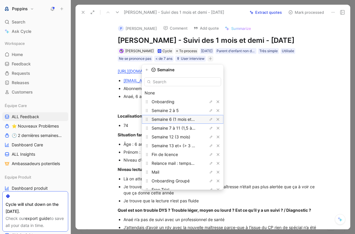
click at [187, 121] on span "Semaine 6 (1 mois et demi)" at bounding box center [178, 119] width 52 height 5
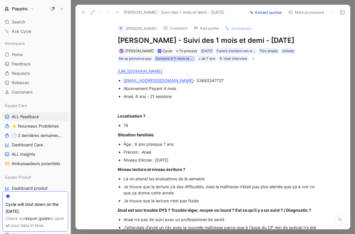
click at [171, 62] on div "Semaine 6 (1 mois et demi)" at bounding box center [175, 59] width 39 height 6
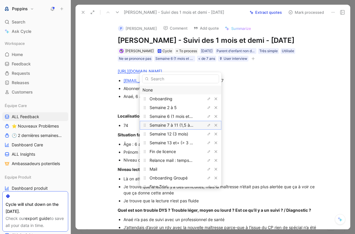
click at [174, 124] on span "Semaine 7 à 11 (1,5 à 3 mois)" at bounding box center [178, 124] width 56 height 5
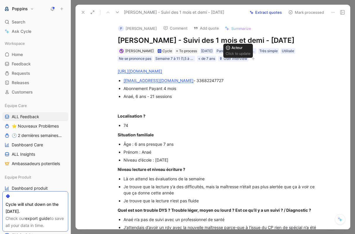
click at [255, 60] on icon "button" at bounding box center [254, 59] width 4 height 4
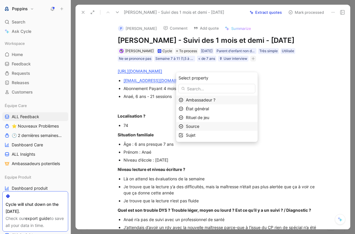
click at [208, 126] on div "Source" at bounding box center [220, 126] width 69 height 7
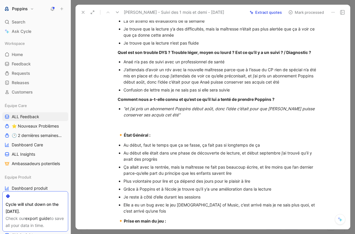
scroll to position [159, 0]
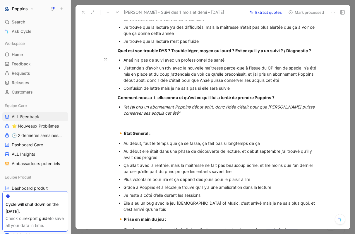
click at [242, 91] on div "Confusion de lettre mais je ne sais pas si elle sera suivie" at bounding box center [222, 88] width 197 height 6
click at [235, 116] on div "“et j’ai pris un abonnement Poppins début août, donc l’idée c’était pour que [P…" at bounding box center [222, 110] width 197 height 12
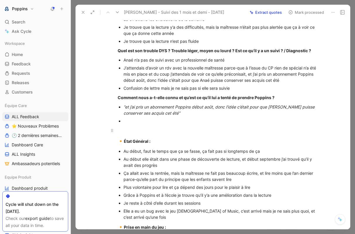
scroll to position [316, 0]
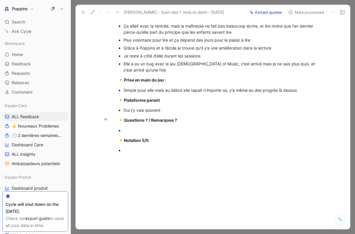
click at [164, 128] on div at bounding box center [222, 130] width 197 height 6
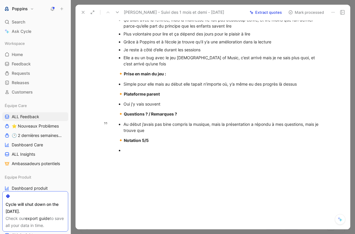
click at [166, 130] on div "Au début j’avais pas bine compris la musique, mais la présentation a répondu à …" at bounding box center [222, 127] width 197 height 12
click at [160, 133] on div "Au début j’avais pas bien compris la musique, mais la présentation a répondu à …" at bounding box center [222, 127] width 197 height 12
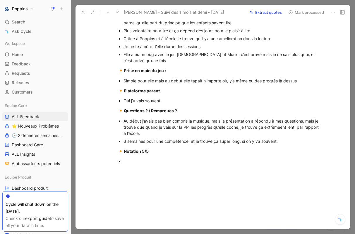
click at [137, 157] on p "🔸 Notation 5/5" at bounding box center [219, 151] width 225 height 11
click at [129, 164] on div at bounding box center [222, 161] width 197 height 6
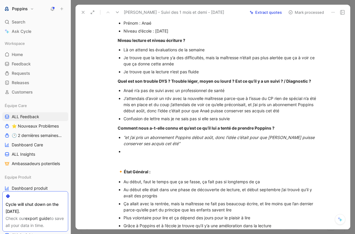
scroll to position [0, 0]
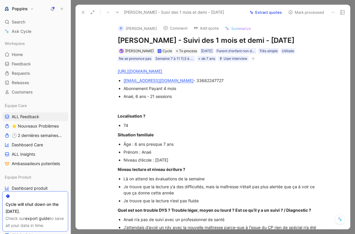
click at [255, 62] on button "button" at bounding box center [253, 59] width 6 height 6
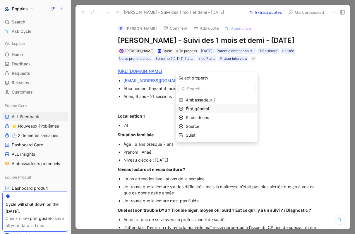
click at [209, 107] on span "État général" at bounding box center [197, 108] width 23 height 5
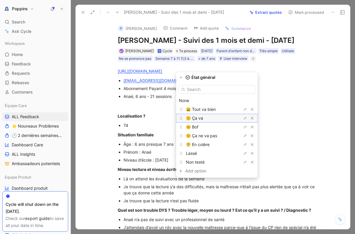
click at [210, 116] on div "🙂 Ça va" at bounding box center [208, 118] width 44 height 7
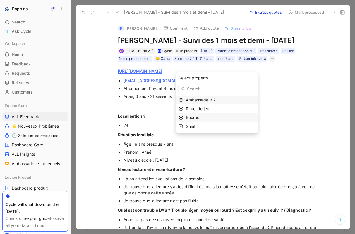
click at [209, 120] on div "Source" at bounding box center [220, 117] width 69 height 7
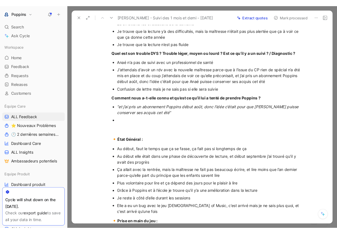
scroll to position [326, 0]
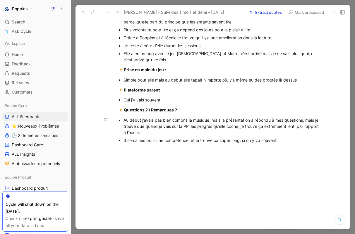
click at [295, 139] on div "3 semaines pour une compétence, et je trouve ça super long, si on y va souvent." at bounding box center [222, 140] width 197 height 6
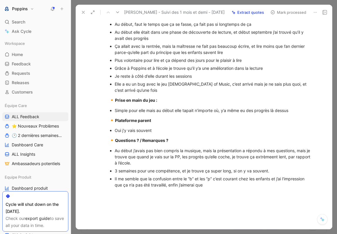
scroll to position [340, 0]
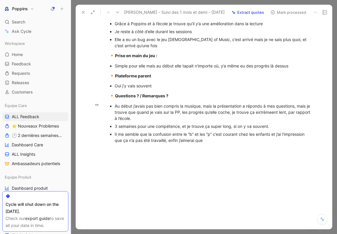
click at [205, 141] on div "Il me semble que la confusion entre le “b” et les “p” c’est courant chez les en…" at bounding box center [213, 137] width 197 height 12
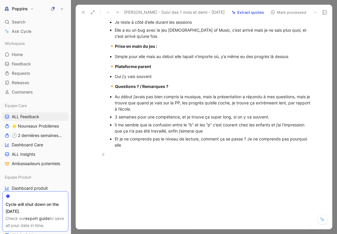
click at [163, 159] on p at bounding box center [210, 154] width 225 height 10
click at [158, 149] on p "Et je ne comprends pas le niveau de lecture, comment ça se passe ? Je ne compre…" at bounding box center [213, 142] width 197 height 14
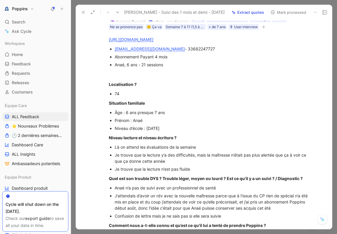
scroll to position [0, 0]
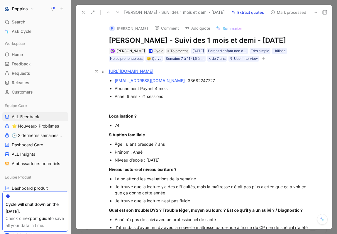
click at [153, 74] on link "[URL][DOMAIN_NAME]" at bounding box center [131, 71] width 45 height 5
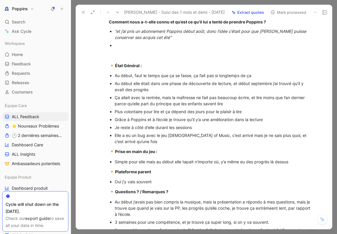
scroll to position [354, 0]
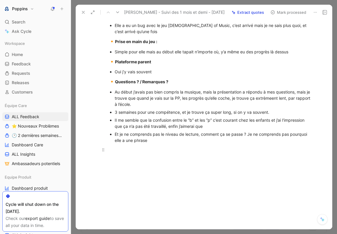
click at [169, 146] on div at bounding box center [210, 149] width 203 height 6
click at [162, 140] on div "Et je ne comprends pas le niveau de lecture, comment ça se passe ? Je ne compre…" at bounding box center [213, 137] width 197 height 12
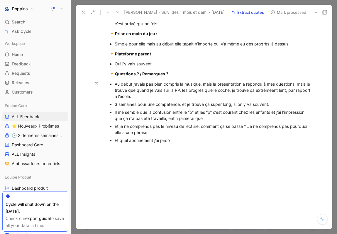
click at [158, 135] on div "Et je ne comprends pas le niveau de lecture, comment ça se passe ? Je ne compre…" at bounding box center [213, 129] width 197 height 12
click at [183, 143] on div "Et quel abonnement j’ai pris ?" at bounding box center [213, 140] width 197 height 6
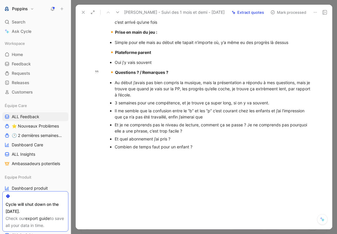
click at [172, 98] on div "Au début j’avais pas bien compris la musique, mais la présentation a répondu à …" at bounding box center [213, 88] width 197 height 18
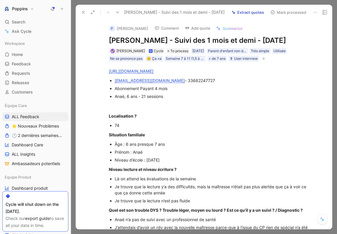
scroll to position [370, 0]
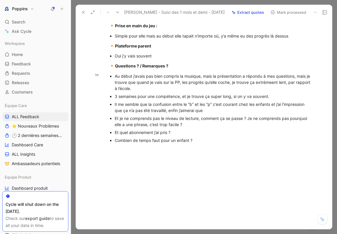
click at [201, 139] on div "Combien de temps faut pour un enfant ?" at bounding box center [213, 140] width 197 height 6
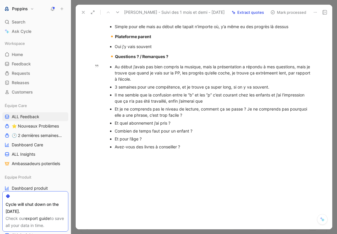
click at [187, 82] on div "Au début j’avais pas bien compris la musique, mais la présentation a répondu à …" at bounding box center [213, 73] width 197 height 18
click at [154, 82] on div "Au début j’avais pas bien compris la musique, mais la présentation a répondu à …" at bounding box center [213, 73] width 197 height 18
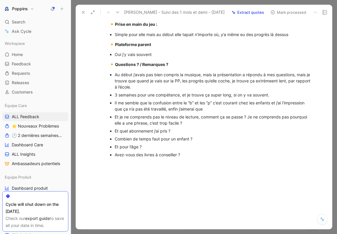
scroll to position [360, 0]
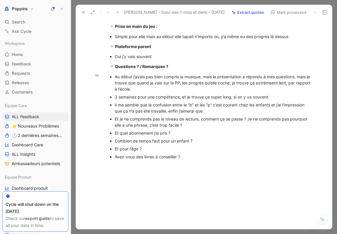
drag, startPoint x: 158, startPoint y: 95, endPoint x: 127, endPoint y: 85, distance: 33.5
click at [122, 90] on div "Au début j’avais pas bien compris la musique, mais la présentation a répondu à …" at bounding box center [213, 83] width 197 height 18
click at [274, 92] on div "Au début j’avais pas bien compris la musique, mais la présentation a répondu à …" at bounding box center [213, 83] width 197 height 18
click at [180, 92] on div "Au début j’avais pas bien compris la musique, mais la présentation a répondu à …" at bounding box center [213, 83] width 197 height 18
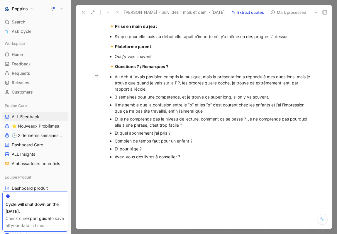
click at [161, 100] on div "3 semaines pour une compétence, et je trouve ça super long, si on y va souvent." at bounding box center [213, 97] width 197 height 6
click at [152, 114] on div "Il me semble que la confusion entre le “b” et les “p” c’est courant chez les en…" at bounding box center [213, 108] width 197 height 12
click at [139, 100] on div "3 semaines pour une compétence, et je trouve ça super long, si on y va souvent." at bounding box center [213, 97] width 197 height 6
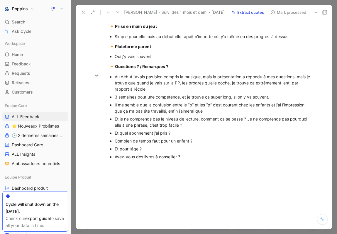
click at [139, 100] on div "3 semaines pour une compétence, et je trouve ça super long, si on y va souvent." at bounding box center [213, 97] width 197 height 6
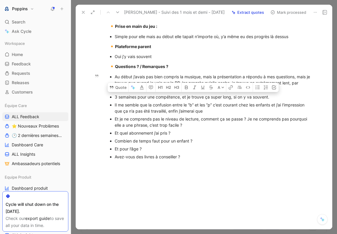
click at [164, 114] on div "Il me semble que la confusion entre le “b” et les “p” c’est courant chez les en…" at bounding box center [213, 108] width 197 height 12
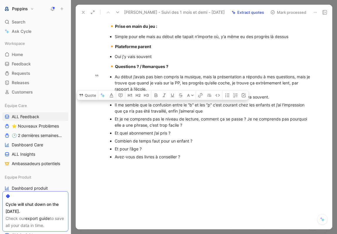
drag, startPoint x: 206, startPoint y: 120, endPoint x: 102, endPoint y: 115, distance: 104.4
click at [102, 115] on ul "Au début j’avais pas bien compris la musique, mais la présentation a répondu à …" at bounding box center [210, 117] width 225 height 88
click at [209, 114] on div "Il me semble que la confusion entre le “b” et les “p” c’est courant chez les en…" at bounding box center [213, 108] width 197 height 12
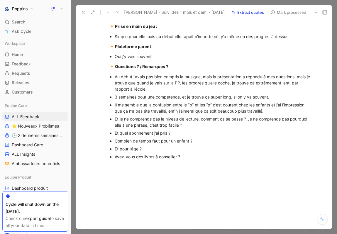
drag, startPoint x: 272, startPoint y: 119, endPoint x: 96, endPoint y: 116, distance: 175.5
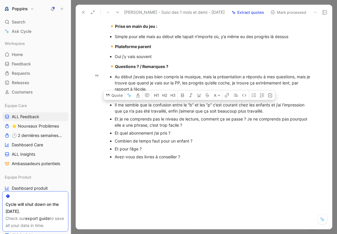
click at [116, 92] on div "Au début j’avais pas bien compris la musique, mais la présentation a répondu à …" at bounding box center [213, 83] width 197 height 18
drag, startPoint x: 114, startPoint y: 114, endPoint x: 281, endPoint y: 122, distance: 166.8
click at [281, 122] on ul "Au début j’avais pas bien compris la musique, mais la présentation a répondu à …" at bounding box center [210, 117] width 225 height 88
click at [123, 111] on div "Il me semble que la confusion entre le “b” et les “p” c’est courant chez les en…" at bounding box center [213, 108] width 197 height 12
drag, startPoint x: 112, startPoint y: 112, endPoint x: 267, endPoint y: 119, distance: 155.1
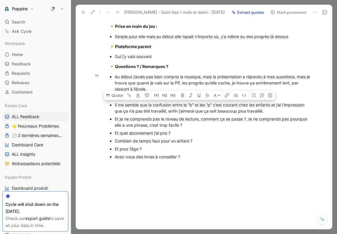
click at [267, 119] on ul "Au début j’avais pas bien compris la musique, mais la présentation a répondu à …" at bounding box center [210, 117] width 225 height 88
click at [113, 100] on button "Quote" at bounding box center [114, 95] width 21 height 9
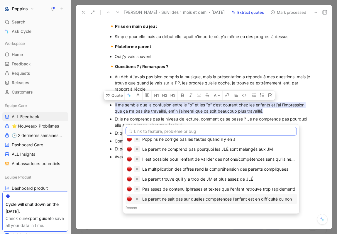
scroll to position [34, 0]
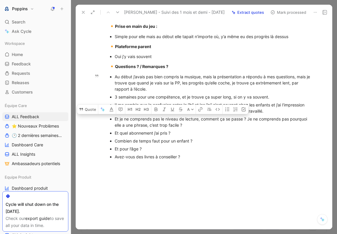
drag, startPoint x: 191, startPoint y: 131, endPoint x: 107, endPoint y: 126, distance: 84.2
click at [107, 126] on ul "Au début j’avais pas bien compris la musique, mais la présentation a répondu à …" at bounding box center [210, 117] width 225 height 88
click at [87, 114] on button "Quote" at bounding box center [87, 109] width 21 height 9
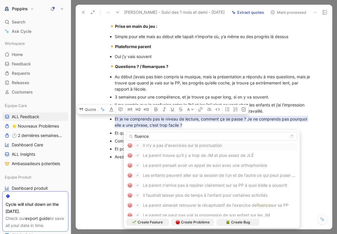
scroll to position [0, 0]
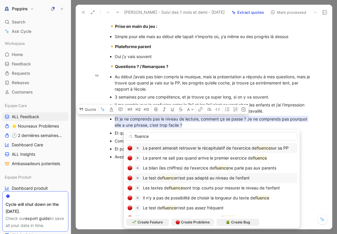
type input "fluence"
click at [216, 175] on span "n'est pas adapté au niveau de l'enfant" at bounding box center [212, 177] width 73 height 5
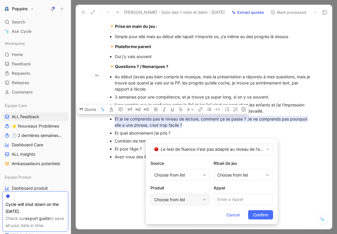
click at [184, 196] on div "Choose from list" at bounding box center [177, 199] width 46 height 7
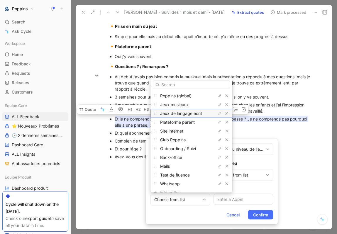
click at [184, 110] on div "Jeux de langage écrit" at bounding box center [182, 113] width 44 height 7
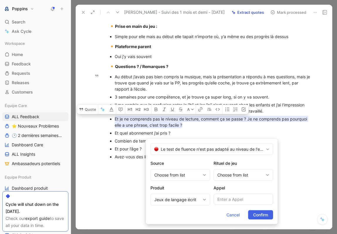
click at [256, 216] on span "Confirm" at bounding box center [260, 214] width 15 height 7
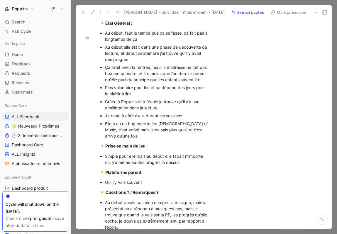
click at [215, 135] on ul "Au début, faut le temps que ça se fasse, ça fait pas si longtemps de ça Au débu…" at bounding box center [154, 84] width 133 height 111
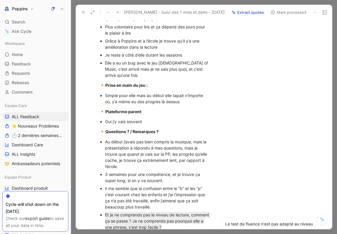
scroll to position [555, 0]
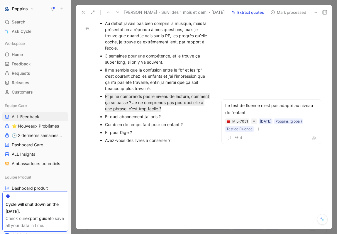
click at [162, 124] on div "Combien de temps faut pour un enfant ?" at bounding box center [157, 124] width 105 height 6
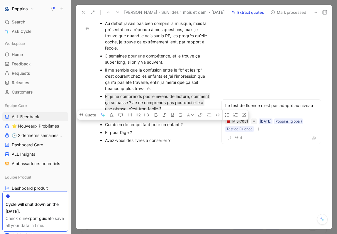
click at [159, 136] on p "Et pour l’âge ?" at bounding box center [157, 132] width 105 height 8
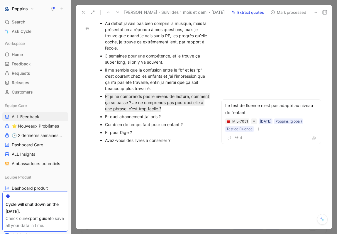
click at [150, 123] on div "Combien de temps faut pour un enfant ?" at bounding box center [157, 124] width 105 height 6
click at [180, 122] on div "Combien de temps faut pour un enfant ?" at bounding box center [157, 124] width 105 height 6
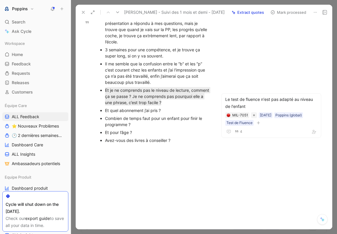
click at [141, 113] on div "Et quel abonnement j’ai pris ?" at bounding box center [157, 110] width 105 height 6
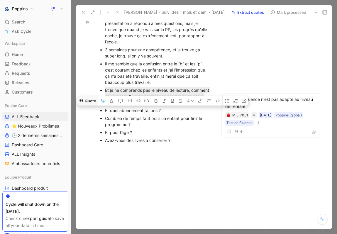
click at [86, 105] on button "Quote" at bounding box center [87, 100] width 21 height 9
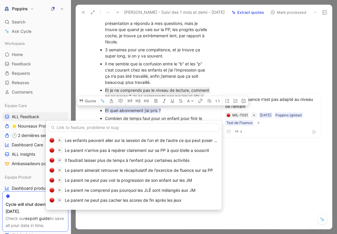
scroll to position [0, 0]
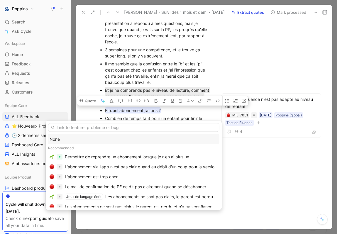
click at [133, 122] on div at bounding box center [133, 126] width 171 height 11
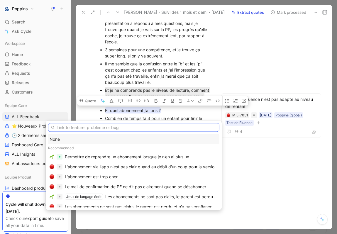
click at [128, 129] on input "text" at bounding box center [133, 127] width 171 height 9
type input "abonnement"
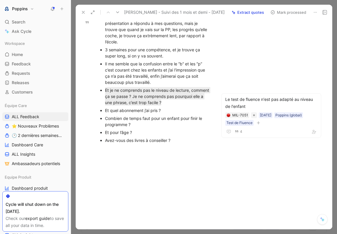
click at [152, 113] on div "Et quel abonnement j’ai pris ?" at bounding box center [157, 110] width 105 height 6
drag, startPoint x: 139, startPoint y: 129, endPoint x: 101, endPoint y: 125, distance: 38.2
click at [105, 125] on li "Combien de temps faut pour un enfant pour finir le programme ?" at bounding box center [157, 121] width 105 height 14
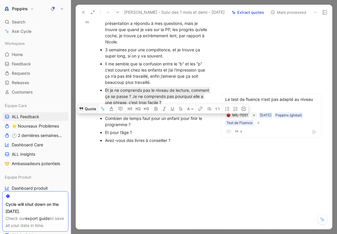
click at [91, 113] on button "Quote" at bounding box center [87, 108] width 21 height 9
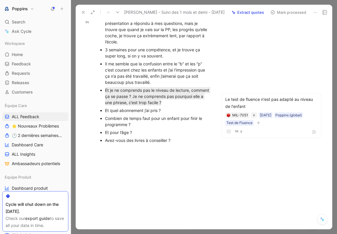
drag, startPoint x: 136, startPoint y: 139, endPoint x: 102, endPoint y: 139, distance: 34.6
click at [105, 136] on li "Et pour l’âge ?" at bounding box center [157, 132] width 105 height 8
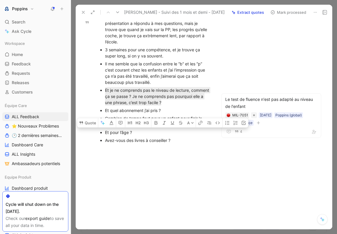
click at [117, 135] on div "Et pour l’âge ?" at bounding box center [157, 132] width 105 height 6
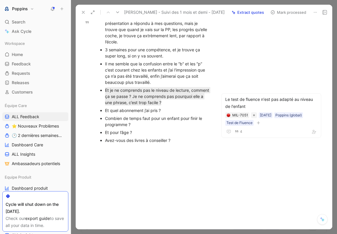
click at [127, 135] on div "Et pour l’âge ?" at bounding box center [157, 132] width 105 height 6
drag, startPoint x: 136, startPoint y: 139, endPoint x: 96, endPoint y: 138, distance: 40.2
click at [96, 138] on ul "Au début j’avais pas bien compris la musique, mais la présentation a répondu à …" at bounding box center [154, 78] width 133 height 131
click at [112, 135] on div "Et faut quel âge pour utiliser Poppins ?" at bounding box center [157, 132] width 105 height 6
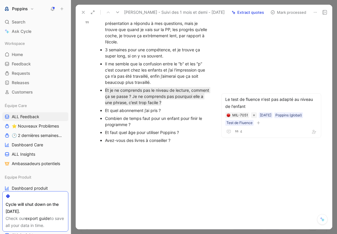
click at [111, 143] on div "Avez-vous des livres à conseiller ?" at bounding box center [157, 140] width 105 height 6
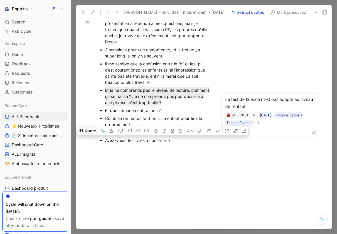
click at [87, 135] on button "Quote" at bounding box center [87, 130] width 21 height 9
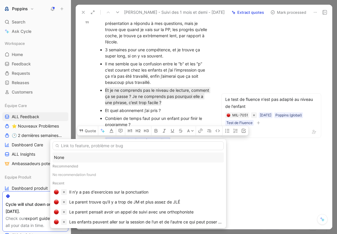
click at [101, 156] on div "None" at bounding box center [138, 157] width 168 height 7
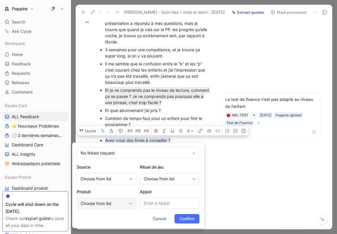
click at [120, 202] on div "Choose from list" at bounding box center [104, 203] width 46 height 7
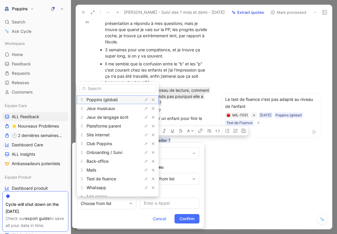
click at [124, 96] on div "Poppins (global)" at bounding box center [108, 99] width 44 height 7
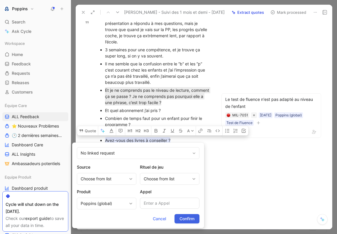
click at [190, 219] on span "Confirm" at bounding box center [186, 218] width 15 height 7
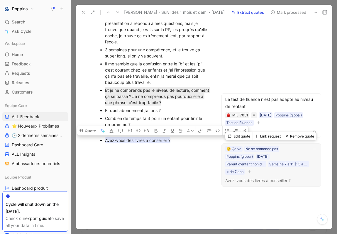
click at [249, 172] on icon "button" at bounding box center [249, 171] width 0 height 3
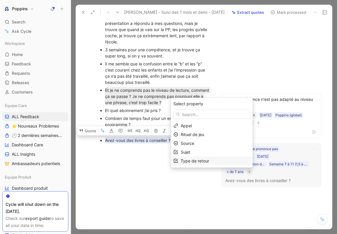
click at [207, 160] on span "Type de retour" at bounding box center [194, 160] width 28 height 5
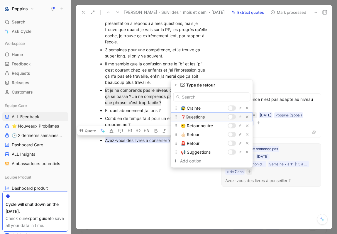
click at [231, 118] on div at bounding box center [230, 117] width 4 height 4
click at [175, 85] on icon "button" at bounding box center [176, 85] width 4 height 4
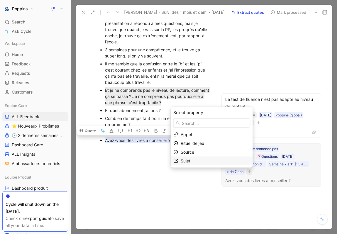
click at [209, 161] on div "Sujet" at bounding box center [214, 160] width 69 height 7
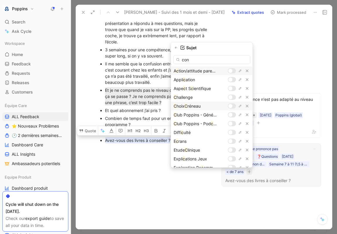
type input "cons"
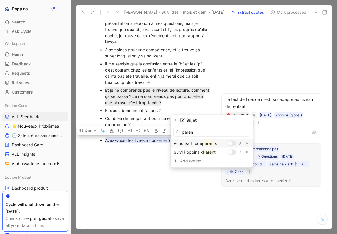
type input "paren"
click at [233, 142] on div at bounding box center [232, 143] width 8 height 5
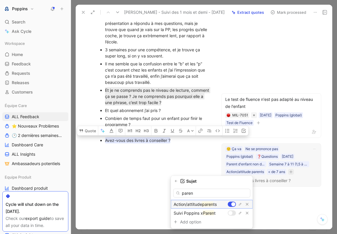
click at [233, 203] on div at bounding box center [233, 204] width 4 height 4
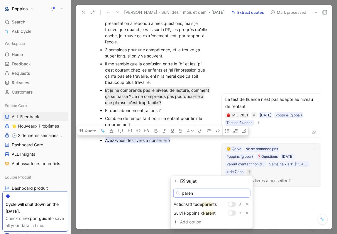
click at [227, 195] on input "paren" at bounding box center [211, 193] width 77 height 9
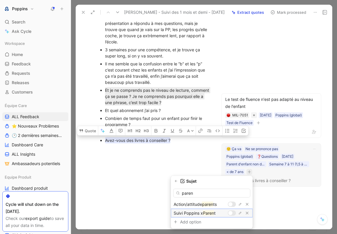
click at [230, 214] on div at bounding box center [230, 213] width 4 height 4
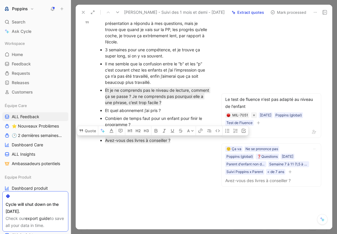
click at [147, 113] on div "Et quel abonnement j’ai pris ?" at bounding box center [157, 110] width 105 height 6
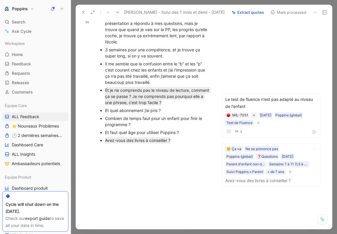
drag, startPoint x: 141, startPoint y: 130, endPoint x: 103, endPoint y: 126, distance: 37.4
click at [103, 126] on ul "Au début j’avais pas bien compris la musique, mais la présentation a répondu à …" at bounding box center [154, 78] width 133 height 131
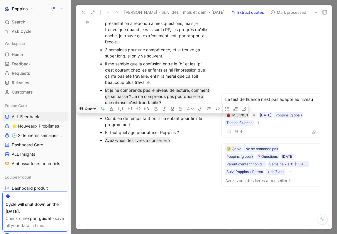
click at [91, 113] on button "Quote" at bounding box center [87, 108] width 21 height 9
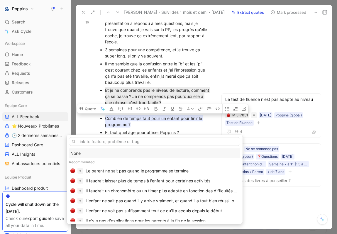
click at [111, 152] on div "None" at bounding box center [154, 153] width 168 height 7
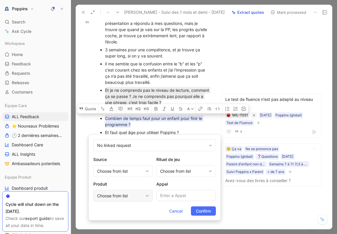
click at [135, 193] on div "Choose from list" at bounding box center [120, 195] width 46 height 7
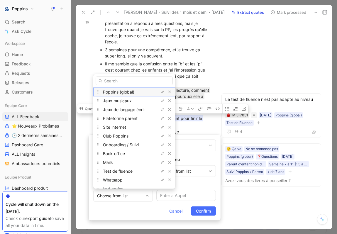
click at [132, 91] on span "Poppins (global)" at bounding box center [118, 91] width 31 height 5
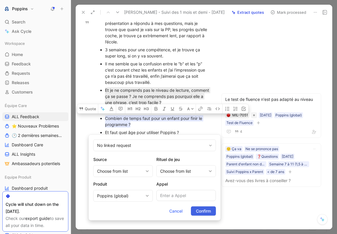
click at [205, 211] on span "Confirm" at bounding box center [203, 210] width 15 height 7
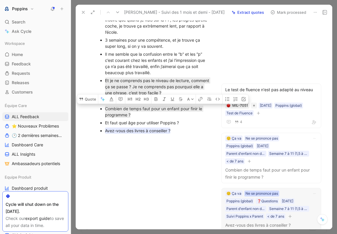
scroll to position [571, 0]
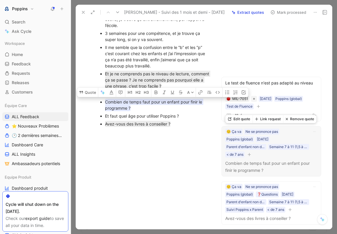
click at [251, 153] on icon "button" at bounding box center [249, 155] width 4 height 4
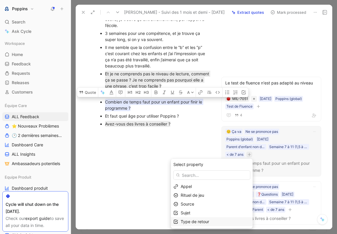
click at [196, 223] on span "Type de retour" at bounding box center [194, 221] width 28 height 5
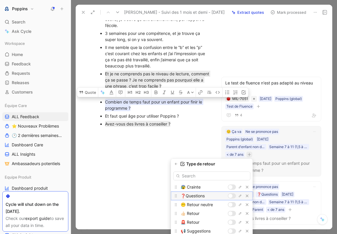
click at [232, 197] on div at bounding box center [232, 195] width 8 height 5
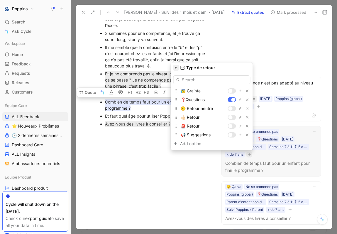
click at [178, 66] on icon "button" at bounding box center [176, 68] width 4 height 4
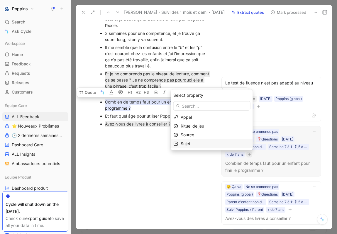
click at [190, 142] on span "Sujet" at bounding box center [185, 143] width 10 height 5
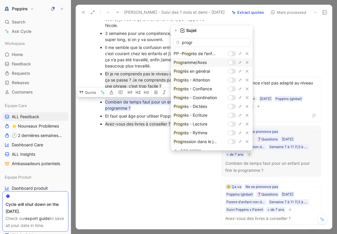
type input "progr"
click at [232, 62] on div at bounding box center [230, 62] width 4 height 4
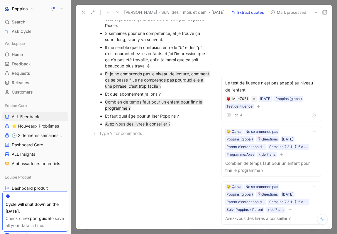
click at [148, 135] on p at bounding box center [154, 133] width 133 height 10
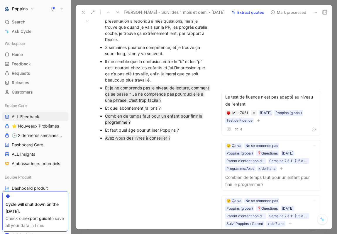
drag, startPoint x: 163, startPoint y: 124, endPoint x: 102, endPoint y: 121, distance: 61.3
click at [105, 112] on li "Et quel abonnement j’ai pris ?" at bounding box center [157, 108] width 105 height 8
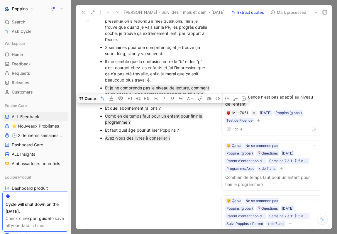
click at [97, 103] on div "Quote Extract quote ⌘ 1 A" at bounding box center [162, 98] width 171 height 9
click at [94, 103] on button "Quote" at bounding box center [87, 98] width 21 height 9
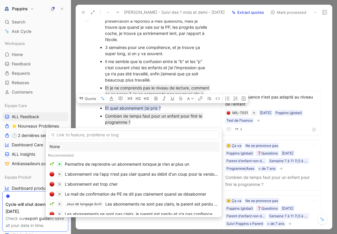
click at [90, 144] on div "None" at bounding box center [134, 146] width 168 height 7
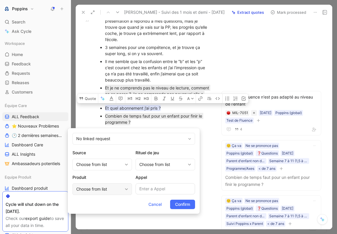
click at [114, 190] on div "Choose from list" at bounding box center [99, 188] width 46 height 7
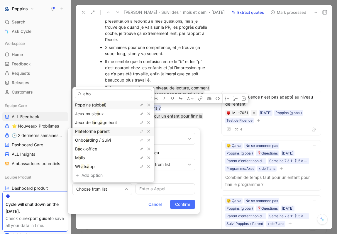
type input "abon"
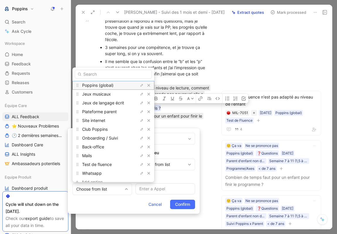
click at [112, 84] on span "Poppins (global)" at bounding box center [97, 85] width 31 height 5
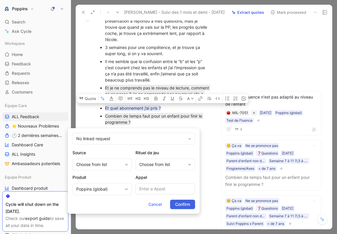
click at [184, 201] on span "Confirm" at bounding box center [182, 204] width 15 height 7
click at [183, 203] on div "Cancel Confirm" at bounding box center [133, 203] width 122 height 9
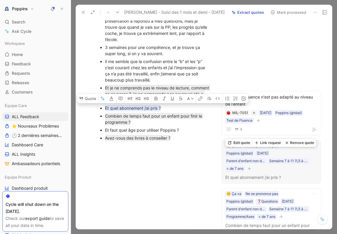
click at [251, 171] on button "button" at bounding box center [249, 168] width 6 height 6
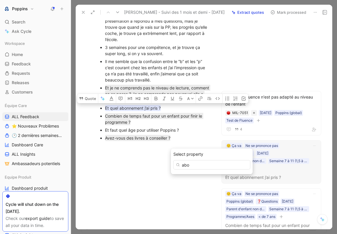
type input "abon"
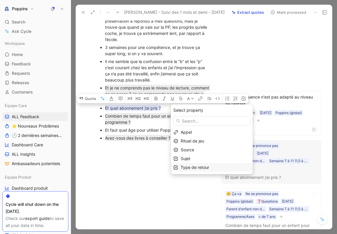
click at [209, 168] on span "Type de retour" at bounding box center [194, 167] width 28 height 5
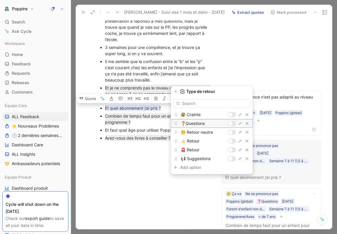
click at [231, 121] on div at bounding box center [232, 123] width 8 height 5
click at [178, 94] on button "button" at bounding box center [176, 91] width 6 height 6
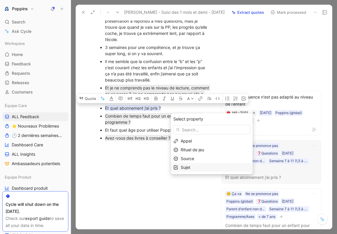
click at [190, 168] on span "Sujet" at bounding box center [185, 167] width 10 height 5
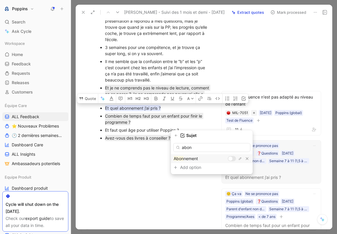
type input "abon"
click at [230, 160] on div at bounding box center [230, 158] width 4 height 4
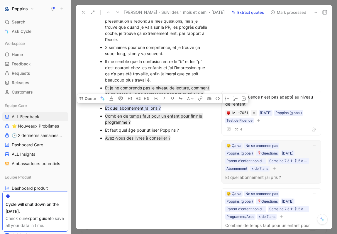
click at [163, 175] on div at bounding box center [154, 192] width 133 height 70
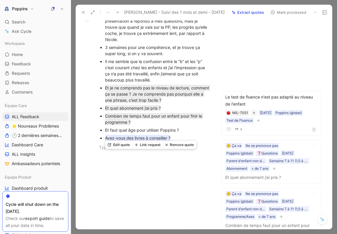
click at [165, 145] on button "Remove quote" at bounding box center [179, 145] width 33 height 8
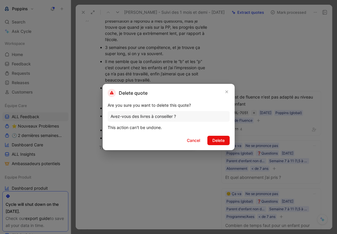
click at [174, 176] on div at bounding box center [168, 117] width 337 height 234
click at [174, 176] on div at bounding box center [154, 192] width 133 height 70
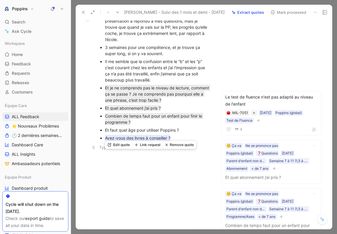
click at [197, 150] on div at bounding box center [154, 147] width 111 height 6
click at [167, 133] on div "Et faut quel âge pour utiliser Poppins ?" at bounding box center [157, 130] width 105 height 6
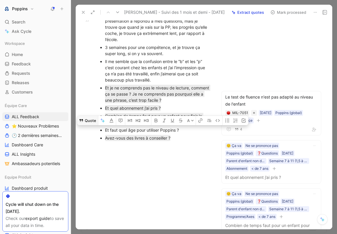
click at [88, 125] on button "Quote" at bounding box center [87, 120] width 21 height 9
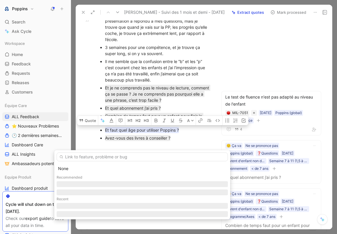
click at [89, 173] on div "Recommended" at bounding box center [142, 177] width 171 height 8
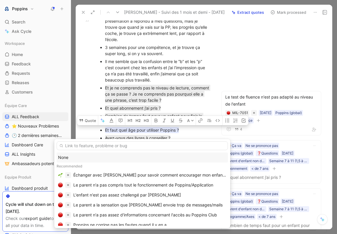
click at [87, 156] on div "None" at bounding box center [142, 157] width 168 height 7
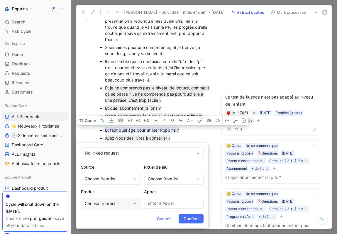
click at [119, 207] on div "Choose from list" at bounding box center [110, 203] width 59 height 12
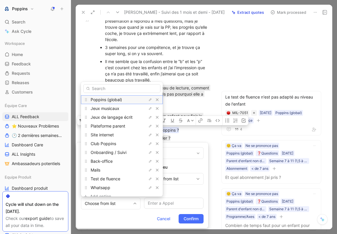
click at [114, 95] on div "Poppins (global)" at bounding box center [122, 99] width 82 height 9
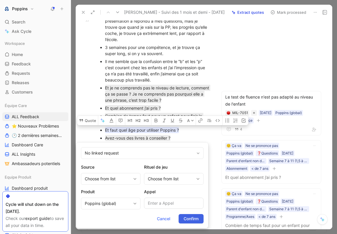
click at [191, 219] on span "Confirm" at bounding box center [190, 218] width 15 height 7
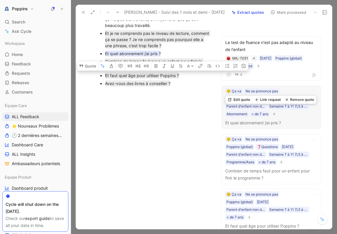
scroll to position [667, 0]
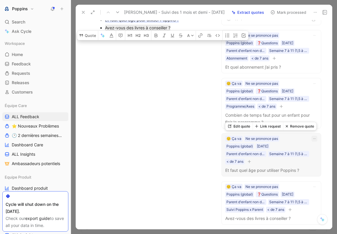
click at [314, 139] on icon "button" at bounding box center [314, 139] width 4 height 4
click at [250, 161] on icon "button" at bounding box center [249, 162] width 4 height 4
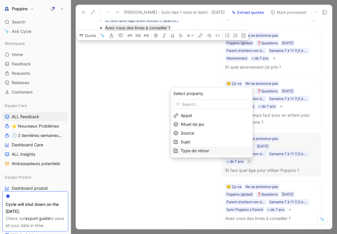
click at [209, 152] on span "Type de retour" at bounding box center [194, 150] width 28 height 5
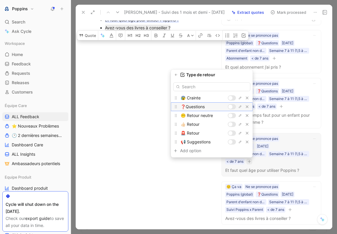
click at [231, 107] on div at bounding box center [230, 107] width 4 height 4
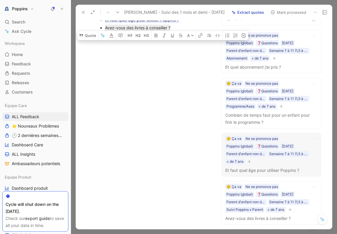
click at [251, 162] on button "button" at bounding box center [249, 161] width 6 height 6
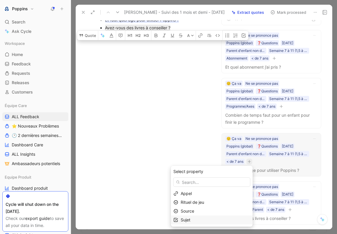
click at [207, 218] on div "Sujet" at bounding box center [214, 219] width 69 height 7
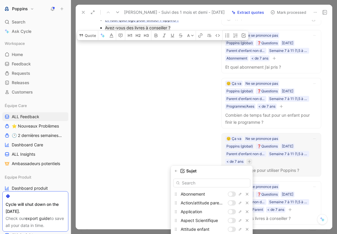
click at [213, 185] on input "text" at bounding box center [211, 182] width 77 height 9
type input "a"
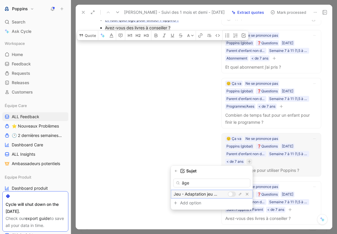
click at [228, 194] on div at bounding box center [230, 194] width 4 height 4
click at [234, 193] on div at bounding box center [233, 194] width 4 height 4
click at [215, 183] on input "âge" at bounding box center [211, 182] width 77 height 9
type input "â"
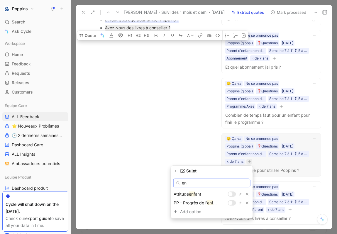
type input "e"
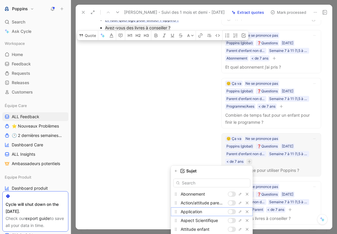
click at [232, 212] on div at bounding box center [232, 211] width 8 height 5
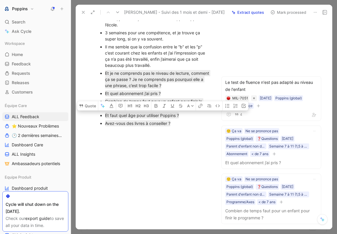
click at [149, 180] on div at bounding box center [154, 177] width 133 height 70
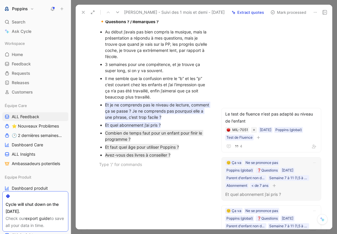
scroll to position [492, 0]
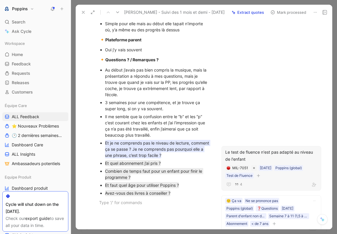
drag, startPoint x: 154, startPoint y: 156, endPoint x: 163, endPoint y: 128, distance: 29.8
click at [163, 128] on div "Le test de fluence n'est pas adapté au niveau de l'enfant" at bounding box center [155, 126] width 95 height 14
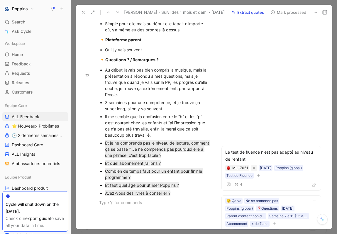
click at [236, 108] on div "P [PERSON_NAME] Comment Add quote Summarize [PERSON_NAME] - Suivi des 1 mois et…" at bounding box center [204, 124] width 256 height 209
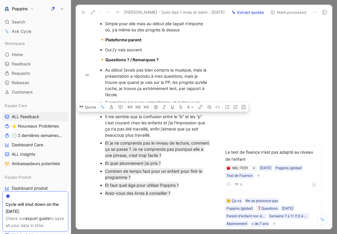
drag, startPoint x: 157, startPoint y: 151, endPoint x: 100, endPoint y: 131, distance: 61.0
click at [100, 131] on ul "Au début j’avais pas bien compris la musique, mais la présentation a répondu à …" at bounding box center [154, 131] width 133 height 131
click at [83, 108] on icon at bounding box center [81, 106] width 4 height 3
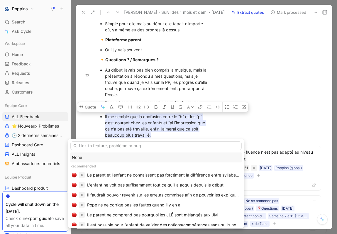
click at [108, 143] on input "text" at bounding box center [155, 145] width 171 height 9
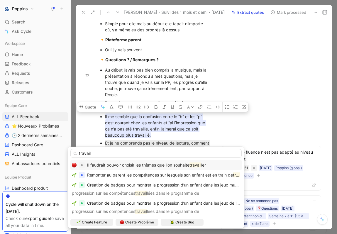
type input "travail"
click at [152, 168] on div "Il faudrait pouvoir choisir les thèmes que l'on souhaite travail ler" at bounding box center [146, 164] width 119 height 7
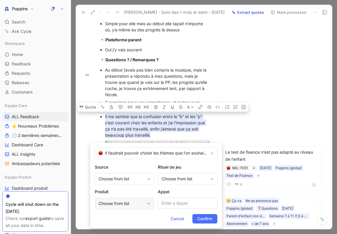
click at [129, 206] on div "Choose from list" at bounding box center [121, 203] width 46 height 7
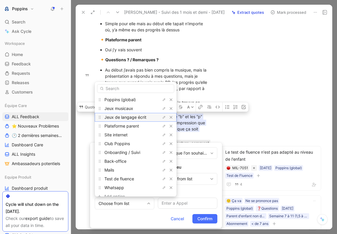
click at [131, 116] on span "Jeux de langage écrit" at bounding box center [125, 117] width 42 height 5
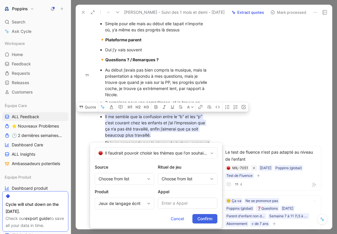
click at [208, 217] on span "Confirm" at bounding box center [204, 218] width 15 height 7
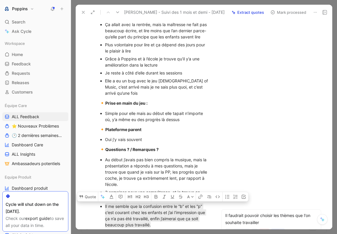
scroll to position [417, 0]
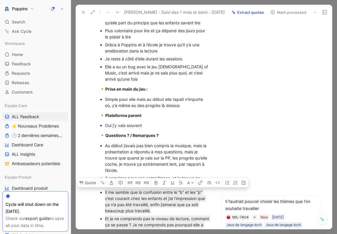
click at [180, 121] on p "🔸 Plateforme parent" at bounding box center [154, 115] width 133 height 11
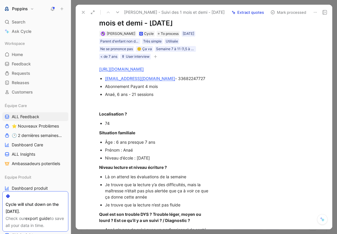
scroll to position [0, 0]
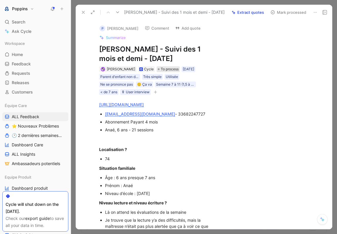
click at [161, 72] on span "To process" at bounding box center [170, 69] width 18 height 6
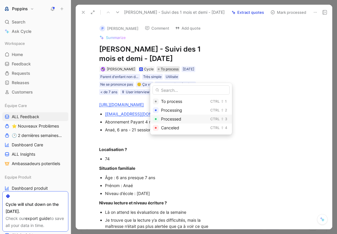
click at [167, 120] on span "Processed" at bounding box center [171, 118] width 20 height 5
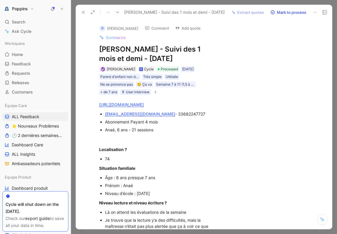
click at [82, 12] on use at bounding box center [83, 12] width 2 height 2
